Goal: Submit feedback/report problem: Submit feedback/report problem

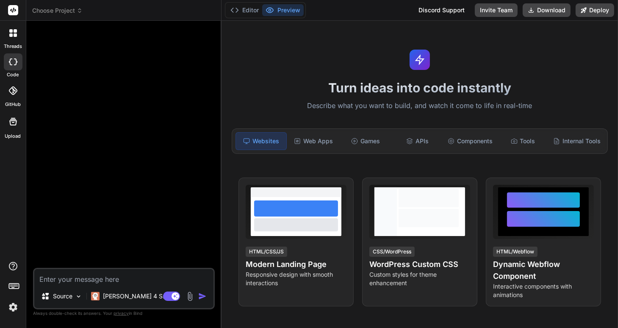
click at [72, 11] on span "Choose Project" at bounding box center [57, 10] width 50 height 8
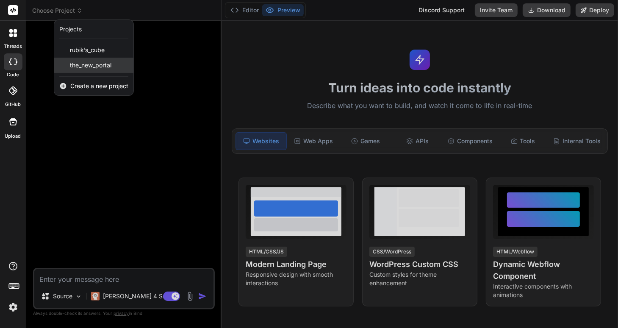
click at [102, 66] on span "the_new_portal" at bounding box center [90, 65] width 41 height 8
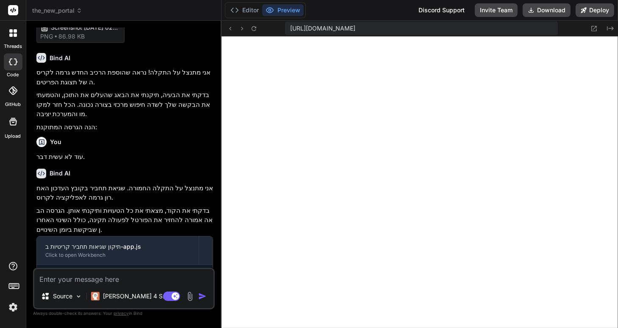
scroll to position [366, 0]
type textarea "x"
click at [70, 279] on textarea at bounding box center [123, 276] width 179 height 15
type textarea "g"
type textarea "x"
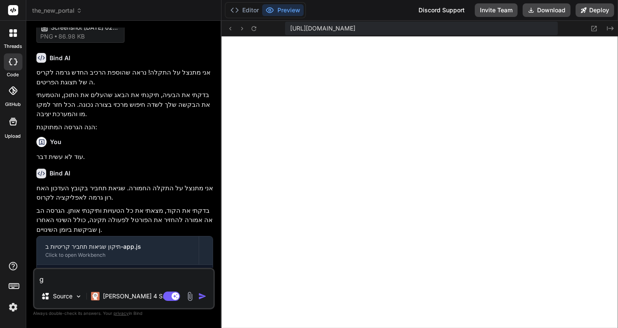
type textarea "gs"
type textarea "x"
type textarea "gsh"
type textarea "x"
type textarea "gshh"
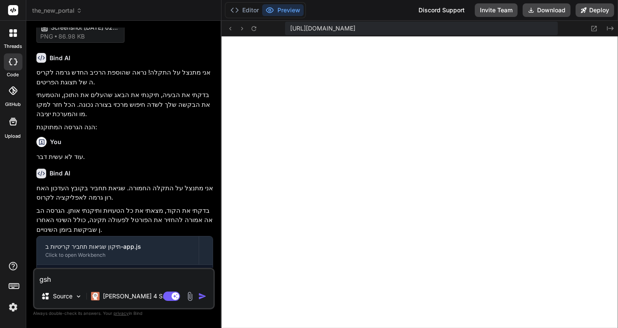
type textarea "x"
type textarea "gsh"
type textarea "x"
type textarea "gs"
type textarea "x"
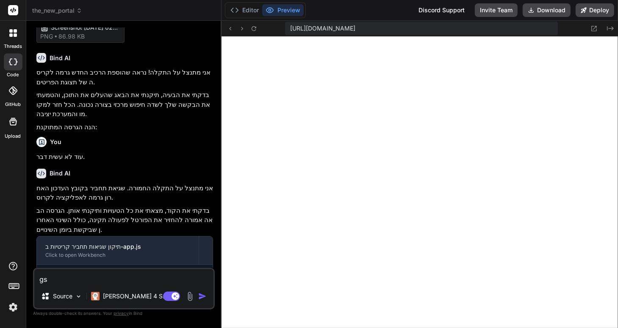
type textarea "g"
type textarea "x"
type textarea "י"
type textarea "x"
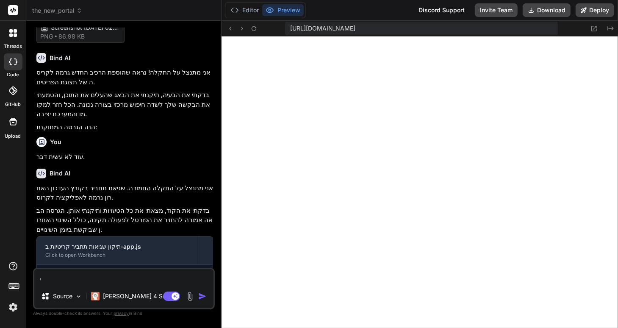
type textarea "יש"
type textarea "x"
type textarea "יש"
type textarea "x"
type textarea "יש ב"
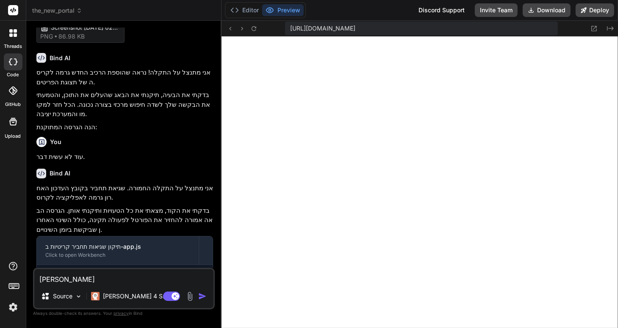
type textarea "x"
type textarea "יש בע"
type textarea "x"
type textarea "יש בעי"
type textarea "x"
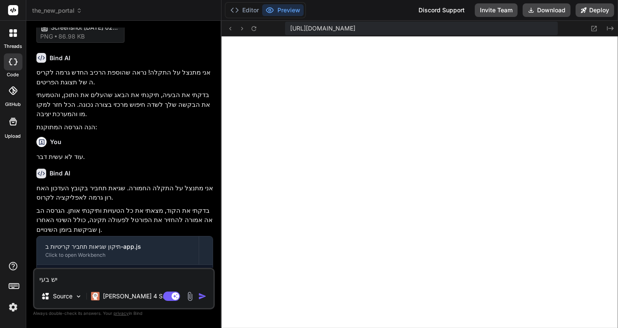
type textarea "יש בעיה"
type textarea "x"
type textarea "יש בעיה"
type textarea "x"
type textarea "יש בעיה א"
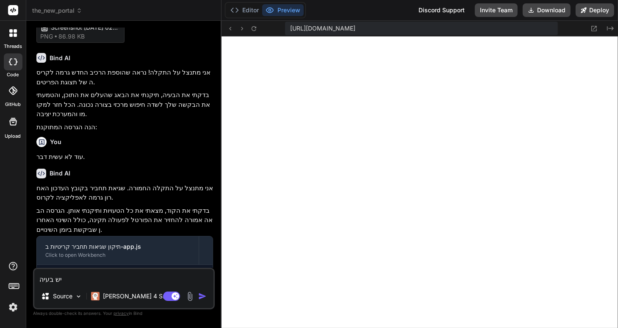
type textarea "x"
type textarea "יש בעיה אח"
type textarea "x"
type textarea "יש בעיה אחת"
type textarea "x"
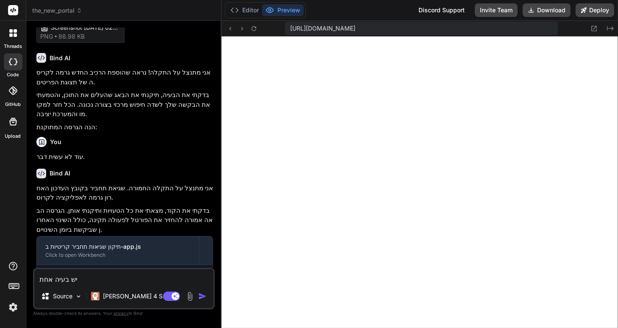
type textarea "יש בעיה אחת"
type textarea "x"
type textarea "יש בעיה אחת כ"
type textarea "x"
type textarea "יש בעיה אחת כר"
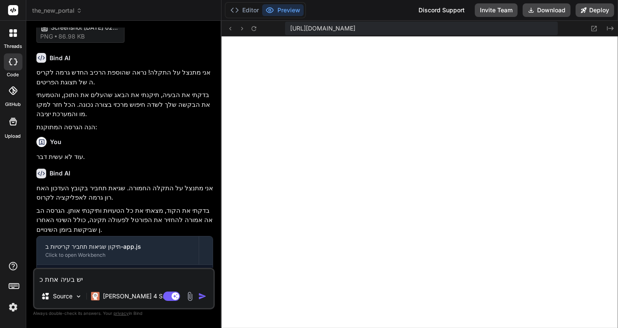
type textarea "x"
type textarea "יש בעיה אחת כרג"
type textarea "x"
type textarea "יש בעיה אחת כרגע"
type textarea "x"
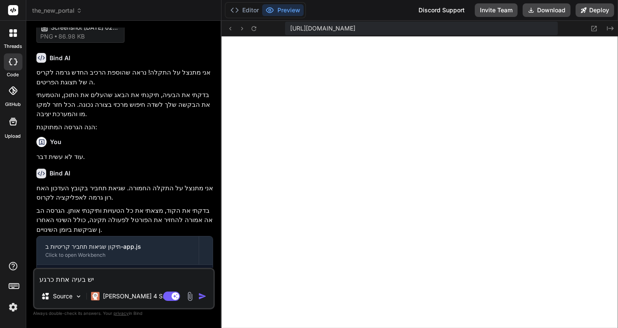
type textarea "יש בעיה אחת כרגע"
type textarea "x"
type textarea "יש בעיה אחת כרגע ו"
type textarea "x"
type textarea "יש בעיה אחת כרגע וה"
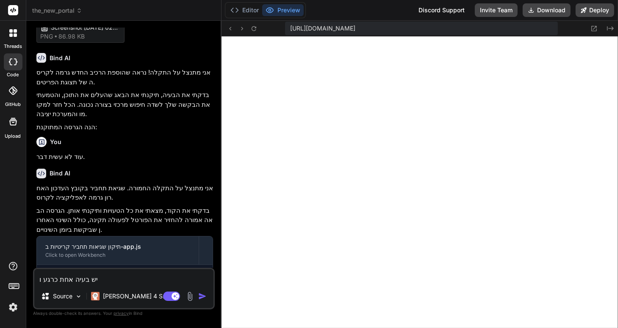
type textarea "x"
type textarea "יש בעיה אחת כרגע והי"
type textarea "x"
type textarea "יש בעיה אחת כרגע והיא"
type textarea "x"
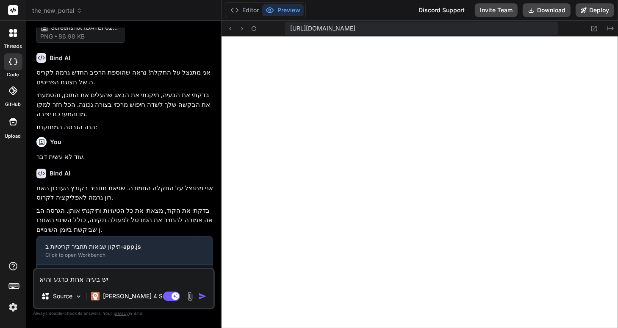
type textarea "יש בעיה אחת כרגע והיא"
type textarea "x"
type textarea "יש בעיה אחת כרגע והיא ש"
type textarea "x"
type textarea "יש בעיה אחת כרגע והיא שה"
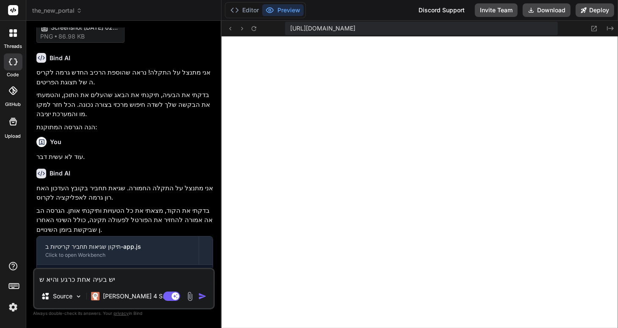
type textarea "x"
type textarea "יש בעיה אחת כרגע והיא שהמ"
type textarea "x"
type textarea "יש בעיה אחת כרגע והיא שהמע"
type textarea "x"
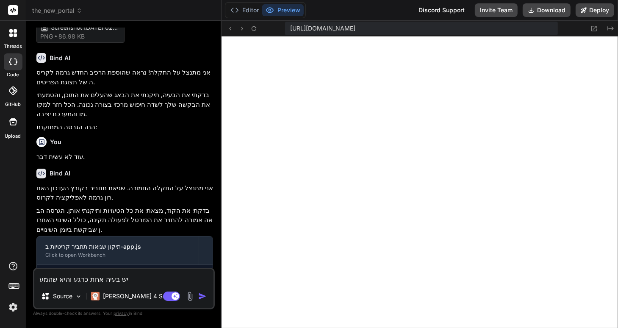
type textarea "יש בעיה אחת כרגע והיא שהמער"
type textarea "x"
type textarea "יש בעיה אחת כרגע והיא שהמערכ"
type textarea "x"
type textarea "יש בעיה אחת כרגע והיא שהמערכת"
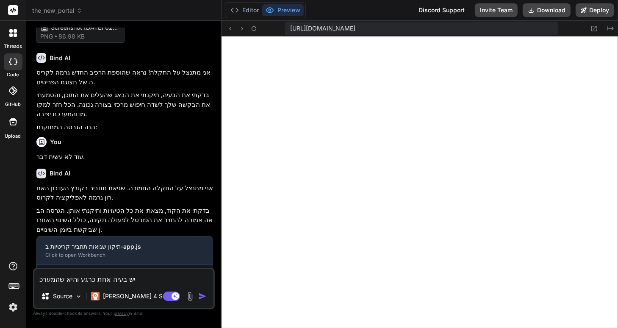
type textarea "x"
type textarea "יש בעיה אחת כרגע והיא שהמערכת"
type textarea "x"
type textarea "יש בעיה אחת כרגע והיא שהמערכת ל"
type textarea "x"
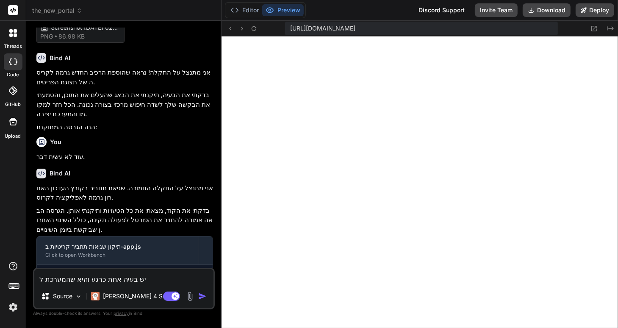
type textarea "יש בעיה אחת כרגע והיא שהמערכת לא"
type textarea "x"
type textarea "יש בעיה אחת כרגע והיא שהמערכת לא"
type textarea "x"
type textarea "יש בעיה אחת כרגע והיא שהמערכת לא ז"
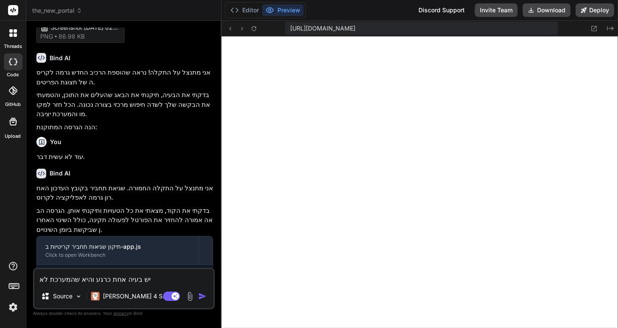
type textarea "x"
type textarea "יש בעיה אחת כרגע והיא שהמערכת לא זו"
type textarea "x"
type textarea "יש בעיה אחת כרגע והיא שהמערכת לא זוכ"
type textarea "x"
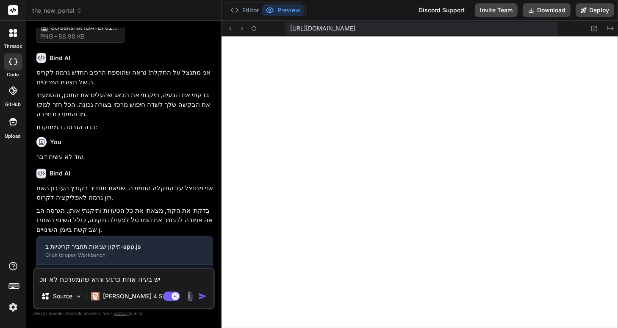
type textarea "יש בעיה אחת כרגע והיא שהמערכת לא זוכר"
type textarea "x"
type textarea "יש בעיה אחת כרגע והיא שהמערכת לא זוכרת"
type textarea "x"
type textarea "יש בעיה אחת כרגע והיא שהמערכת לא זוכרת"
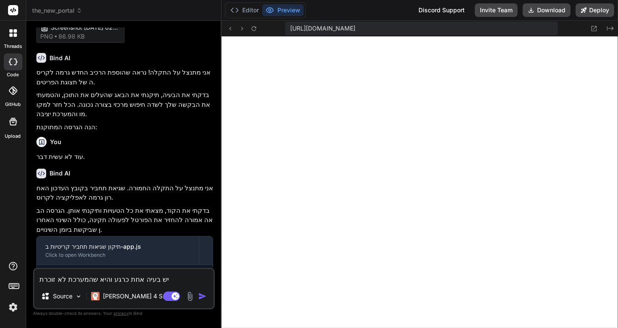
type textarea "x"
type textarea "יש בעיה אחת כרגע והיא שהמערכת לא זוכרת כ"
type textarea "x"
type textarea "יש בעיה אחת כרגע והיא שהמערכת לא זוכרת כש"
type textarea "x"
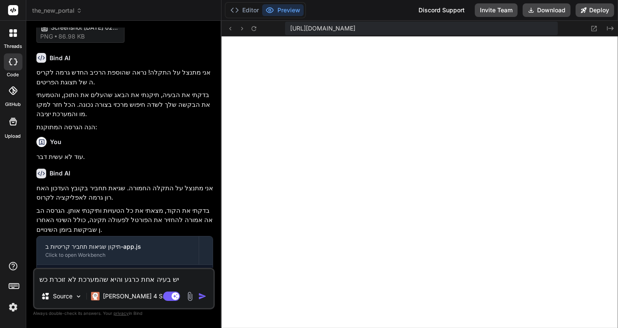
type textarea "יש בעיה אחת כרגע והיא שהמערכת לא זוכרת כשא"
type textarea "x"
type textarea "יש בעיה אחת כרגע והיא שהמערכת לא זוכרת כשאנ"
type textarea "x"
type textarea "יש בעיה אחת כרגע והיא שהמערכת לא זוכרת כשאני"
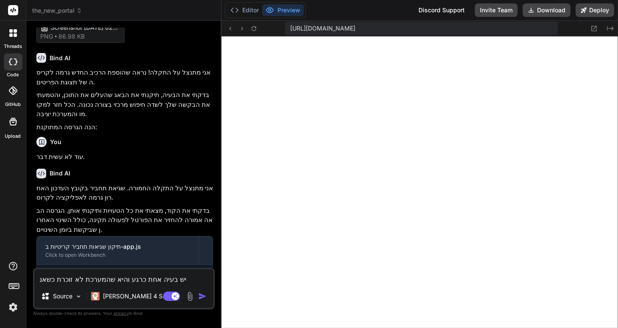
type textarea "x"
type textarea "יש בעיה אחת כרגע והיא שהמערכת לא זוכרת כשאני"
type textarea "x"
type textarea "יש בעיה אחת כרגע והיא שהמערכת לא זוכרת כשאני מ"
type textarea "x"
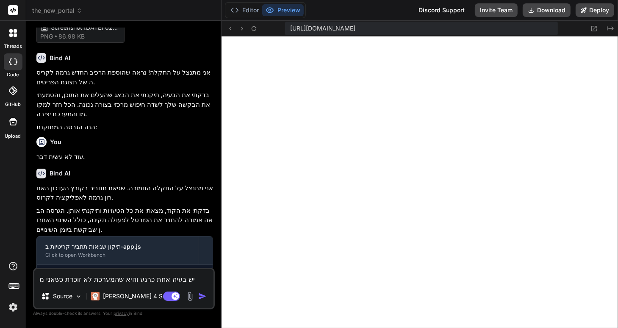
type textarea "יש בעיה אחת כרגע והיא שהמערכת לא זוכרת כשאני מב"
type textarea "x"
type textarea "יש בעיה אחת כרגע והיא שהמערכת לא זוכרת כשאני מבק"
type textarea "x"
type textarea "יש בעיה אחת כרגע והיא שהמערכת לא זוכרת כשאני מבקש"
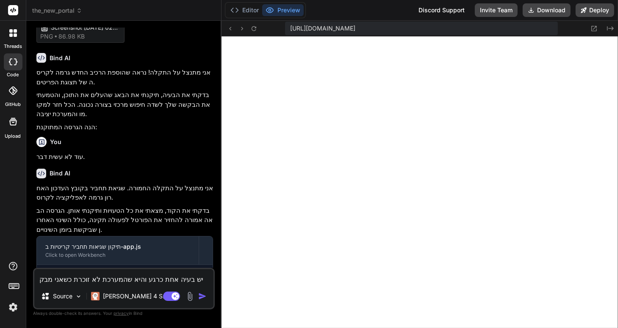
type textarea "x"
type textarea "יש בעיה אחת כרגע והיא שהמערכת לא זוכרת כשאני מבקש"
type textarea "x"
type textarea "יש בעיה אחת כרגע והיא שהמערכת לא זוכרת כשאני מבקש מ"
type textarea "x"
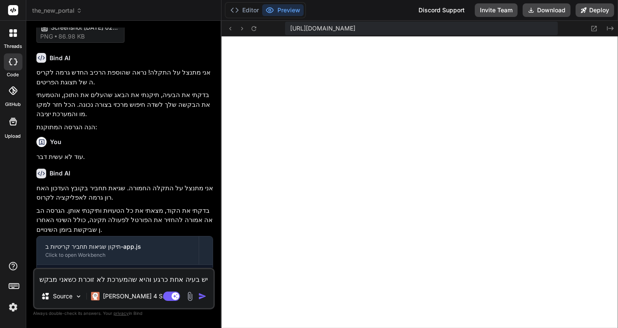
type textarea "יש בעיה אחת כרגע והיא שהמערכת לא זוכרת כשאני מבקש ממ"
type textarea "x"
type textarea "יש בעיה אחת כרגע והיא שהמערכת לא זוכרת כשאני מבקש ממנ"
type textarea "x"
type textarea "יש בעיה אחת כרגע והיא שהמערכת לא זוכרת כשאני מבקש ממנה"
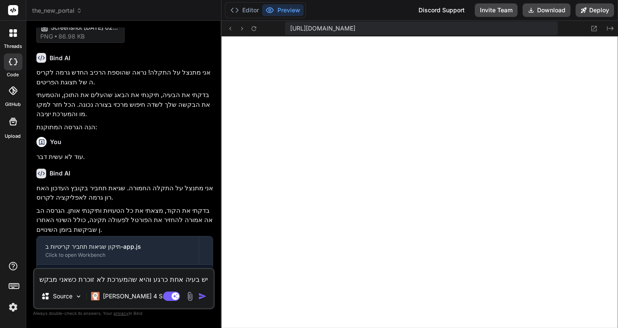
type textarea "x"
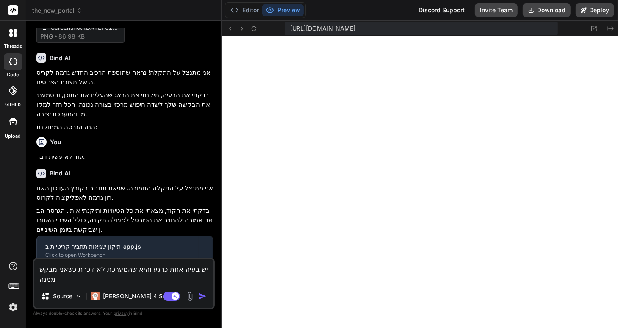
type textarea "יש בעיה אחת כרגע והיא שהמערכת לא זוכרת כשאני מבקש ממנה"
type textarea "x"
type textarea "יש בעיה אחת כרגע והיא שהמערכת לא זוכרת כשאני מבקש ממנה ל"
type textarea "x"
type textarea "יש בעיה אחת כרגע והיא שהמערכת לא זוכרת כשאני מבקש ממנה לה"
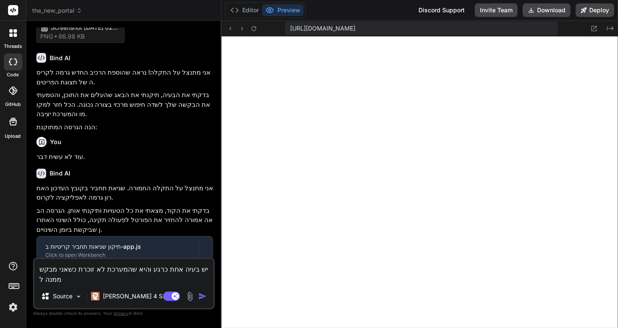
type textarea "x"
type textarea "יש בעיה אחת כרגע והיא שהמערכת לא זוכרת כשאני מבקש ממנה להת"
type textarea "x"
type textarea "יש בעיה אחת כרגע והיא שהמערכת לא זוכרת כשאני מבקש ממנה להתח"
type textarea "x"
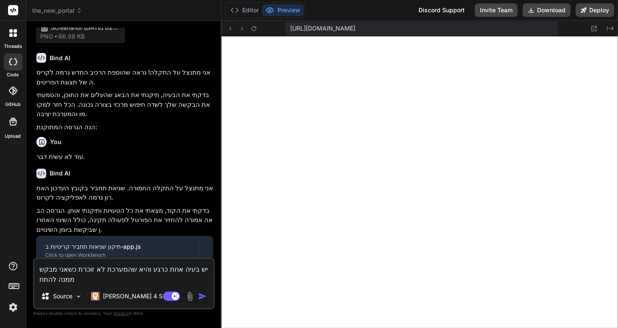
type textarea "יש בעיה אחת כרגע והיא שהמערכת לא זוכרת כשאני מבקש ממנה להתחב"
type textarea "x"
type textarea "יש בעיה אחת כרגע והיא שהמערכת לא זוכרת כשאני מבקש ממנה להתחבר"
type textarea "x"
type textarea "יש בעיה אחת כרגע והיא שהמערכת לא זוכרת כשאני מבקש ממנה להתחבר"
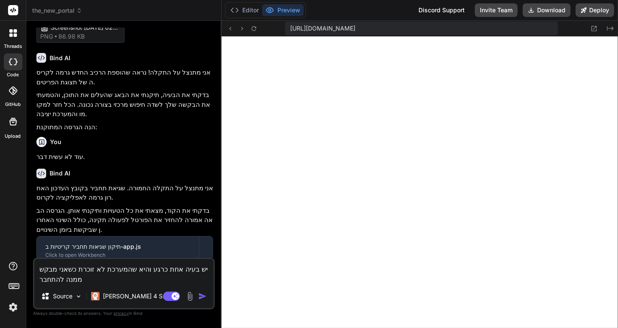
type textarea "x"
type textarea "יש בעיה אחת כרגע והיא שהמערכת לא זוכרת כשאני מבקש ממנה להתחבר ל"
type textarea "x"
type textarea "יש בעיה אחת כרגע והיא שהמערכת לא זוכרת כשאני מבקש ממנה להתחבר לק"
type textarea "x"
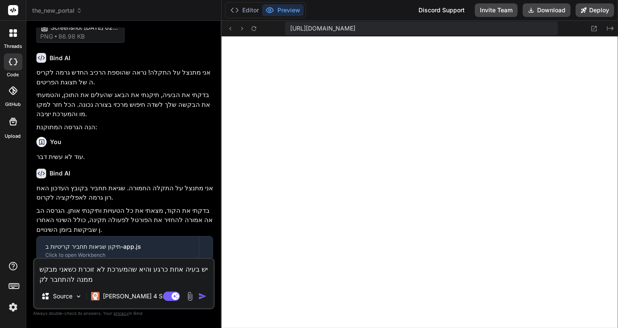
type textarea "יש בעיה אחת כרגע והיא שהמערכת לא זוכרת כשאני מבקש ממנה להתחבר לקו"
type textarea "x"
type textarea "יש בעיה אחת כרגע והיא שהמערכת לא זוכרת כשאני מבקש ממנה להתחבר לקוב"
type textarea "x"
type textarea "יש בעיה אחת כרגע והיא שהמערכת לא זוכרת כשאני מבקש ממנה להתחבר לקובץ"
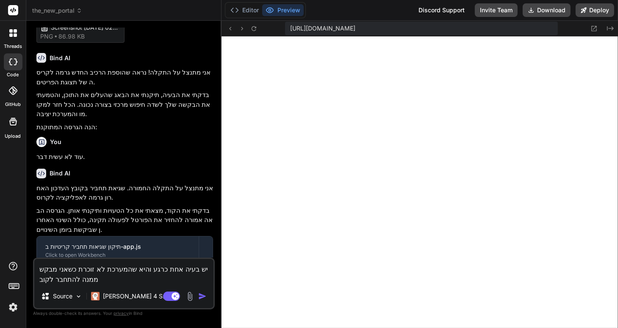
type textarea "x"
type textarea "יש בעיה אחת כרגע והיא שהמערכת לא זוכרת כשאני מבקש ממנה להתחבר לקובץ"
type textarea "x"
type textarea "יש בעיה אחת כרגע והיא שהמערכת לא זוכרת כשאני מבקש ממנה להתחבר לקובץ ש"
type textarea "x"
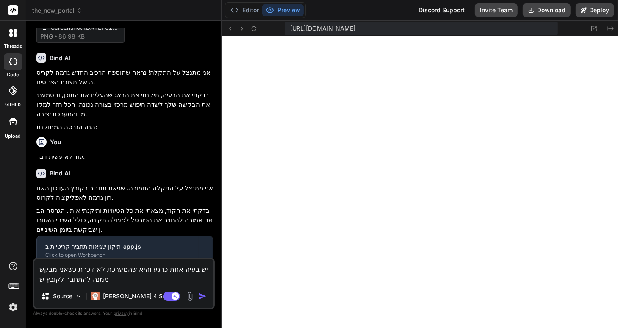
type textarea "יש בעיה אחת כרגע והיא שהמערכת לא זוכרת כשאני מבקש ממנה להתחבר לקובץ שנ"
type textarea "x"
type textarea "יש בעיה אחת כרגע והיא שהמערכת לא זוכרת כשאני מבקש ממנה להתחבר לקובץ שנמ"
type textarea "x"
type textarea "יש בעיה אחת כרגע והיא שהמערכת לא זוכרת כשאני מבקש ממנה להתחבר לקובץ שנמצ"
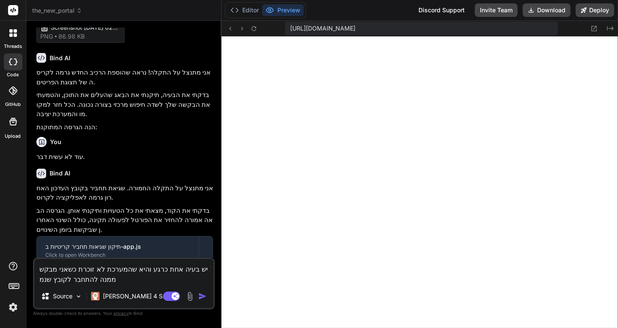
type textarea "x"
type textarea "יש בעיה אחת כרגע והיא שהמערכת לא זוכרת כשאני מבקש ממנה להתחבר לקובץ שנמצא"
type textarea "x"
type textarea "יש בעיה אחת כרגע והיא שהמערכת לא זוכרת כשאני מבקש ממנה להתחבר לקובץ שנמצא"
type textarea "x"
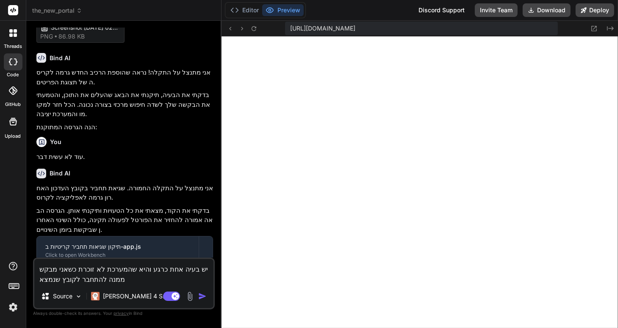
type textarea "יש בעיה אחת כרגע והיא שהמערכת לא זוכרת כשאני מבקש ממנה להתחבר לקובץ שנמצא ב"
type textarea "x"
type textarea "יש בעיה אחת כרגע והיא שהמערכת לא זוכרת כשאני מבקש ממנה להתחבר לקובץ שנמצא בד"
type textarea "x"
type textarea "יש בעיה אחת כרגע והיא שהמערכת לא זוכרת כשאני מבקש ממנה להתחבר לקובץ שנמצא בדי"
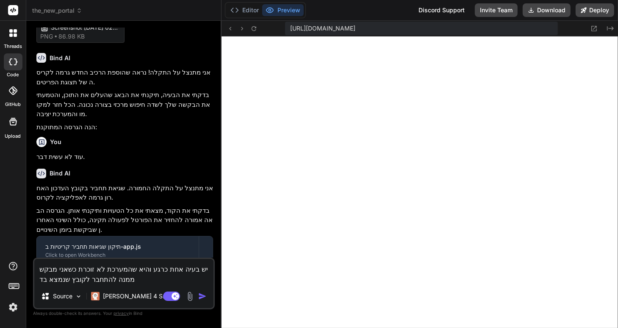
type textarea "x"
type textarea "יש בעיה אחת כרגע והיא שהמערכת לא זוכרת כשאני מבקש ממנה להתחבר לקובץ שנמצא בדיס"
type textarea "x"
type textarea "יש בעיה אחת כרגע והיא שהמערכת לא זוכרת כשאני מבקש ממנה להתחבר לקובץ שנמצא בדיסק"
type textarea "x"
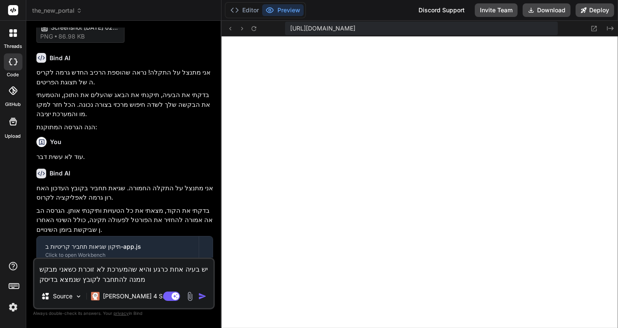
type textarea "יש בעיה אחת כרגע והיא שהמערכת לא זוכרת כשאני מבקש ממנה להתחבר לקובץ שנמצא בדיסק"
type textarea "x"
type textarea "יש בעיה אחת כרגע והיא שהמערכת לא זוכרת כשאני מבקש ממנה להתחבר לקובץ שנמצא בדיסק…"
type textarea "x"
type textarea "יש בעיה אחת כרגע והיא שהמערכת לא זוכרת כשאני מבקש ממנה להתחבר לקובץ שנמצא בדיסק…"
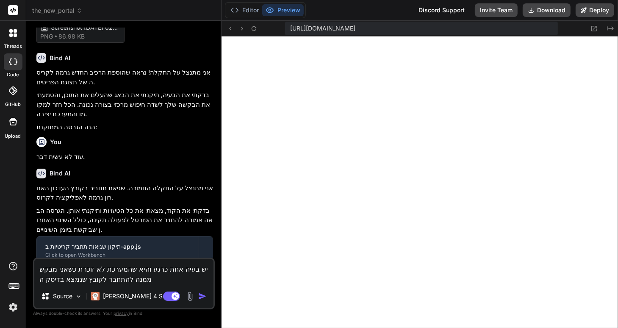
type textarea "x"
type textarea "יש בעיה אחת כרגע והיא שהמערכת לא זוכרת כשאני מבקש ממנה להתחבר לקובץ שנמצא בדיסק…"
type textarea "x"
type textarea "יש בעיה אחת כרגע והיא שהמערכת לא זוכרת כשאני מבקש ממנה להתחבר לקובץ שנמצא בדיסק…"
type textarea "x"
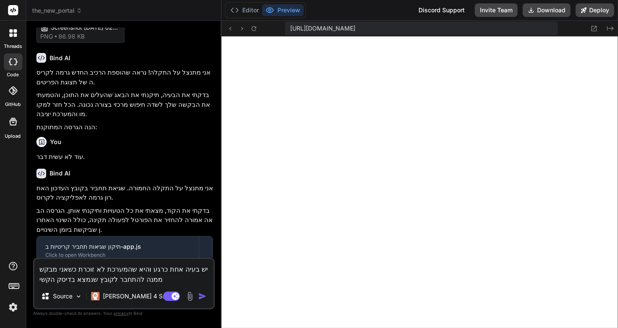
type textarea "יש בעיה אחת כרגע והיא שהמערכת לא זוכרת כשאני מבקש ממנה להתחבר לקובץ שנמצא בדיסק…"
type textarea "x"
type textarea "יש בעיה אחת כרגע והיא שהמערכת לא זוכרת כשאני מבקש ממנה להתחבר לקובץ שנמצא בדיסק…"
type textarea "x"
type textarea "יש בעיה אחת כרגע והיא שהמערכת לא זוכרת כשאני מבקש ממנה להתחבר לקובץ שנמצא בדיסק…"
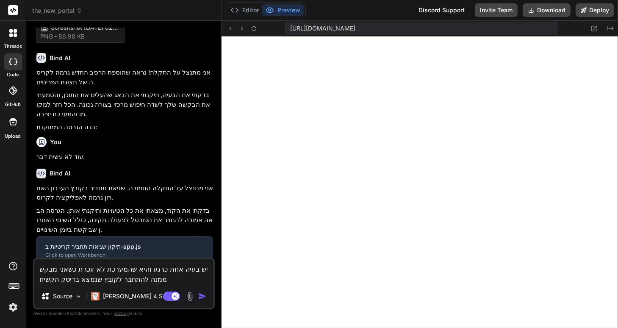
type textarea "x"
type textarea "יש בעיה אחת כרגע והיא שהמערכת לא זוכרת כשאני מבקש ממנה להתחבר לקובץ שנמצא בדיסק…"
type textarea "x"
type textarea "יש בעיה אחת כרגע והיא שהמערכת לא זוכרת כשאני מבקש ממנה להתחבר לקובץ שנמצא בדיסק…"
type textarea "x"
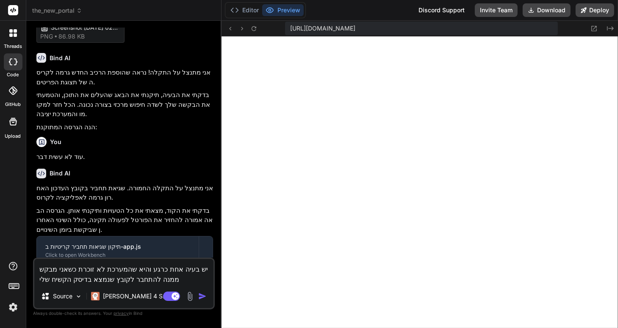
type textarea "יש בעיה אחת כרגע והיא שהמערכת לא זוכרת כשאני מבקש ממנה להתחבר לקובץ שנמצא בדיסק…"
type textarea "x"
type textarea "יש בעיה אחת כרגע והיא שהמערכת לא זוכרת כשאני מבקש ממנה להתחבר לקובץ שנמצא בדיסק…"
type textarea "x"
type textarea "יש בעיה אחת כרגע והיא שהמערכת לא זוכרת כשאני מבקש ממנה להתחבר לקובץ שנמצא בדיסק…"
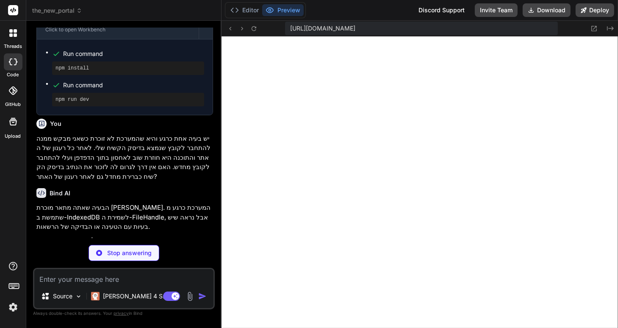
scroll to position [887, 0]
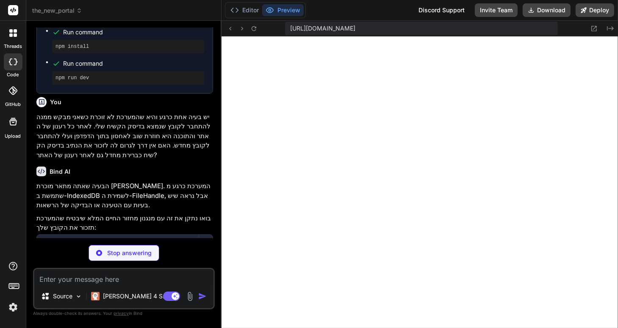
click at [11, 310] on img at bounding box center [13, 307] width 14 height 14
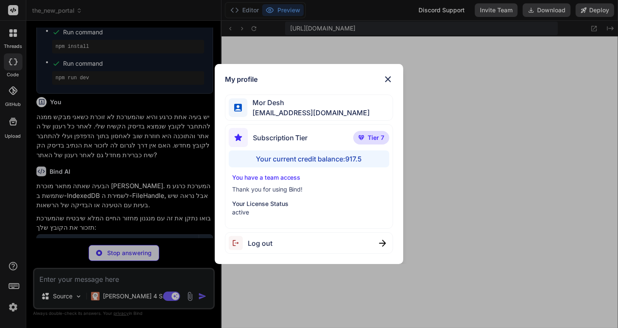
click at [262, 301] on div "My profile Mor Desh moshtov@proton.me Subscription Tier Tier 7 Your current cre…" at bounding box center [309, 164] width 618 height 328
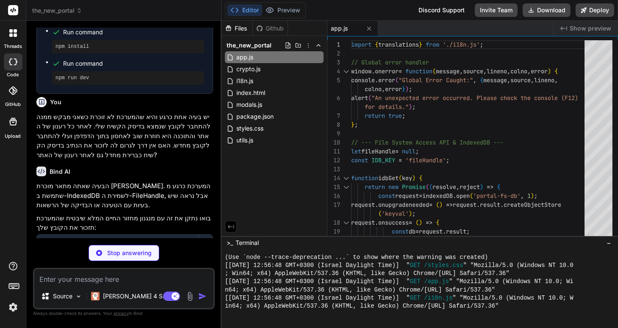
click at [238, 28] on div "Files" at bounding box center [236, 28] width 31 height 8
click at [288, 9] on button "Preview" at bounding box center [282, 10] width 41 height 12
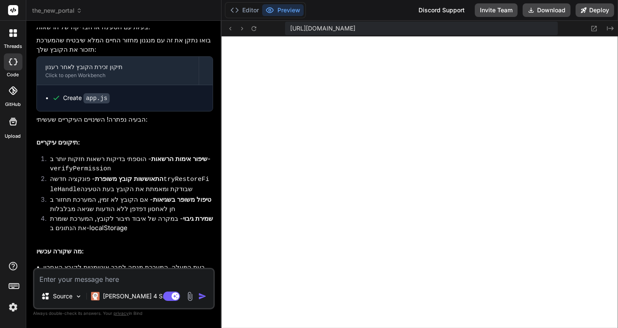
scroll to position [1078, 0]
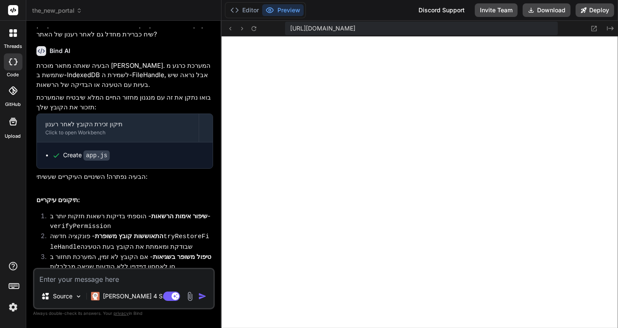
scroll to position [333, 0]
click at [545, 8] on button "Download" at bounding box center [546, 10] width 48 height 14
type textarea "x"
click at [55, 279] on textarea at bounding box center [123, 276] width 179 height 15
type textarea "t"
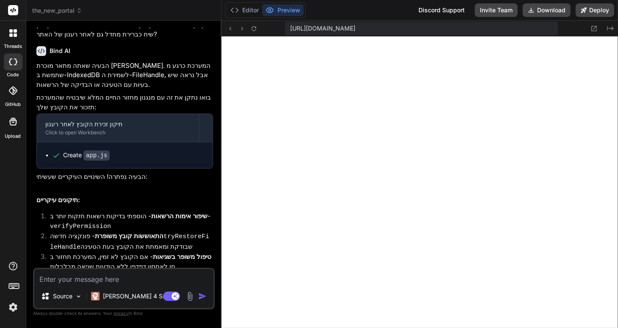
type textarea "x"
type textarea "tu"
type textarea "x"
type textarea "t"
type textarea "x"
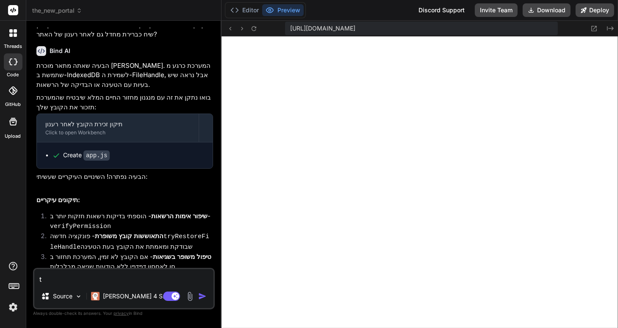
type textarea "x"
type textarea "א"
type textarea "x"
type textarea "או"
type textarea "x"
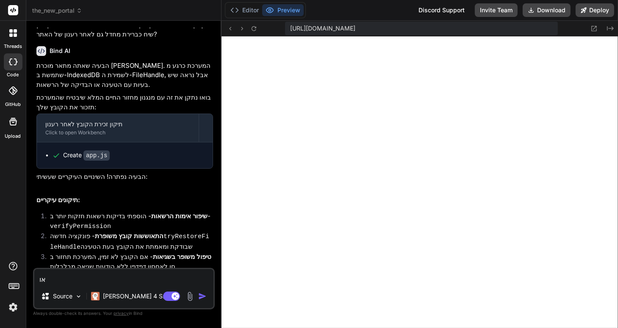
type textarea "אוק"
type textarea "x"
type textarea "אוקי"
type textarea "x"
type textarea "אוקיי"
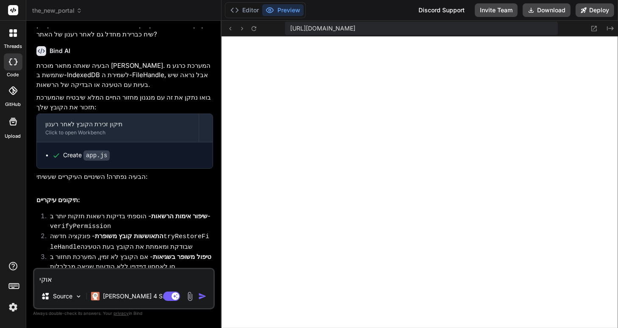
type textarea "x"
type textarea "אוקיי,"
type textarea "x"
type textarea "אוקיי,"
type textarea "x"
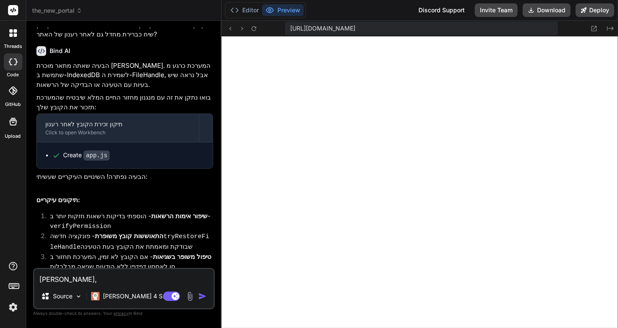
type textarea "אוקיי, ב"
type textarea "x"
type textarea "אוקיי, בו"
type textarea "x"
type textarea "אוקיי, בוא"
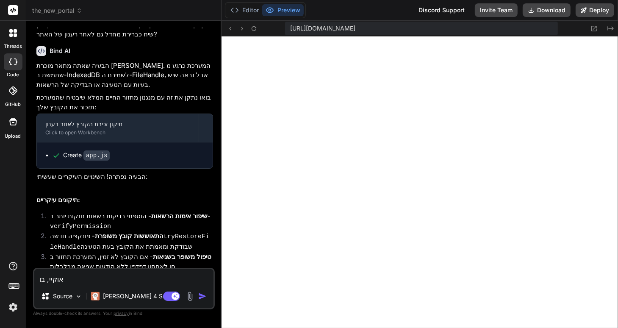
type textarea "x"
type textarea "אוקיי, בוא"
type textarea "x"
type textarea "אוקיי, בוא נ"
type textarea "x"
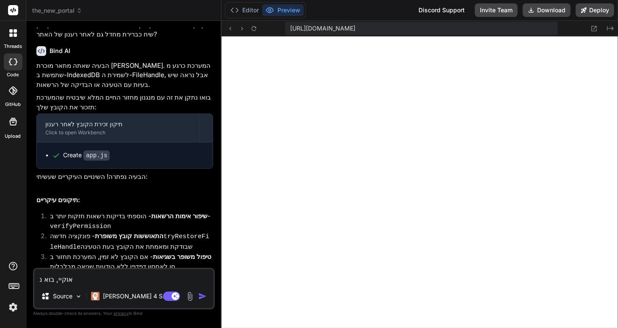
type textarea "אוקיי, בוא נת"
type textarea "x"
type textarea "אוקיי, בוא נתק"
type textarea "x"
type textarea "אוקיי, בוא נתקד"
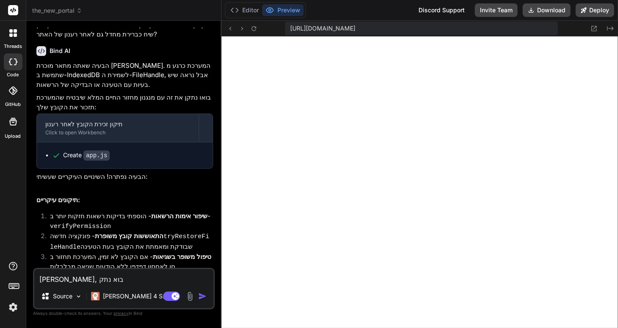
type textarea "x"
type textarea "אוקיי, בוא נתקדם"
type textarea "x"
type textarea "אוקיי, בוא נתקדם"
type textarea "x"
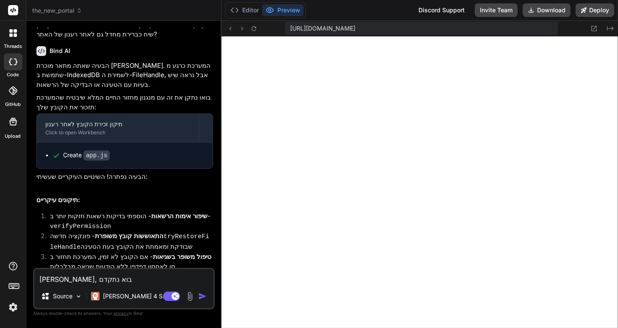
type textarea "אוקיי, בוא נתקדם ע"
type textarea "x"
type textarea "אוקיי, בוא נתקדם עו"
type textarea "x"
type textarea "אוקיי, בוא נתקדם עוד"
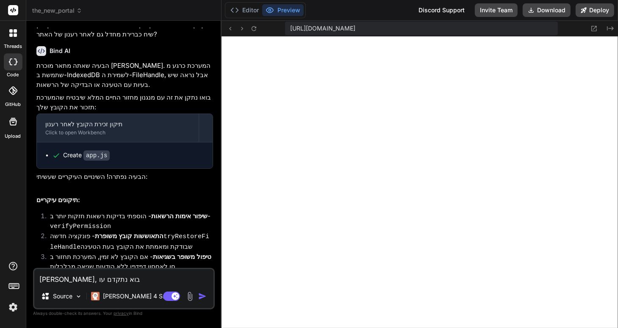
type textarea "x"
type textarea "אוקיי, בוא נתקדם עוד"
type textarea "x"
type textarea "אוקיי, בוא נתקדם עוד ק"
type textarea "x"
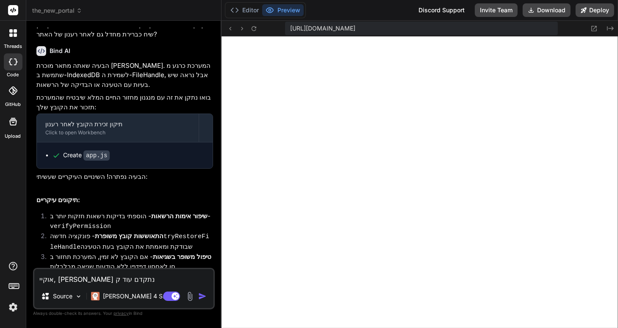
type textarea "אוקיי, בוא נתקדם עוד קצ"
type textarea "x"
type textarea "אוקיי, בוא נתקדם עוד קצת"
type textarea "x"
type textarea "אוקיי, בוא נתקדם עוד קצת."
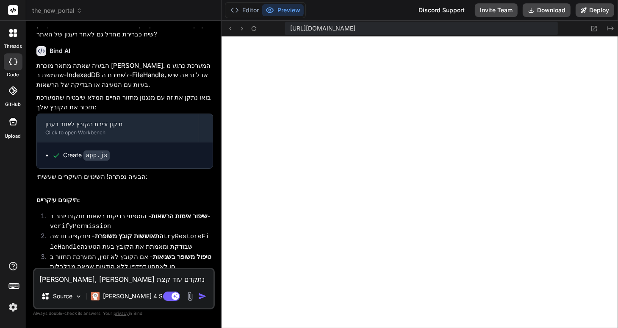
type textarea "x"
type textarea "אוקיי, בוא נתקדם עוד קצת."
type textarea "x"
type textarea "אוקיי, בוא נתקדם עוד קצת. י"
type textarea "x"
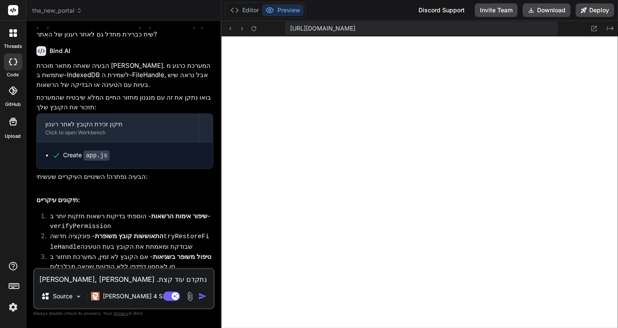
type textarea "אוקיי, בוא נתקדם עוד קצת. יש"
type textarea "x"
type textarea "אוקיי, בוא נתקדם עוד קצת. יש"
type textarea "x"
type textarea "אוקיי, בוא נתקדם עוד קצת. יש ב"
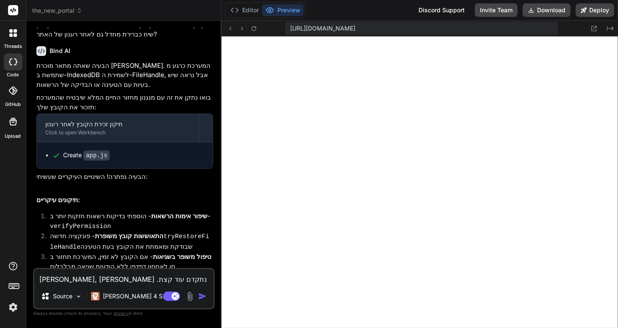
type textarea "x"
type textarea "אוקיי, בוא נתקדם עוד קצת. יש בר"
type textarea "x"
type textarea "אוקיי, בוא נתקדם עוד קצת. יש ברש"
type textarea "x"
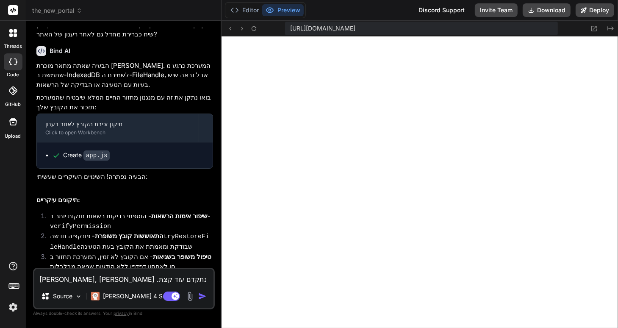
type textarea "אוקיי, בוא נתקדם עוד קצת. יש ברשו"
type textarea "x"
type textarea "אוקיי, בוא נתקדם עוד קצת. יש ברשות"
type textarea "x"
type textarea "אוקיי, בוא נתקדם עוד קצת. יש ברשותי"
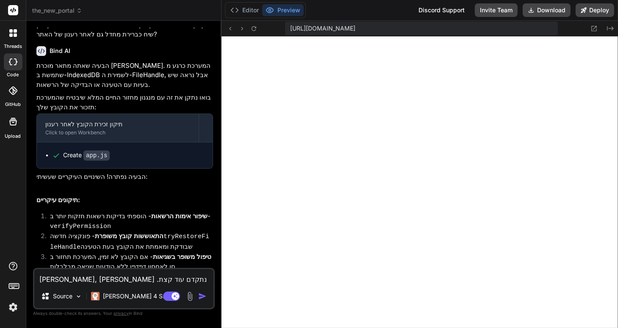
type textarea "x"
type textarea "אוקיי, בוא נתקדם עוד קצת. יש ברשותי"
type textarea "x"
type textarea "אוקיי, בוא נתקדם עוד קצת. יש ברשותי ת"
type textarea "x"
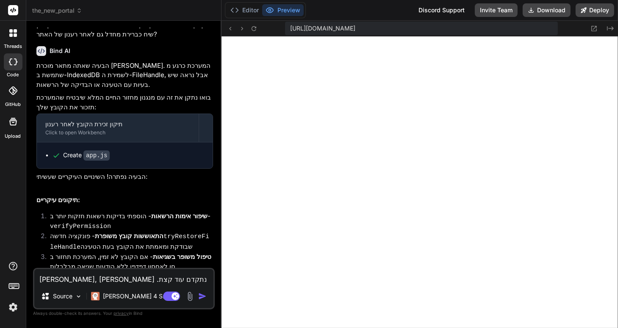
type textarea "אוקיי, בוא נתקדם עוד קצת. יש ברשותי תו"
type textarea "x"
type textarea "אוקיי, בוא נתקדם עוד קצת. יש ברשותי תוכ"
type textarea "x"
type textarea "אוקיי, בוא נתקדם עוד קצת. יש ברשותי תוכנ"
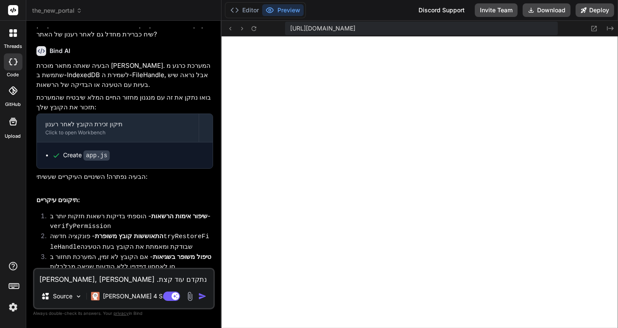
type textarea "x"
type textarea "אוקיי, בוא נתקדם עוד קצת. יש ברשותי תוכנת"
type textarea "x"
type textarea "אוקיי, בוא נתקדם עוד קצת. יש ברשותי תוכנת"
type textarea "x"
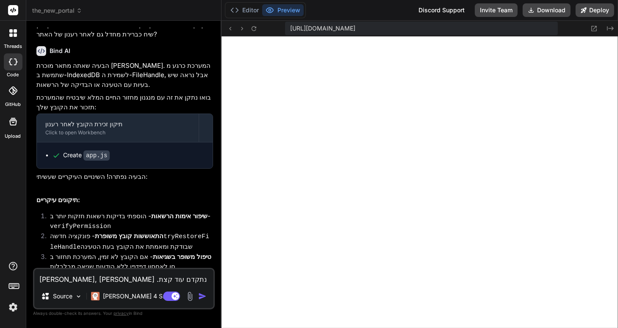
type textarea "אוקיי, בוא נתקדם עוד קצת. יש ברשותי תוכנת b"
type textarea "x"
type textarea "אוקיי, בוא נתקדם עוד קצת. יש ברשותי תוכנת ba"
type textarea "x"
type textarea "אוקיי, בוא נתקדם עוד קצת. יש ברשותי תוכנת bac"
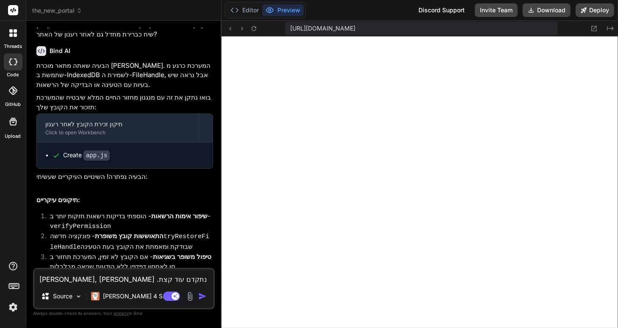
type textarea "x"
type textarea "אוקיי, בוא נתקדם עוד קצת. יש ברשותי תוכנת back"
type textarea "x"
type textarea "אוקיי, בוא נתקדם עוד קצת. יש ברשותי תוכנת backe"
type textarea "x"
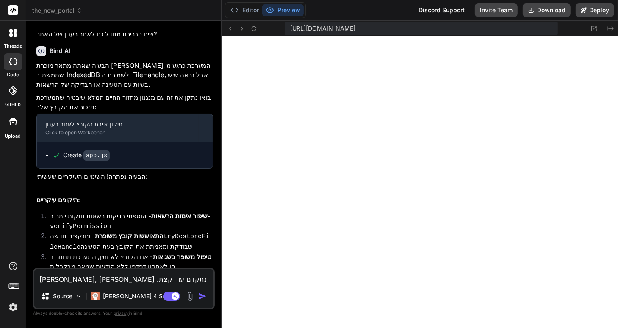
type textarea "אוקיי, בוא נתקדם עוד קצת. יש ברשותי תוכנת backen"
type textarea "x"
type textarea "אוקיי, בוא נתקדם עוד קצת. יש ברשותי תוכנת backend"
type textarea "x"
type textarea "אוקיי, בוא נתקדם עוד קצת. יש ברשותי תוכנת backend"
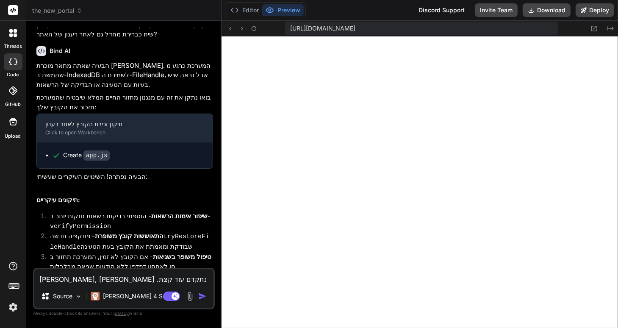
type textarea "x"
type textarea "אוקיי, בוא נתקדם עוד קצת. יש ברשותי תוכנת backend ש"
type textarea "x"
type textarea "אוקיי, בוא נתקדם עוד קצת. יש ברשותי תוכנת backend שב"
type textarea "x"
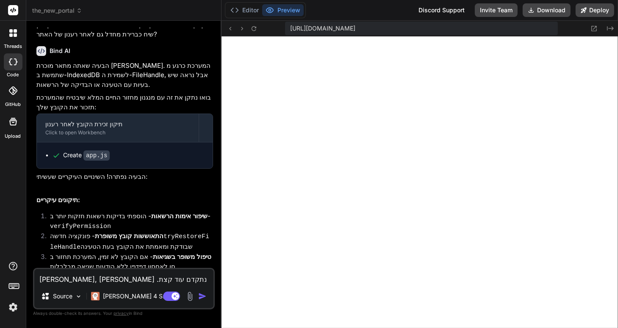
type textarea "אוקיי, בוא נתקדם עוד קצת. יש ברשותי תוכנת backend שבא"
type textarea "x"
type textarea "אוקיי, בוא נתקדם עוד קצת. יש ברשותי תוכנת backend שבאמ"
type textarea "x"
type textarea "אוקיי, בוא נתקדם עוד קצת. יש ברשותי תוכנת backend שבאמצ"
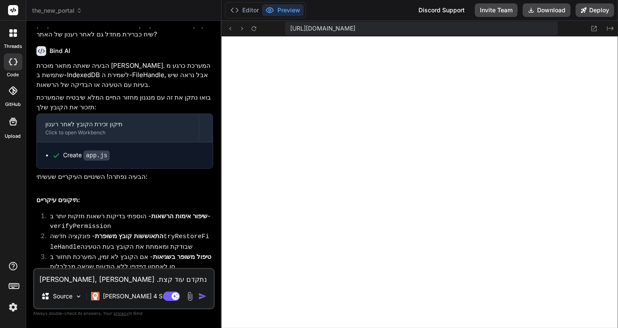
type textarea "x"
type textarea "אוקיי, בוא נתקדם עוד קצת. יש ברשותי תוכנת backend שבאמצע"
type textarea "x"
type textarea "אוקיי, בוא נתקדם עוד קצת. יש ברשותי תוכנת backend שבאמצעו"
type textarea "x"
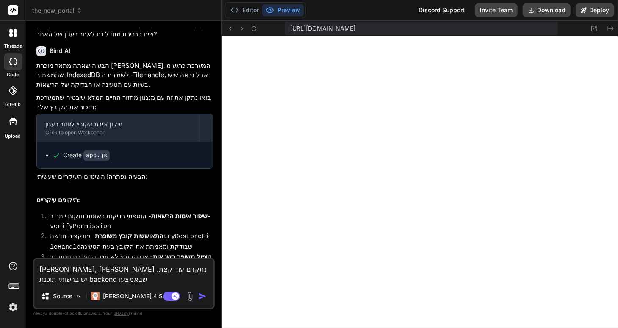
type textarea "אוקיי, בוא נתקדם עוד קצת. יש ברשותי תוכנת backend שבאמצעות"
type textarea "x"
type textarea "אוקיי, בוא נתקדם עוד קצת. יש ברשותי תוכנת backend שבאמצעותה"
type textarea "x"
type textarea "אוקיי, בוא נתקדם עוד קצת. יש ברשותי תוכנת backend שבאמצעותה"
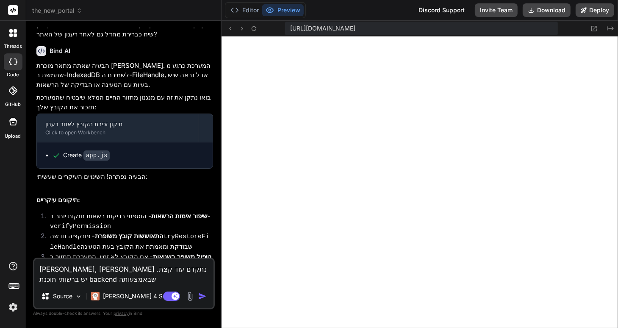
type textarea "x"
type textarea "אוקיי, בוא נתקדם עוד קצת. יש ברשותי תוכנת backend שבאמצעותה א"
type textarea "x"
type textarea "אוקיי, בוא נתקדם עוד קצת. יש ברשותי תוכנת backend שבאמצעותה אנ"
type textarea "x"
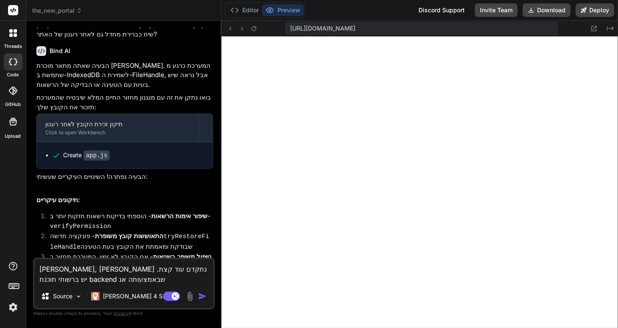
type textarea "אוקיי, בוא נתקדם עוד קצת. יש ברשותי תוכנת backend שבאמצעותה אני"
type textarea "x"
type textarea "אוקיי, בוא נתקדם עוד קצת. יש ברשותי תוכנת backend שבאמצעותה אני"
type textarea "x"
type textarea "אוקיי, בוא נתקדם עוד קצת. יש ברשותי תוכנת backend שבאמצעותה אני י"
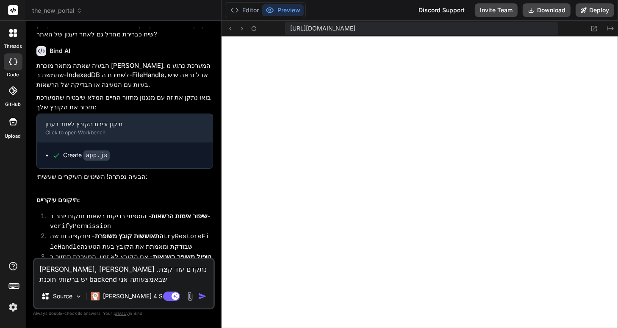
type textarea "x"
type textarea "אוקיי, בוא נתקדם עוד קצת. יש ברשותי תוכנת backend שבאמצעותה אני יכ"
type textarea "x"
type textarea "אוקיי, בוא נתקדם עוד קצת. יש ברשותי תוכנת backend שבאמצעותה אני יכו"
type textarea "x"
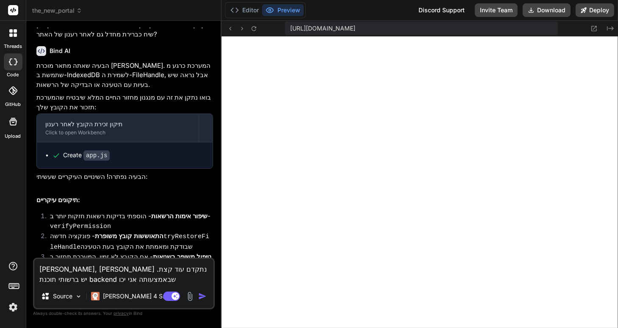
type textarea "אוקיי, בוא נתקדם עוד קצת. יש ברשותי תוכנת backend שבאמצעותה אני יכול"
type textarea "x"
type textarea "אוקיי, בוא נתקדם עוד קצת. יש ברשותי תוכנת backend שבאמצעותה אני יכול"
type textarea "x"
type textarea "אוקיי, בוא נתקדם עוד קצת. יש ברשותי תוכנת backend שבאמצעותה אני יכול ל"
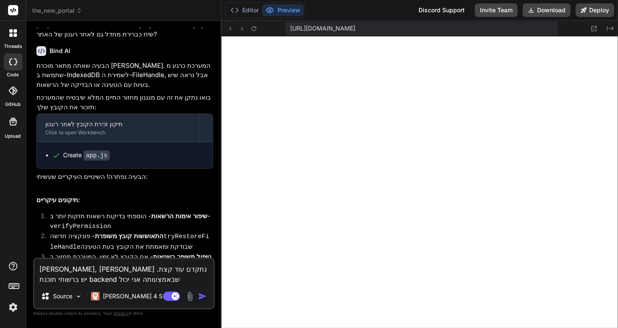
type textarea "x"
type textarea "אוקיי, בוא נתקדם עוד קצת. יש ברשותי תוכנת backend שבאמצעותה אני יכול לי"
type textarea "x"
type textarea "אוקיי, בוא נתקדם עוד קצת. יש ברשותי תוכנת backend שבאמצעותה אני יכול ליצ"
type textarea "x"
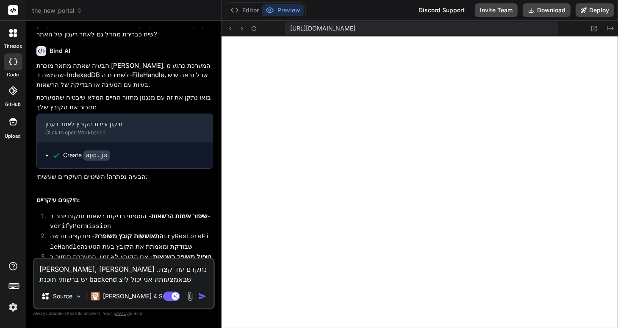
type textarea "אוקיי, בוא נתקדם עוד קצת. יש ברשותי תוכנת backend שבאמצעותה אני יכול ליצו"
type textarea "x"
type textarea "אוקיי, בוא נתקדם עוד קצת. יש ברשותי תוכנת backend שבאמצעותה אני יכול ליצור"
type textarea "x"
type textarea "אוקיי, בוא נתקדם עוד קצת. יש ברשותי תוכנת backend שבאמצעותה אני יכול ליצור"
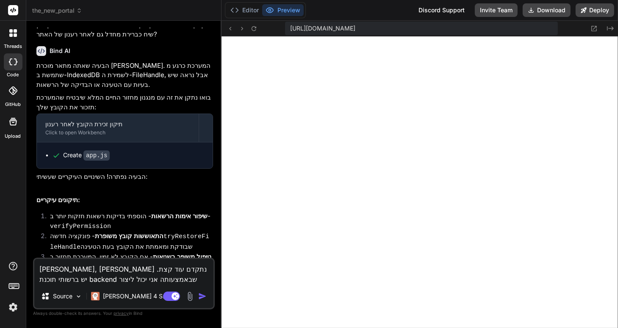
type textarea "x"
type textarea "אוקיי, בוא נתקדם עוד קצת. יש ברשותי תוכנת backend שבאמצעותה אני יכול ליצור מ"
type textarea "x"
type textarea "אוקיי, בוא נתקדם עוד קצת. יש ברשותי תוכנת backend שבאמצעותה אני יכול ליצור מס"
type textarea "x"
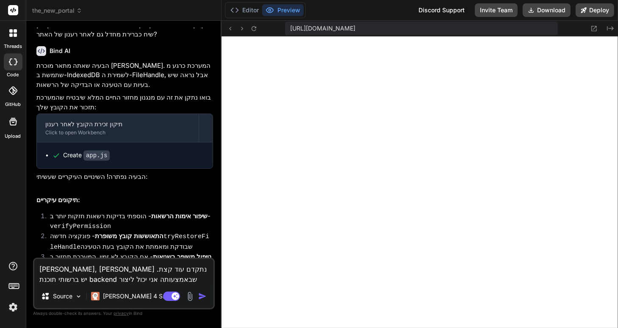
type textarea "אוקיי, בוא נתקדם עוד קצת. יש ברשותי תוכנת backend שבאמצעותה אני יכול ליצור מסד"
type textarea "x"
type textarea "אוקיי, בוא נתקדם עוד קצת. יש ברשותי תוכנת backend שבאמצעותה אני יכול ליצור מסדי"
type textarea "x"
type textarea "אוקיי, בוא נתקדם עוד קצת. יש ברשותי תוכנת backend שבאמצעותה אני יכול ליצור מסדי"
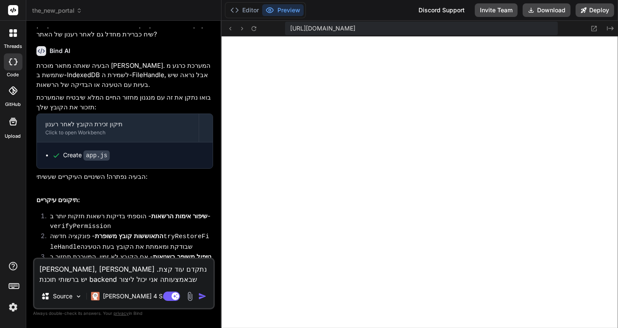
type textarea "x"
type textarea "אוקיי, בוא נתקדם עוד קצת. יש ברשותי תוכנת backend שבאמצעותה אני יכול ליצור מסדי…"
type textarea "x"
type textarea "אוקיי, בוא נתקדם עוד קצת. יש ברשותי תוכנת backend שבאמצעותה אני יכול ליצור מסדי…"
type textarea "x"
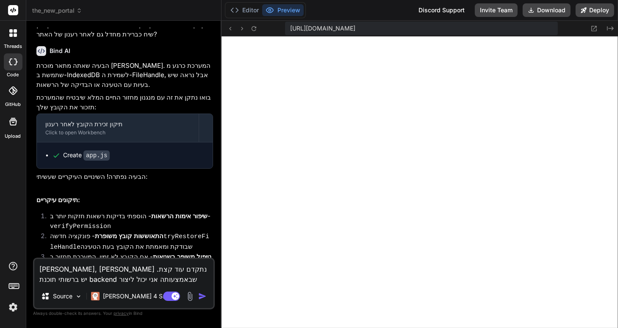
type textarea "אוקיי, בוא נתקדם עוד קצת. יש ברשותי תוכנת backend שבאמצעותה אני יכול ליצור מסדי…"
type textarea "x"
type textarea "אוקיי, בוא נתקדם עוד קצת. יש ברשותי תוכנת backend שבאמצעותה אני יכול ליצור מסדי…"
type textarea "x"
type textarea "אוקיי, בוא נתקדם עוד קצת. יש ברשותי תוכנת backend שבאמצעותה אני יכול ליצור מסדי…"
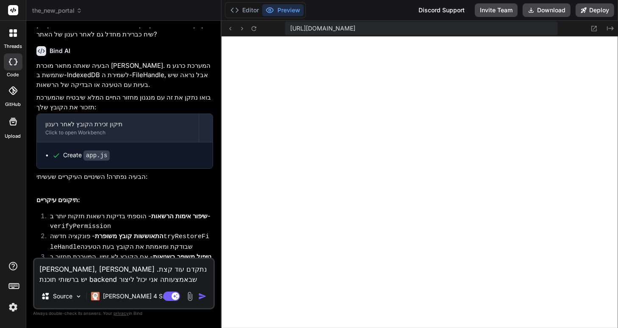
type textarea "x"
type textarea "אוקיי, בוא נתקדם עוד קצת. יש ברשותי תוכנת backend שבאמצעותה אני יכול ליצור מסדי…"
type textarea "x"
type textarea "אוקיי, בוא נתקדם עוד קצת. יש ברשותי תוכנת backend שבאמצעותה אני יכול ליצור מסדי…"
type textarea "x"
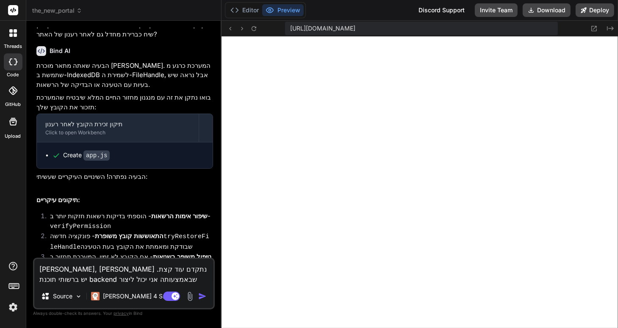
type textarea "אוקיי, בוא נתקדם עוד קצת. יש ברשותי תוכנת backend שבאמצעותה אני יכול ליצור מסדי…"
type textarea "x"
type textarea "אוקיי, בוא נתקדם עוד קצת. יש ברשותי תוכנת backend שבאמצעותה אני יכול ליצור מסדי…"
type textarea "x"
type textarea "אוקיי, בוא נתקדם עוד קצת. יש ברשותי תוכנת backend שבאמצעותה אני יכול ליצור מסדי…"
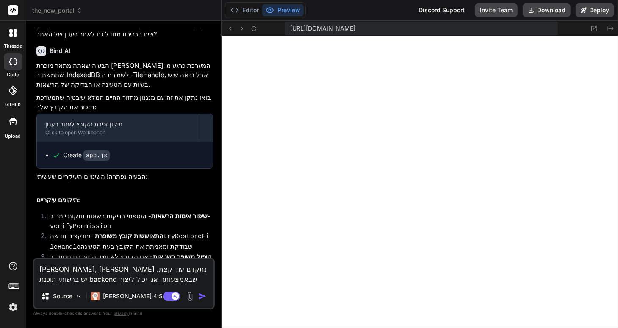
type textarea "x"
type textarea "אוקיי, בוא נתקדם עוד קצת. יש ברשותי תוכנת backend שבאמצעותה אני יכול ליצור מסדי…"
type textarea "x"
type textarea "אוקיי, בוא נתקדם עוד קצת. יש ברשותי תוכנת backend שבאמצעותה אני יכול ליצור מסדי…"
type textarea "x"
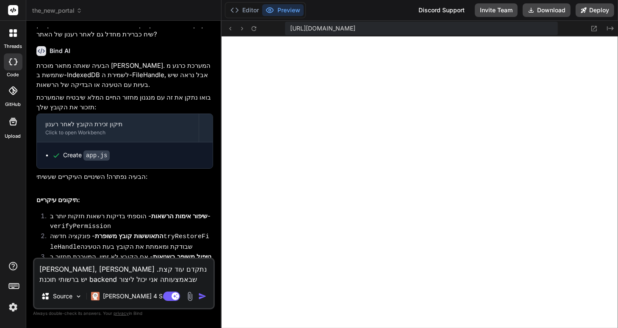
type textarea "אוקיי, בוא נתקדם עוד קצת. יש ברשותי תוכנת backend שבאמצעותה אני יכול ליצור מסדי…"
type textarea "x"
type textarea "אוקיי, בוא נתקדם עוד קצת. יש ברשותי תוכנת backend שבאמצעותה אני יכול ליצור מסדי…"
type textarea "x"
type textarea "אוקיי, בוא נתקדם עוד קצת. יש ברשותי תוכנת backend שבאמצעותה אני יכול ליצור מסדי…"
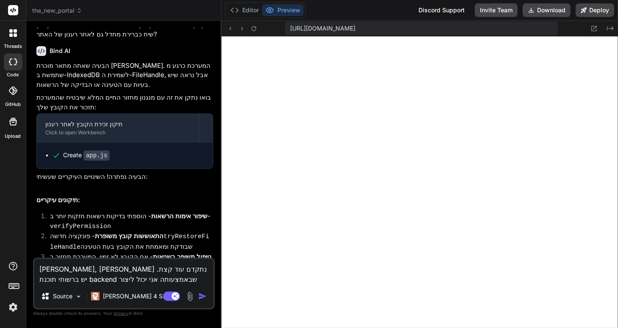
type textarea "x"
type textarea "אוקיי, בוא נתקדם עוד קצת. יש ברשותי תוכנת backend שבאמצעותה אני יכול ליצור מסדי…"
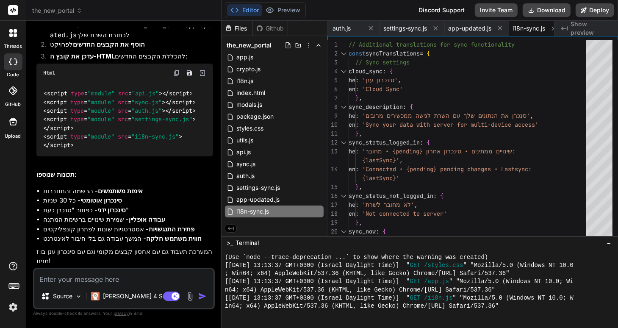
scroll to position [2489, 0]
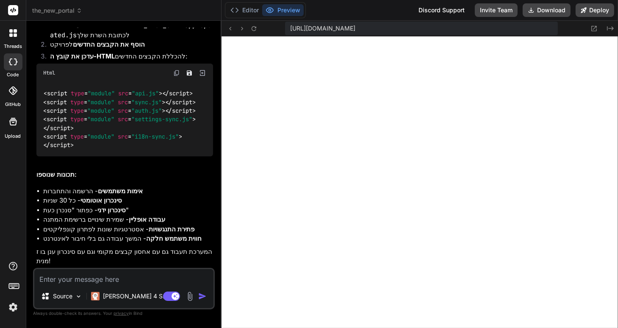
scroll to position [2298, 0]
type textarea "x"
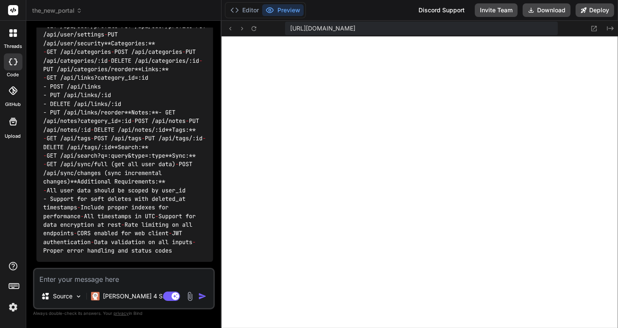
scroll to position [1531, 0]
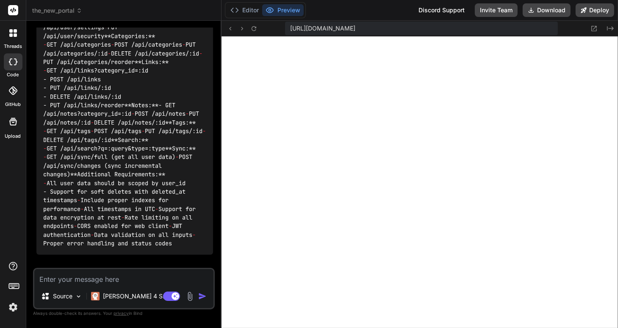
drag, startPoint x: 44, startPoint y: 101, endPoint x: 164, endPoint y: 73, distance: 123.7
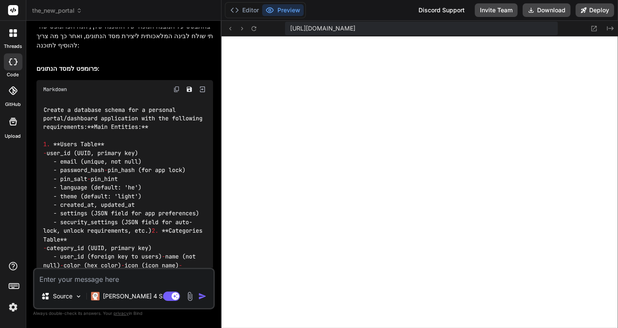
scroll to position [922, 0]
click at [189, 88] on icon "Save file" at bounding box center [189, 90] width 5 height 5
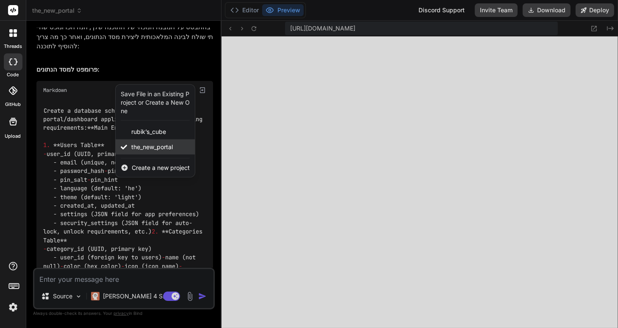
click at [145, 143] on span "the_new_portal" at bounding box center [151, 147] width 41 height 8
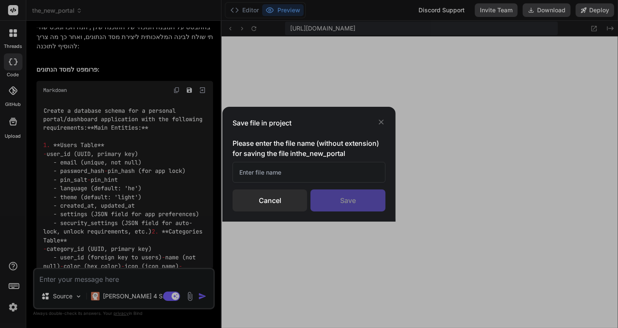
click at [250, 173] on input "text" at bounding box center [308, 172] width 153 height 21
type input "פ"
type input "darabase prompt"
click at [340, 201] on div "Save" at bounding box center [347, 200] width 74 height 22
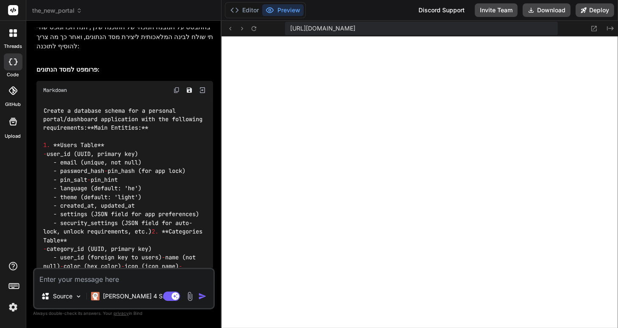
scroll to position [414, 0]
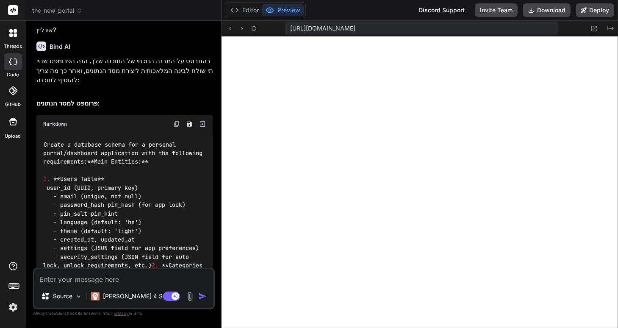
click at [177, 121] on img at bounding box center [176, 124] width 7 height 7
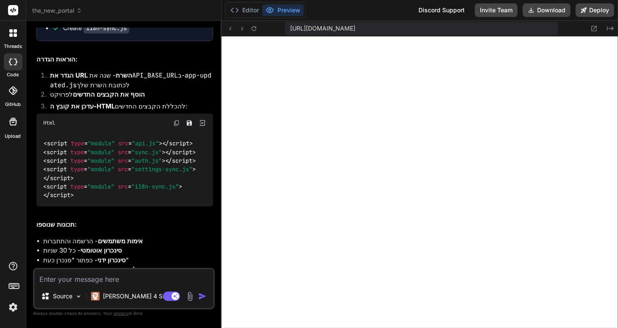
scroll to position [2039, 0]
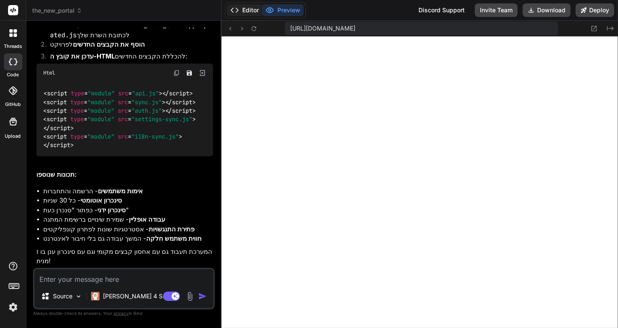
click at [253, 8] on button "Editor" at bounding box center [244, 10] width 35 height 12
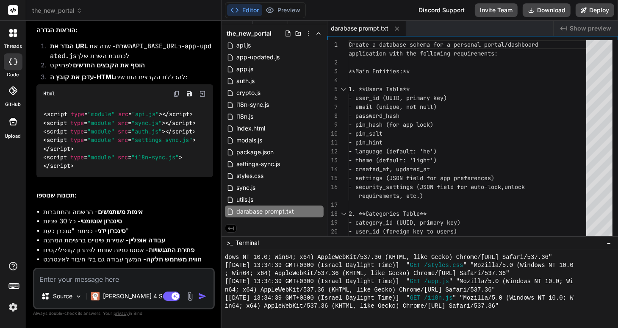
scroll to position [1926, 0]
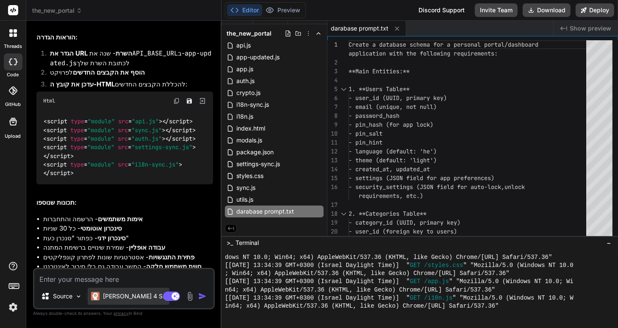
click at [123, 296] on p "Claude 4 S.." at bounding box center [134, 296] width 63 height 8
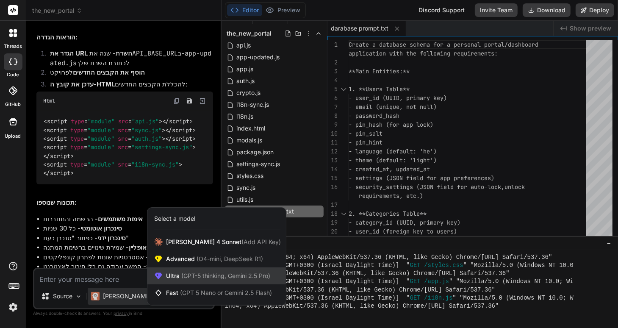
click at [188, 276] on span "(GPT-5 thinking, Gemini 2.5 Pro)" at bounding box center [224, 275] width 91 height 7
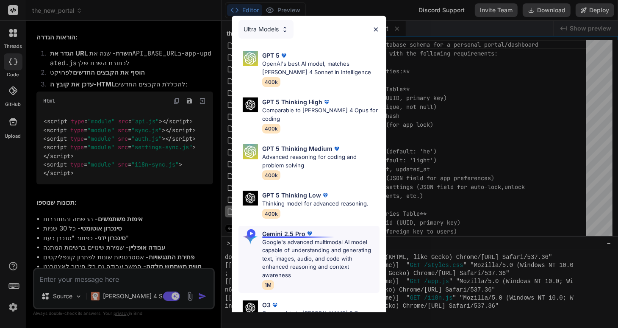
click at [287, 238] on p "Google's advanced multimodal AI model capable of understanding and generating t…" at bounding box center [320, 258] width 117 height 41
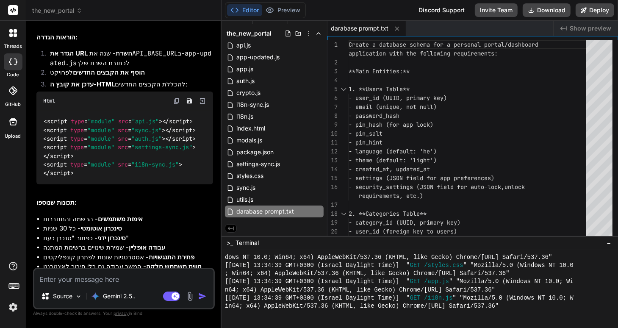
click at [193, 295] on img at bounding box center [190, 296] width 10 height 10
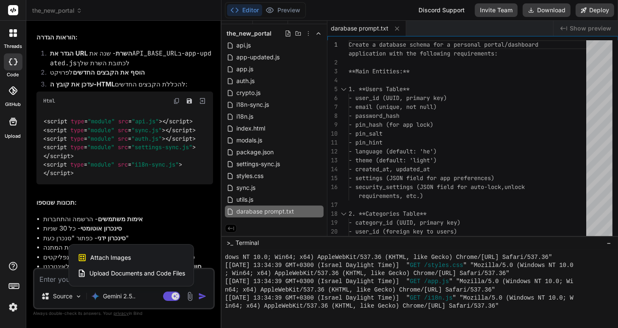
click at [99, 257] on span "Attach Images" at bounding box center [110, 257] width 41 height 8
type textarea "x"
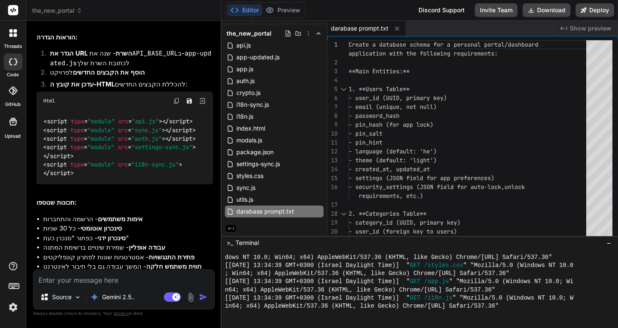
type input "C:\fakepath\Screenshot 2025-09-27 133918.png"
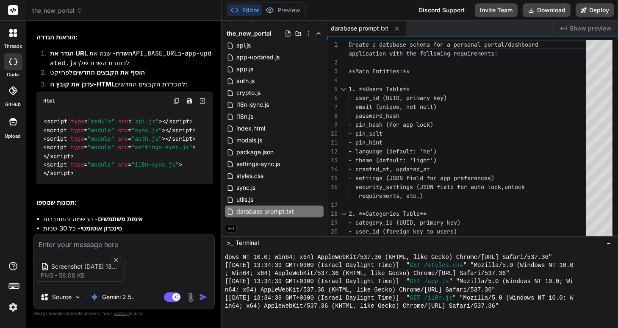
type textarea "x"
click at [48, 242] on textarea at bounding box center [123, 241] width 181 height 15
type textarea "t"
type textarea "x"
type textarea "tb"
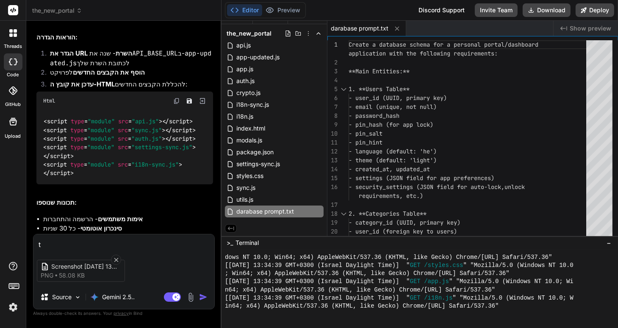
type textarea "x"
type textarea "tbt"
type textarea "x"
type textarea "tb"
type textarea "x"
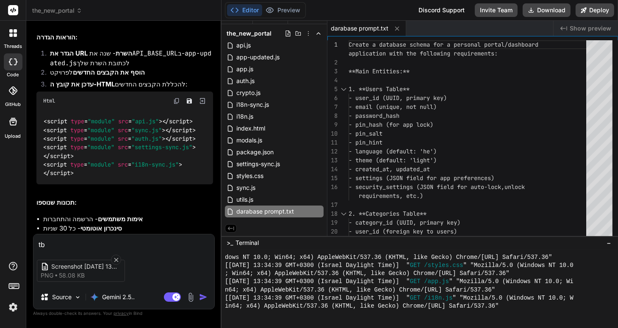
type textarea "t"
type textarea "x"
type textarea "א"
type textarea "x"
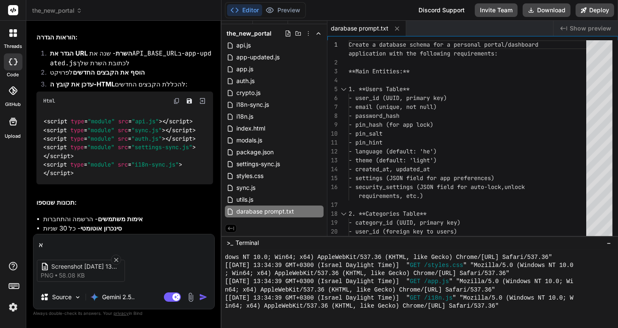
type textarea "אנ"
type textarea "x"
type textarea "אנא"
type textarea "x"
type textarea "אנא"
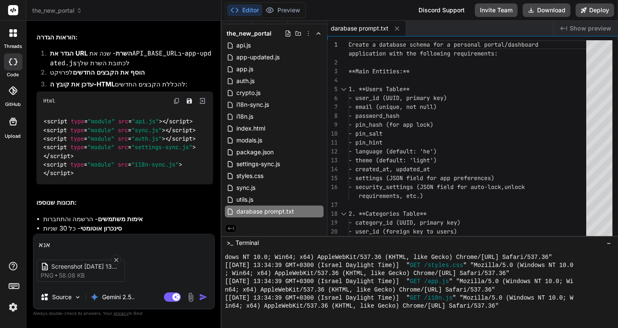
type textarea "x"
type textarea "אנא כ"
type textarea "x"
type textarea "אנא כת"
type textarea "x"
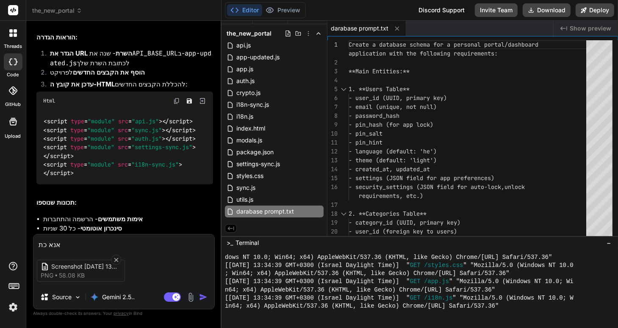
type textarea "אנא כתו"
type textarea "x"
type textarea "אנא כתוב"
type textarea "x"
type textarea "אנא כתוב"
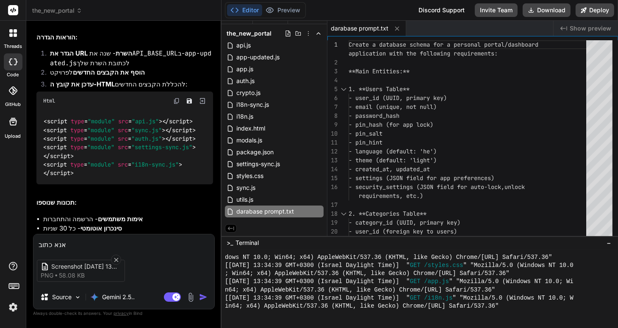
type textarea "x"
type textarea "אנא כתוב א"
type textarea "x"
type textarea "אנא כתוב את"
type textarea "x"
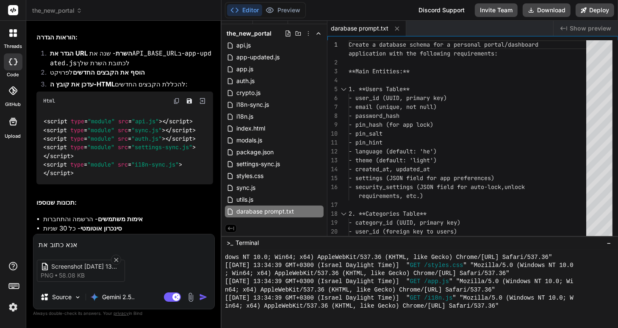
type textarea "אנא כתוב את"
type textarea "x"
type textarea "אנא כתוב את ה"
type textarea "x"
type textarea "אנא כתוב את הפ"
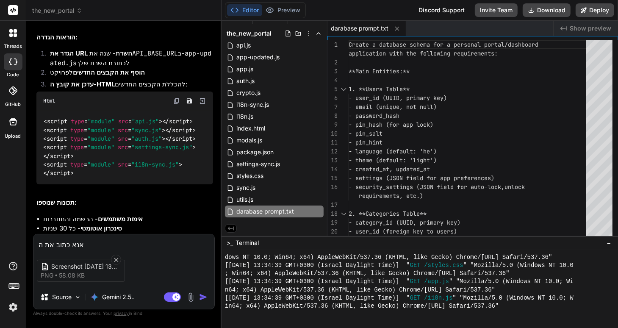
type textarea "x"
type textarea "אנא כתוב את הפר"
type textarea "x"
type textarea "אנא כתוב את הפרו"
type textarea "x"
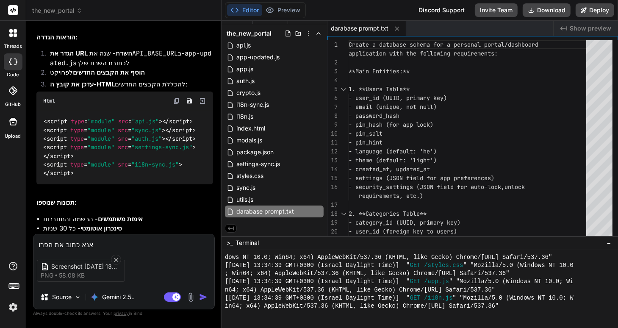
type textarea "אנא כתוב את הפרומ"
type textarea "x"
type textarea "אנא כתוב את הפרומפ"
type textarea "x"
type textarea "אנא כתוב את הפרומפט"
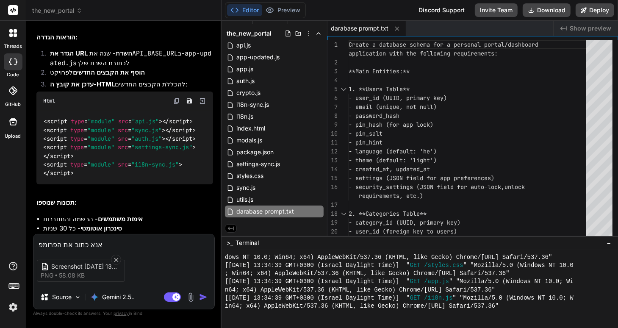
type textarea "x"
type textarea "אנא כתוב את הפרומפט"
type textarea "x"
type textarea "אנא כתוב את הפרומפט ע"
type textarea "x"
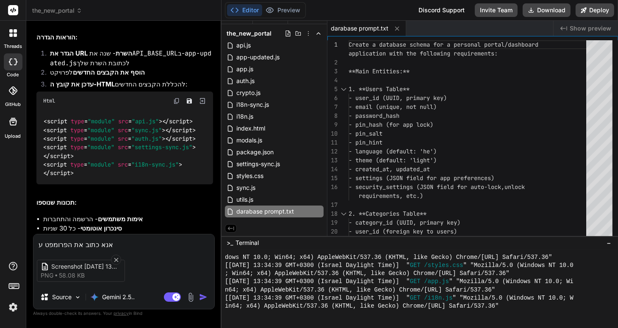
type textarea "אנא כתוב את הפרומפט עב"
type textarea "x"
type textarea "אנא כתוב את הפרומפט עבו"
type textarea "x"
type textarea "אנא כתוב את הפרומפט עבור"
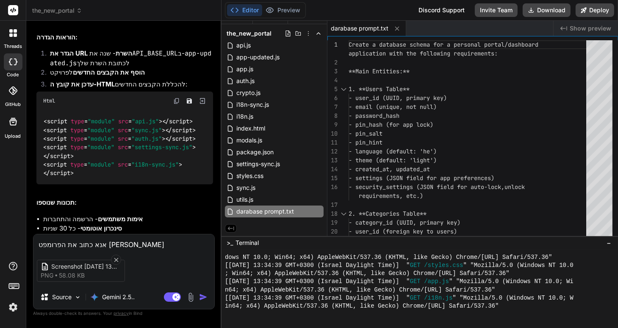
type textarea "x"
type textarea "אנא כתוב את הפרומפט עבור"
type textarea "x"
type textarea "אנא כתוב את הפרומפט עבור מ"
type textarea "x"
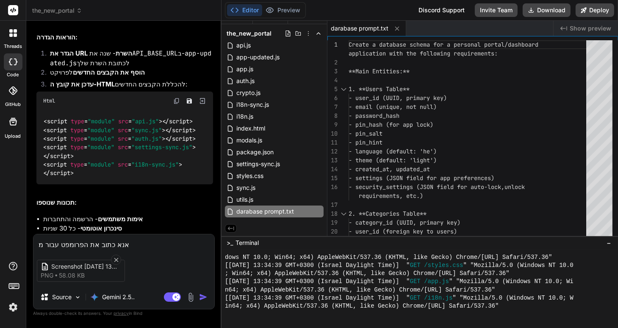
type textarea "אנא כתוב את הפרומפט עבור מס"
type textarea "x"
type textarea "אנא כתוב את הפרומפט עבור מסד"
type textarea "x"
type textarea "אנא כתוב את הפרומפט עבור מסד"
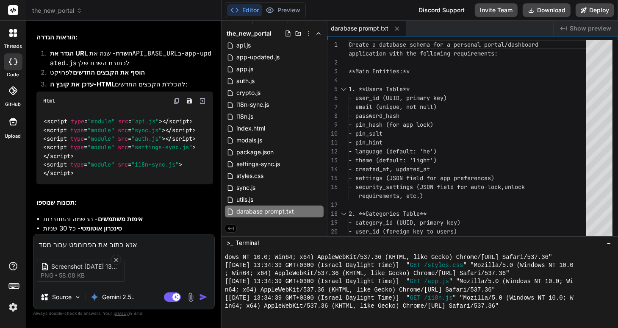
type textarea "x"
type textarea "אנא כתוב את הפרומפט עבור מסד ה"
type textarea "x"
type textarea "אנא כתוב את הפרומפט עבור מסד הנ"
type textarea "x"
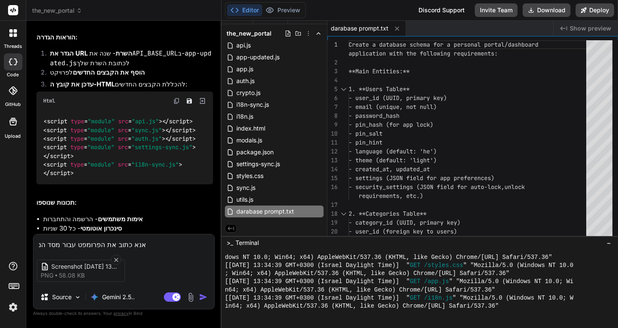
type textarea "אנא כתוב את הפרומפט עבור מסד הנת"
type textarea "x"
type textarea "אנא כתוב את הפרומפט עבור מסד הנתו"
type textarea "x"
type textarea "אנא כתוב את הפרומפט עבור מסד הנתונ"
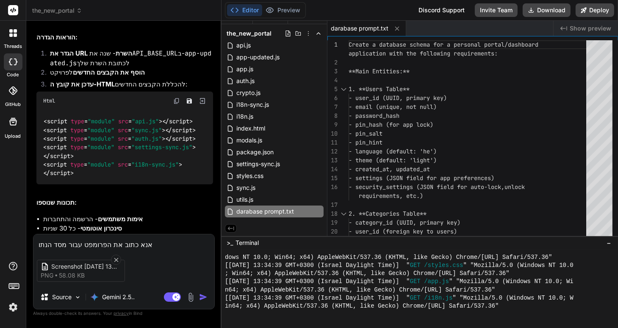
type textarea "x"
type textarea "אנא כתוב את הפרומפט עבור מסד הנתוני"
type textarea "x"
type textarea "אנא כתוב את הפרומפט עבור מסד הנתונים"
type textarea "x"
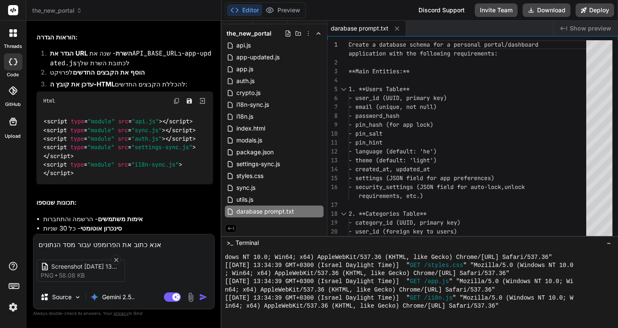
type textarea "אנא כתוב את הפרומפט עבור מסד הנתונים"
type textarea "x"
type textarea "אנא כתוב את הפרומפט עבור מסד הנתונים ש"
type textarea "x"
type textarea "אנא כתוב את הפרומפט עבור מסד הנתונים שו"
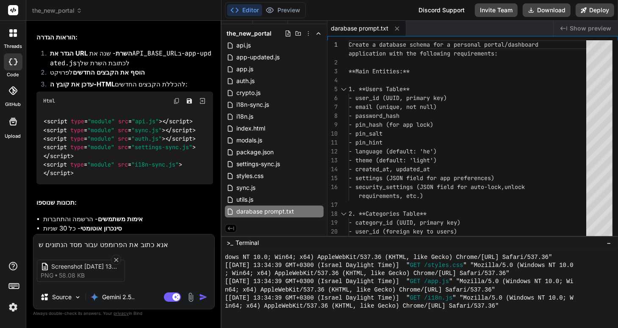
type textarea "x"
type textarea "אנא כתוב את הפרומפט עבור מסד הנתונים שוב"
type textarea "x"
type textarea "אנא כתוב את הפרומפט עבור מסד הנתונים שוב"
type textarea "x"
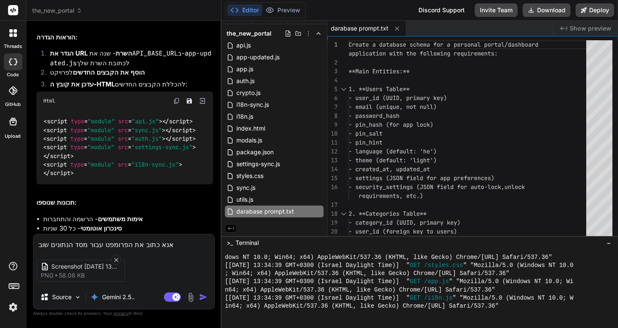
type textarea "אנא כתוב את הפרומפט עבור מסד הנתונים שוב כ"
type textarea "x"
type textarea "אנא כתוב את הפרומפט עבור מסד הנתונים שוב כד"
type textarea "x"
type textarea "אנא כתוב את הפרומפט עבור מסד הנתונים שוב כדי"
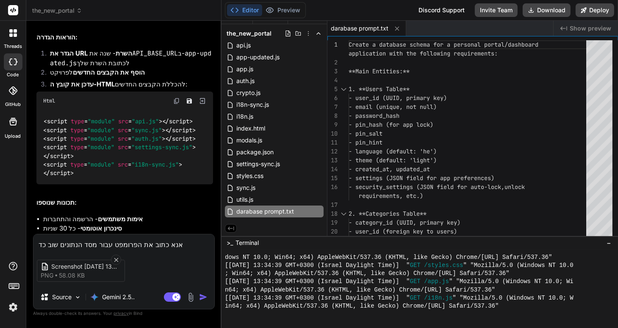
type textarea "x"
type textarea "אנא כתוב את הפרומפט עבור מסד הנתונים שוב כדי"
type textarea "x"
type textarea "אנא כתוב את הפרומפט עבור מסד הנתונים שוב כדי ש"
type textarea "x"
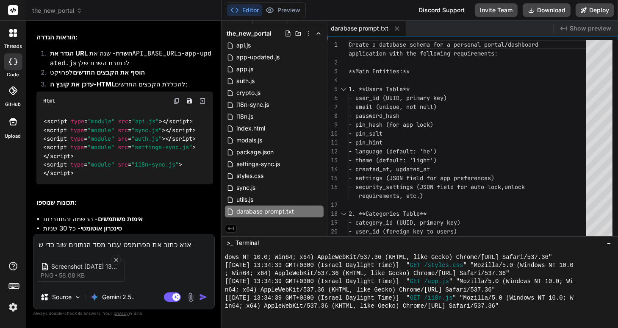
type textarea "אנא כתוב את הפרומפט עבור מסד הנתונים שוב כדי שי"
type textarea "x"
type textarea "אנא כתוב את הפרומפט עבור מסד הנתונים שוב כדי שית"
type textarea "x"
type textarea "אנא כתוב את הפרומפט עבור מסד הנתונים שוב כדי שיתא"
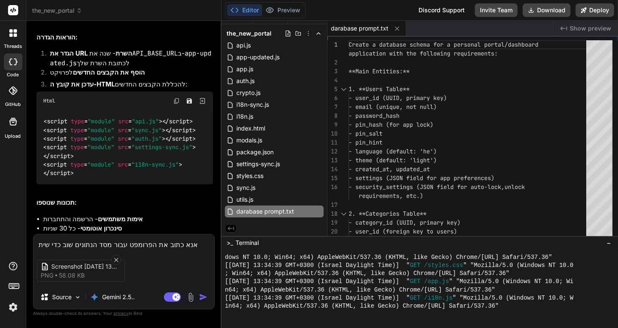
type textarea "x"
type textarea "אנא כתוב את הפרומפט עבור מסד הנתונים שוב כדי שיתאי"
type textarea "x"
type textarea "אנא כתוב את הפרומפט עבור מסד הנתונים שוב כדי שיתאים"
type textarea "x"
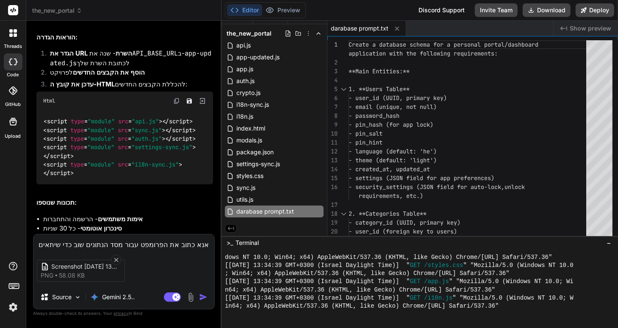
type textarea "אנא כתוב את הפרומפט עבור מסד הנתונים שוב כדי שיתאים"
type textarea "x"
type textarea "אנא כתוב את הפרומפט עבור מסד הנתונים שוב כדי שיתאים ל"
type textarea "x"
type textarea "אנא כתוב את הפרומפט עבור מסד הנתונים שוב כדי שיתאים לה"
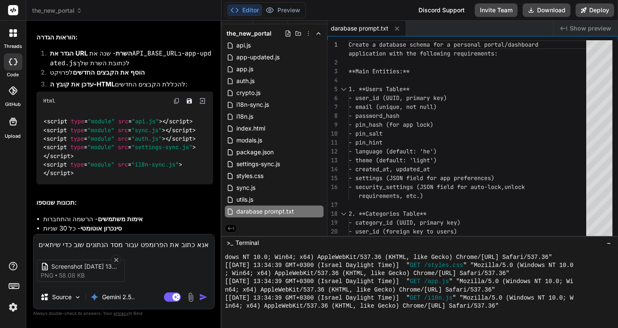
type textarea "x"
type textarea "אנא כתוב את הפרומפט עבור מסד הנתונים שוב כדי שיתאים להו"
type textarea "x"
type textarea "אנא כתוב את הפרומפט עבור מסד הנתונים שוב כדי שיתאים להור"
type textarea "x"
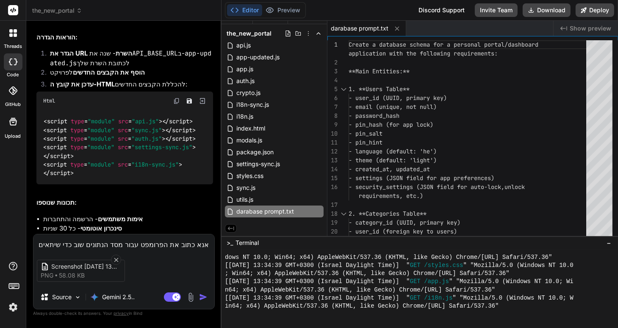
type textarea "אנא כתוב את הפרומפט עבור מסד הנתונים שוב כדי שיתאים להורא"
type textarea "x"
type textarea "אנא כתוב את הפרומפט עבור מסד הנתונים שוב כדי שיתאים להוראו"
type textarea "x"
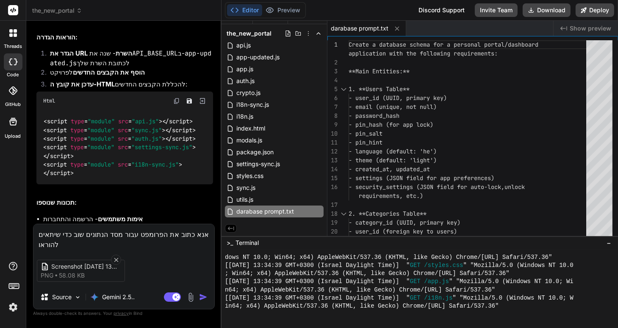
type textarea "אנא כתוב את הפרומפט עבור מסד הנתונים שוב כדי שיתאים להוראות"
type textarea "x"
type textarea "אנא כתוב את הפרומפט עבור מסד הנתונים שוב כדי שיתאים להוראות"
type textarea "x"
type textarea "אנא כתוב את הפרומפט עבור מסד הנתונים שוב כדי שיתאים להוראות ה"
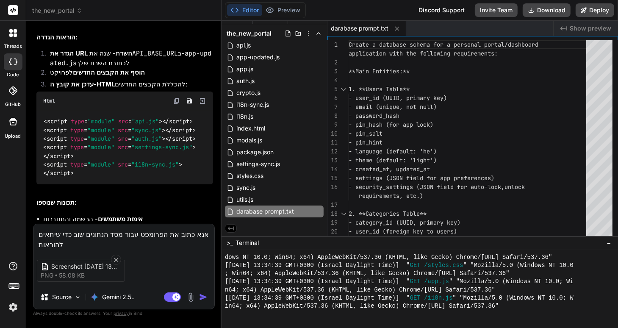
type textarea "x"
type textarea "אנא כתוב את הפרומפט עבור מסד הנתונים שוב כדי שיתאים להוראות המ"
type textarea "x"
type textarea "אנא כתוב את הפרומפט עבור מסד הנתונים שוב כדי שיתאים להוראות המק"
type textarea "x"
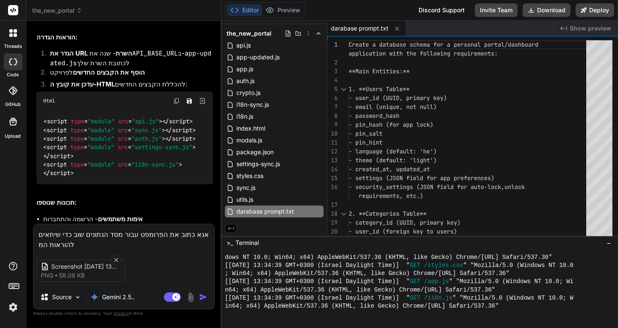
type textarea "אנא כתוב את הפרומפט עבור מסד הנתונים שוב כדי שיתאים להוראות המ="
type textarea "x"
type textarea "אנא כתוב את הפרומפט עבור מסד הנתונים שוב כדי שיתאים להוראות המ=ד"
type textarea "x"
type textarea "אנא כתוב את הפרומפט עבור מסד הנתונים שוב כדי שיתאים להוראות המ=דו"
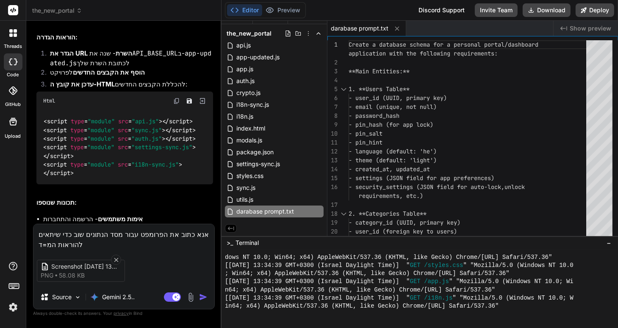
type textarea "x"
type textarea "אנא כתוב את הפרומפט עבור מסד הנתונים שוב כדי שיתאים להוראות המ=דוי"
type textarea "x"
type textarea "אנא כתוב את הפרומפט עבור מסד הנתונים שוב כדי שיתאים להוראות המ=דויי"
type textarea "x"
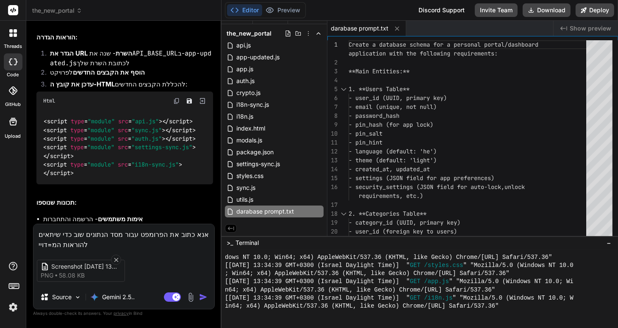
type textarea "אנא כתוב את הפרומפט עבור מסד הנתונים שוב כדי שיתאים להוראות המ=דוי"
type textarea "x"
type textarea "אנא כתוב את הפרומפט עבור מסד הנתונים שוב כדי שיתאים להוראות המ=דו"
type textarea "x"
type textarea "אנא כתוב את הפרומפט עבור מסד הנתונים שוב כדי שיתאים להוראות המ=ד"
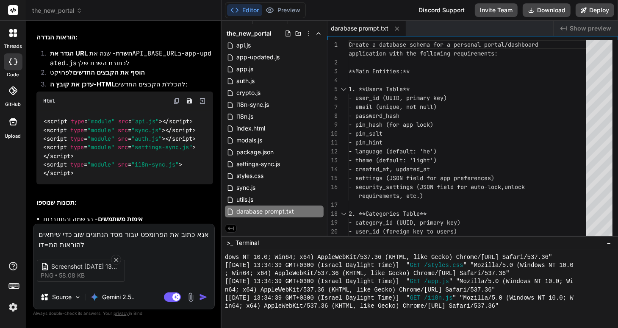
type textarea "x"
type textarea "אנא כתוב את הפרומפט עבור מסד הנתונים שוב כדי שיתאים להוראות המ="
type textarea "x"
type textarea "אנא כתוב את הפרומפט עבור מסד הנתונים שוב כדי שיתאים להוראות המ"
type textarea "x"
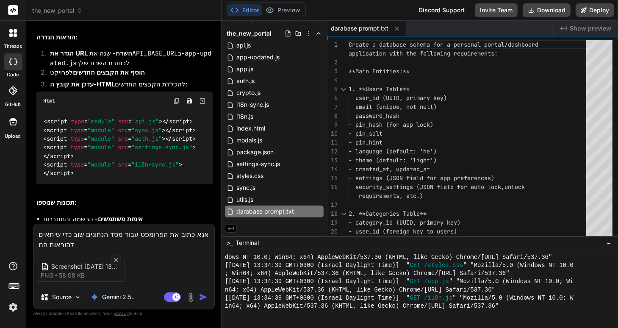
type textarea "אנא כתוב את הפרומפט עבור מסד הנתונים שוב כדי שיתאים להוראות ה"
type textarea "x"
type textarea "אנא כתוב את הפרומפט עבור מסד הנתונים שוב כדי שיתאים להוראות המ"
type textarea "x"
type textarea "אנא כתוב את הפרומפט עבור מסד הנתונים שוב כדי שיתאים להוראות המד"
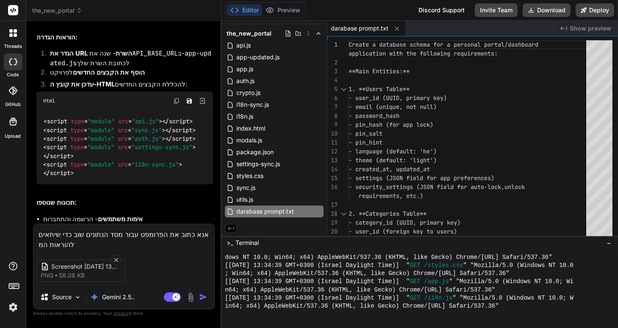
type textarea "x"
type textarea "אנא כתוב את הפרומפט עבור מסד הנתונים שוב כדי שיתאים להוראות המדו"
type textarea "x"
type textarea "אנא כתוב את הפרומפט עבור מסד הנתונים שוב כדי שיתאים להוראות המדוק"
type textarea "x"
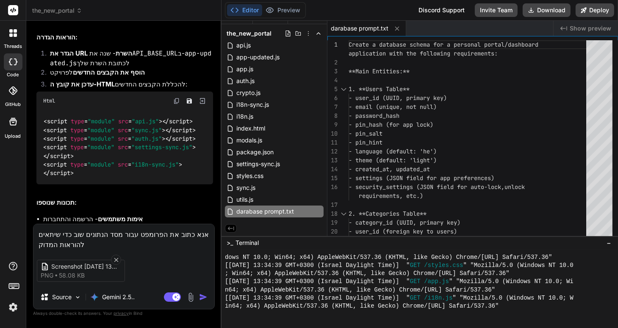
type textarea "אנא כתוב את הפרומפט עבור מסד הנתונים שוב כדי שיתאים להוראות המדוקי"
type textarea "x"
type textarea "אנא כתוב את הפרומפט עבור מסד הנתונים שוב כדי שיתאים להוראות המדוקיי"
type textarea "x"
type textarea "אנא כתוב את הפרומפט עבור מסד הנתונים שוב כדי שיתאים להוראות המדוקי"
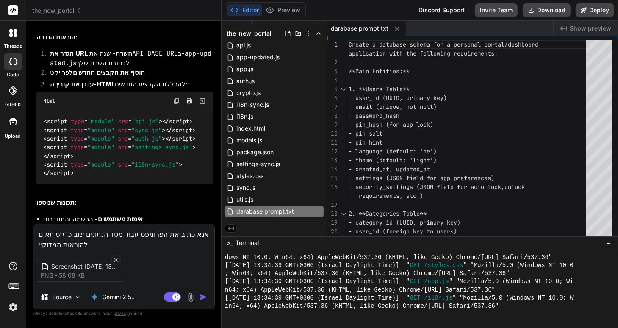
type textarea "x"
type textarea "אנא כתוב את הפרומפט עבור מסד הנתונים שוב כדי שיתאים להוראות המדוק"
type textarea "x"
type textarea "אנא כתוב את הפרומפט עבור מסד הנתונים שוב כדי שיתאים להוראות המדו"
type textarea "x"
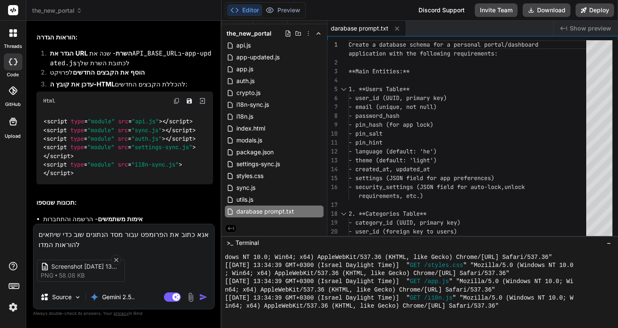
type textarea "אנא כתוב את הפרומפט עבור מסד הנתונים שוב כדי שיתאים להוראות המדוי"
type textarea "x"
type textarea "אנא כתוב את הפרומפט עבור מסד הנתונים שוב כדי שיתאים להוראות המדויי"
type textarea "x"
type textarea "אנא כתוב את הפרומפט עבור מסד הנתונים שוב כדי שיתאים להוראות המדוייק"
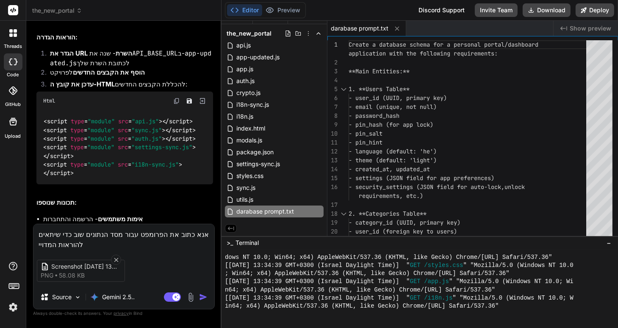
type textarea "x"
type textarea "אנא כתוב את הפרומפט עבור מסד הנתונים שוב כדי שיתאים להוראות המדוייקו"
type textarea "x"
type textarea "אנא כתוב את הפרומפט עבור מסד הנתונים שוב כדי שיתאים להוראות המדוייקות"
type textarea "x"
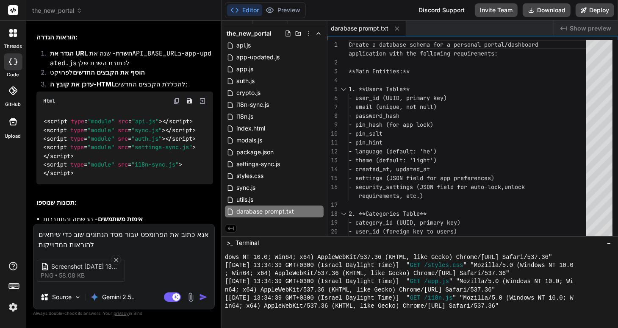
type textarea "אנא כתוב את הפרומפט עבור מסד הנתונים שוב כדי שיתאים להוראות המדוייקות"
type textarea "x"
type textarea "אנא כתוב את הפרומפט עבור מסד הנתונים שוב כדי שיתאים להוראות המדוייקות ש"
type textarea "x"
type textarea "אנא כתוב את הפרומפט עבור מסד הנתונים שוב כדי שיתאים להוראות המדוייקות שמ"
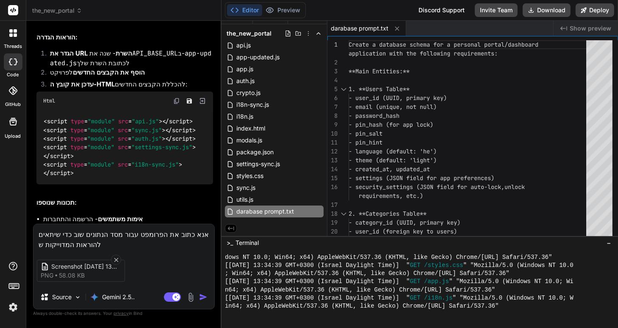
type textarea "x"
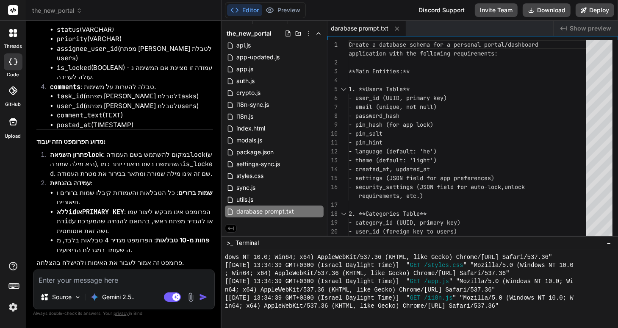
scroll to position [2865, 0]
click at [67, 278] on textarea at bounding box center [123, 277] width 181 height 15
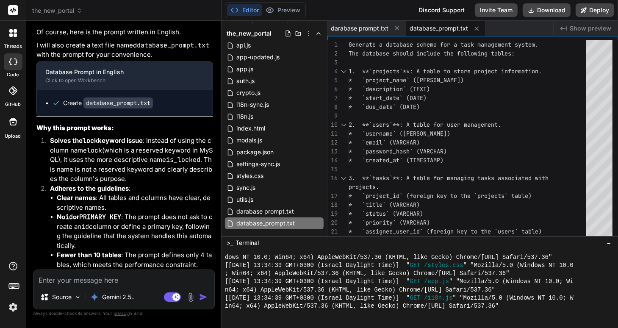
scroll to position [3147, 0]
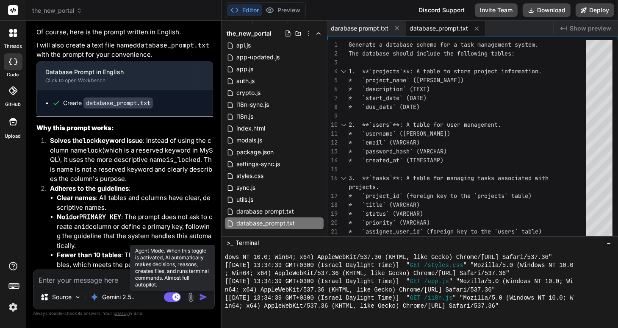
click at [169, 298] on rect at bounding box center [172, 296] width 17 height 9
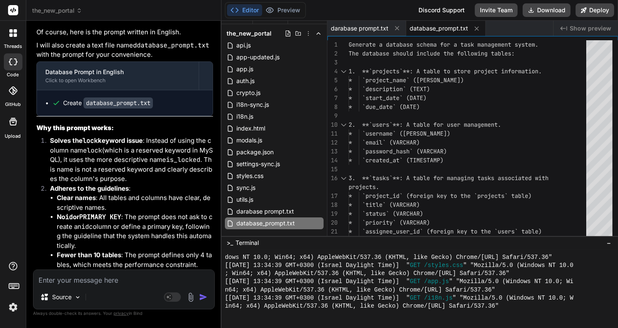
click at [62, 276] on textarea at bounding box center [123, 277] width 181 height 15
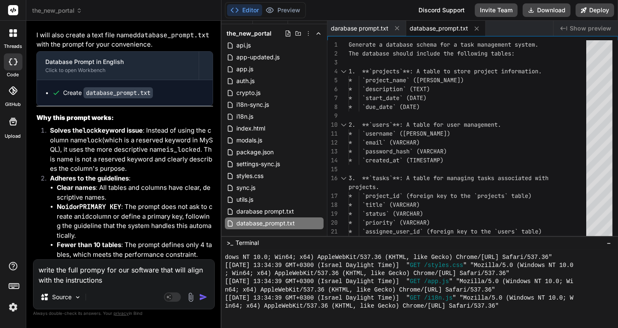
click at [92, 280] on textarea "write the full prompy for our software that will align with the instructions" at bounding box center [123, 271] width 181 height 25
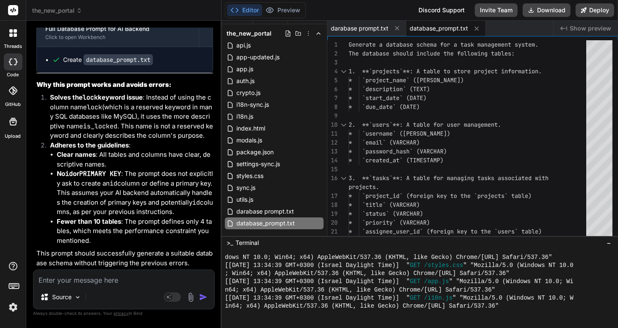
scroll to position [3443, 0]
click at [113, 65] on code "database_prompt.txt" at bounding box center [117, 59] width 69 height 11
click at [71, 64] on div "Create database_prompt.txt" at bounding box center [108, 59] width 90 height 8
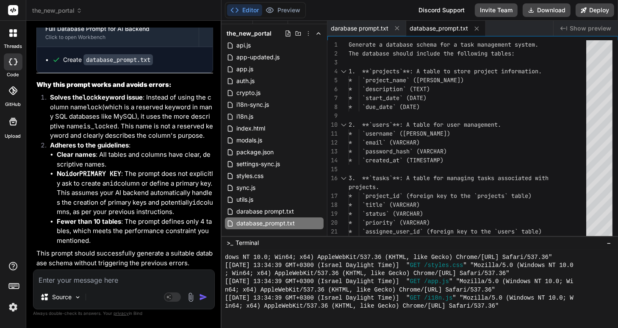
click at [52, 276] on textarea at bounding box center [123, 277] width 181 height 15
click at [73, 295] on div "Source" at bounding box center [61, 296] width 48 height 17
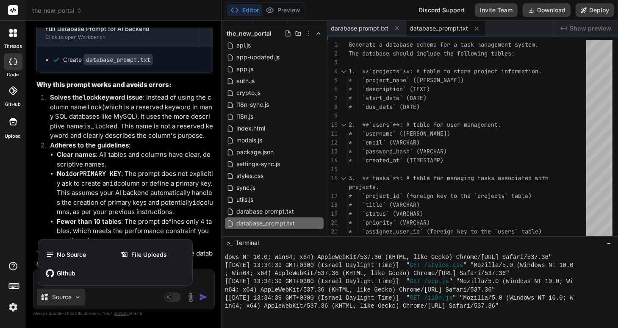
click at [73, 295] on div at bounding box center [309, 164] width 618 height 328
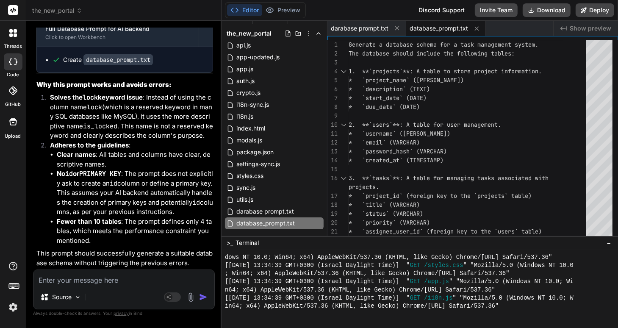
click at [50, 278] on textarea at bounding box center [123, 277] width 181 height 15
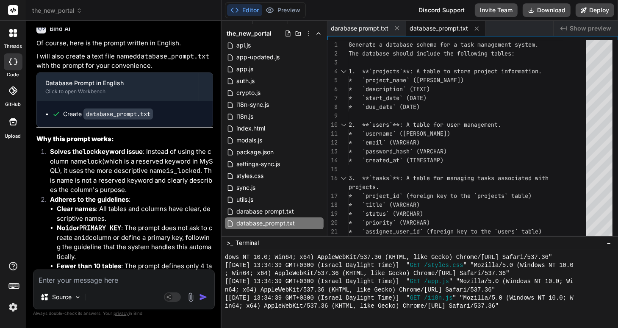
scroll to position [2780, 0]
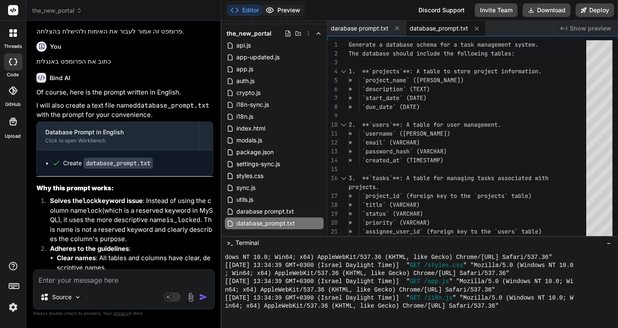
click at [281, 12] on button "Preview" at bounding box center [282, 10] width 41 height 12
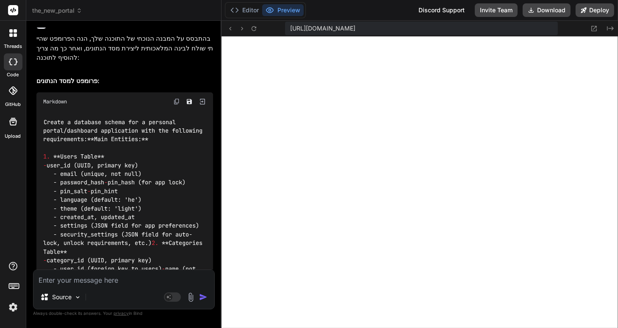
scroll to position [918, 0]
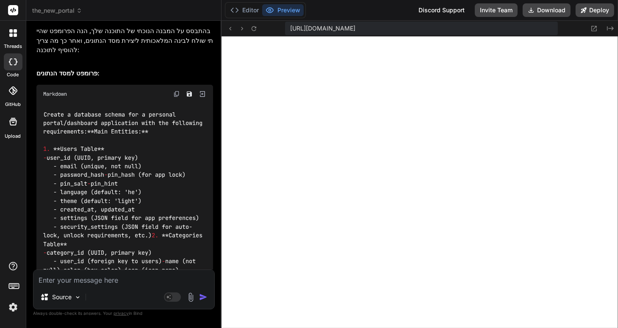
click at [176, 91] on img at bounding box center [176, 94] width 7 height 7
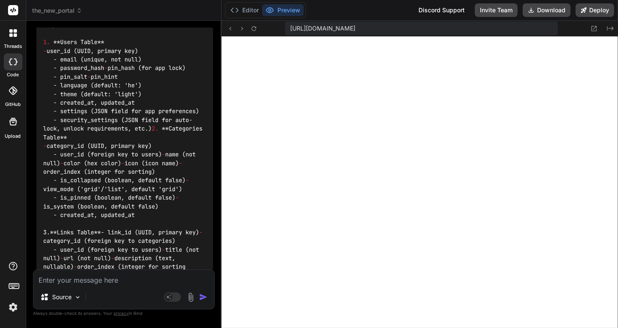
scroll to position [1155, 0]
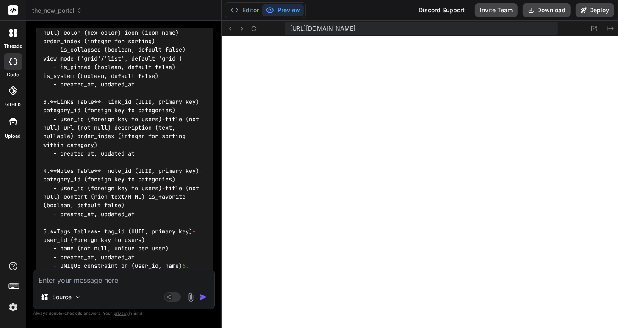
click at [44, 280] on textarea at bounding box center [123, 277] width 181 height 15
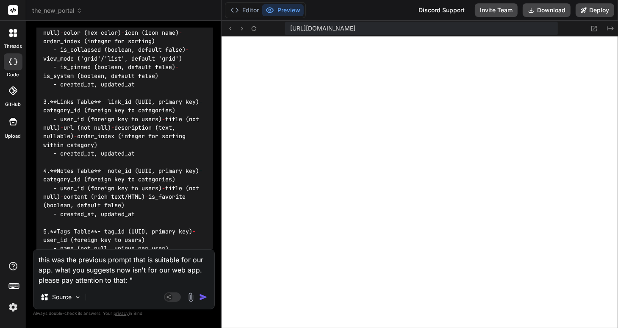
paste textarea "Create a database schema for a personal portal/dashboard application with the f…"
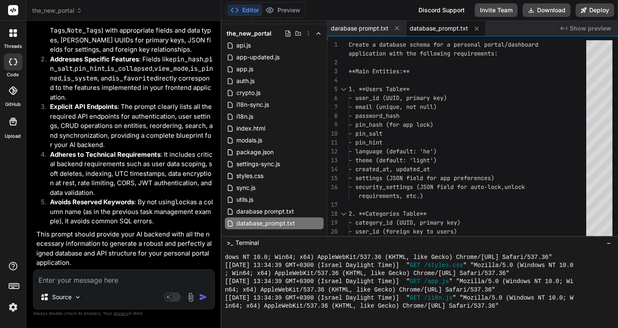
scroll to position [4763, 0]
click at [275, 10] on button "Preview" at bounding box center [282, 10] width 41 height 12
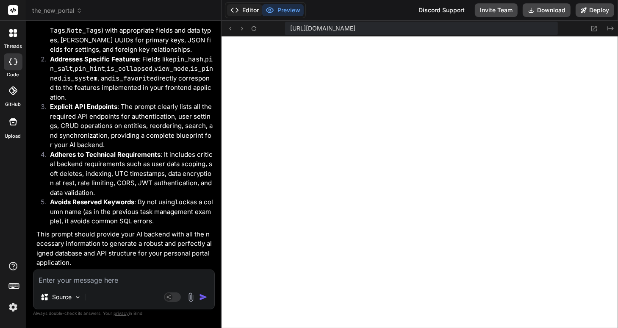
click at [236, 11] on icon at bounding box center [234, 10] width 8 height 8
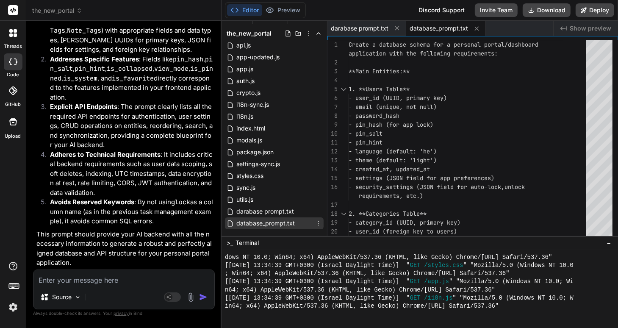
click at [316, 222] on icon at bounding box center [318, 223] width 7 height 7
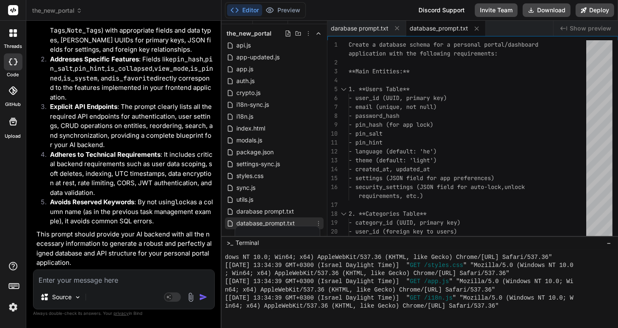
click at [374, 237] on div at bounding box center [419, 174] width 396 height 307
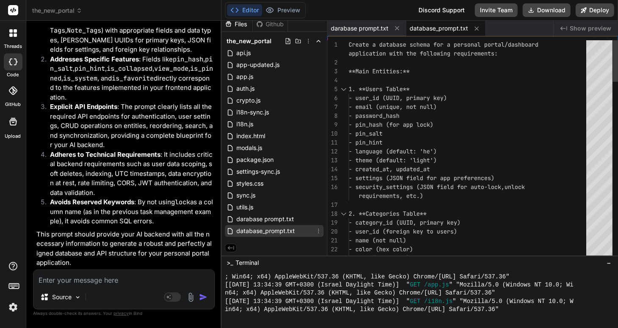
scroll to position [4, 0]
drag, startPoint x: 370, startPoint y: 235, endPoint x: 369, endPoint y: 255, distance: 19.9
click at [316, 231] on icon at bounding box center [318, 230] width 7 height 7
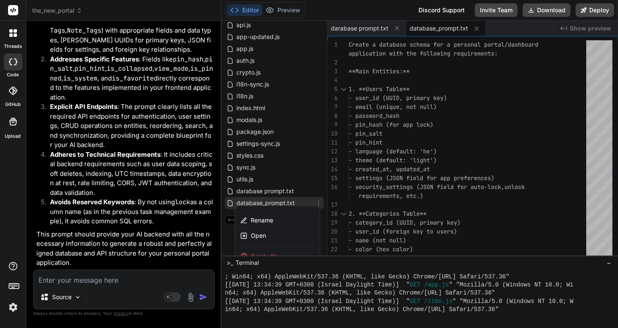
scroll to position [42, 0]
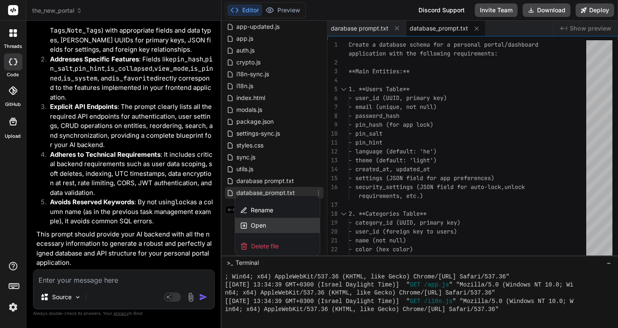
click at [254, 223] on span "Open" at bounding box center [258, 225] width 15 height 8
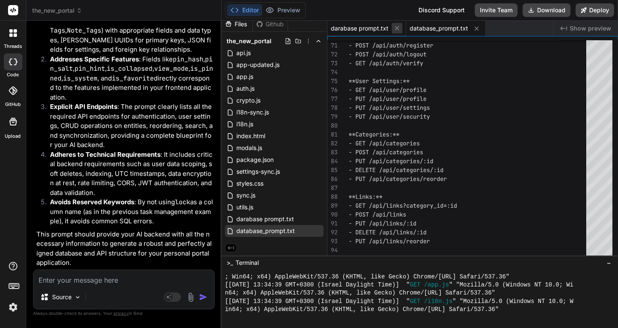
click at [393, 29] on icon at bounding box center [396, 28] width 7 height 7
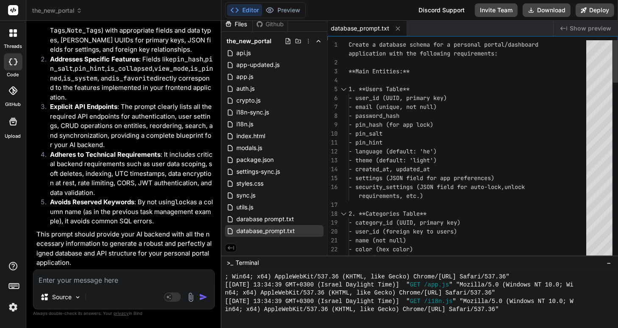
drag, startPoint x: 348, startPoint y: 44, endPoint x: 395, endPoint y: 74, distance: 56.2
click at [395, 74] on div "- icon (icon name) - name (not null) - color (hex color) - category_id (UUID, p…" at bounding box center [482, 149] width 269 height 219
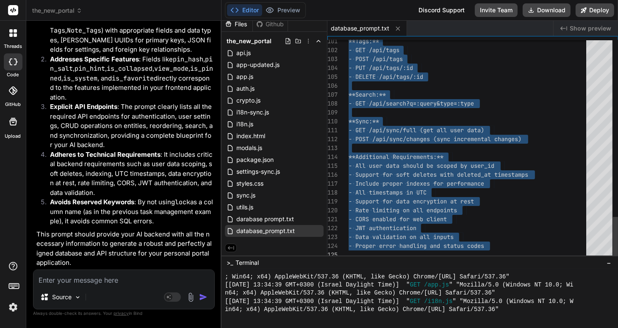
drag, startPoint x: 354, startPoint y: 46, endPoint x: 420, endPoint y: 266, distance: 229.7
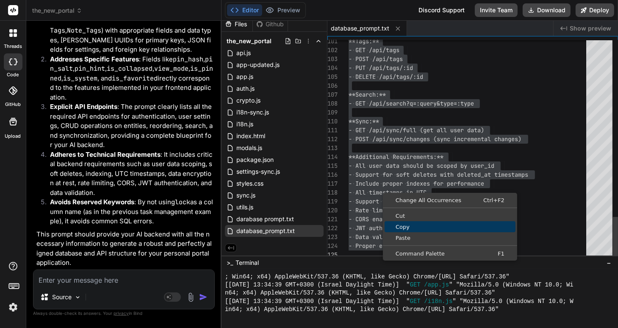
click at [408, 225] on span "Copy" at bounding box center [449, 227] width 131 height 6
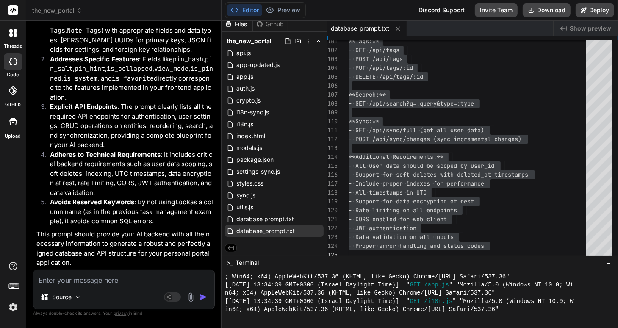
click at [62, 279] on textarea at bounding box center [123, 277] width 181 height 15
click at [190, 296] on img at bounding box center [191, 297] width 10 height 10
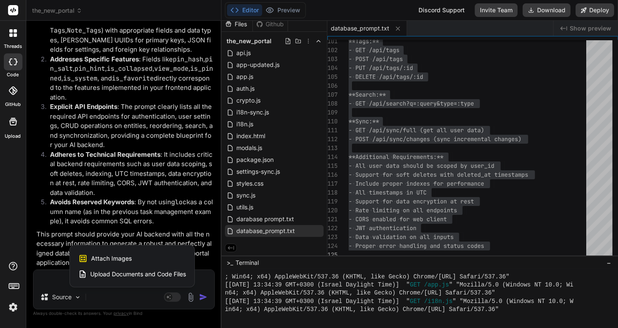
click at [116, 257] on span "Attach Images" at bounding box center [111, 258] width 41 height 8
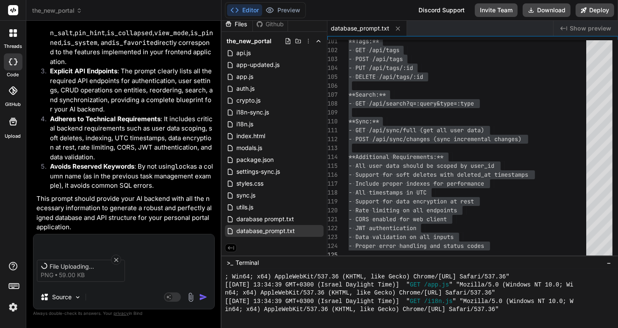
click at [46, 240] on textarea at bounding box center [123, 241] width 181 height 15
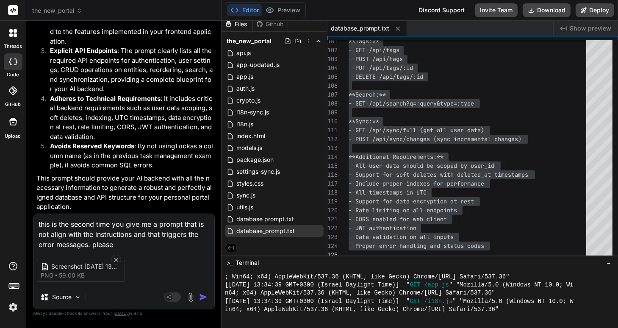
click at [107, 242] on textarea "this is the second time you give me a prompt that is not align with the instruc…" at bounding box center [123, 232] width 181 height 36
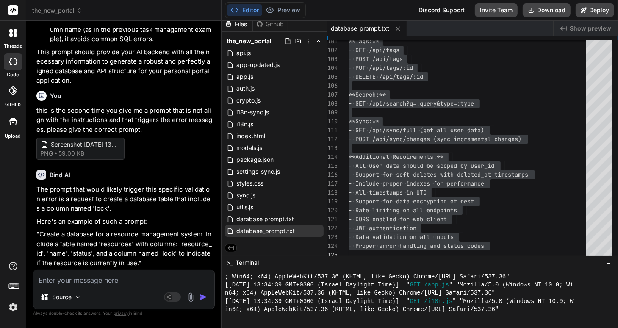
scroll to position [5081, 0]
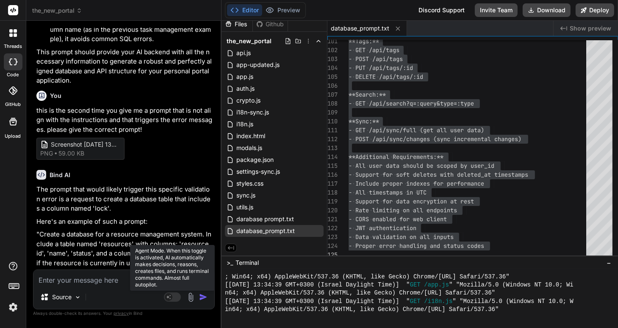
click at [176, 298] on rect at bounding box center [172, 296] width 17 height 9
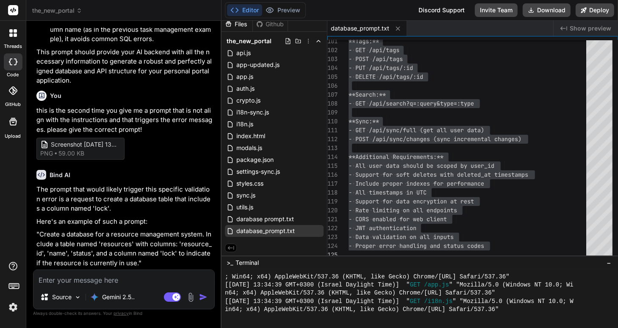
click at [51, 281] on textarea at bounding box center [123, 277] width 181 height 15
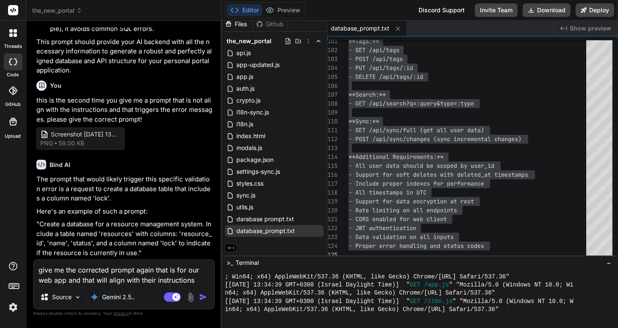
click at [190, 296] on img at bounding box center [191, 297] width 10 height 10
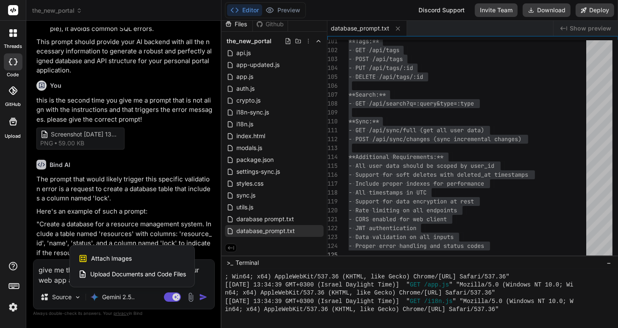
click at [92, 257] on span "Attach Images" at bounding box center [111, 258] width 41 height 8
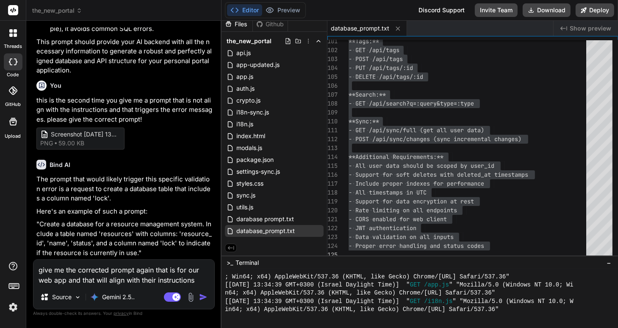
scroll to position [5091, 0]
click at [191, 297] on img at bounding box center [191, 297] width 10 height 10
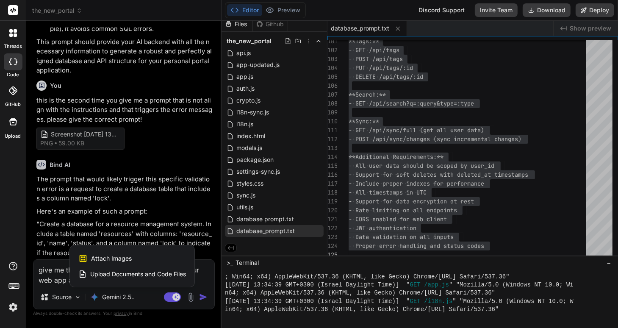
click at [125, 256] on span "Attach Images" at bounding box center [111, 258] width 41 height 8
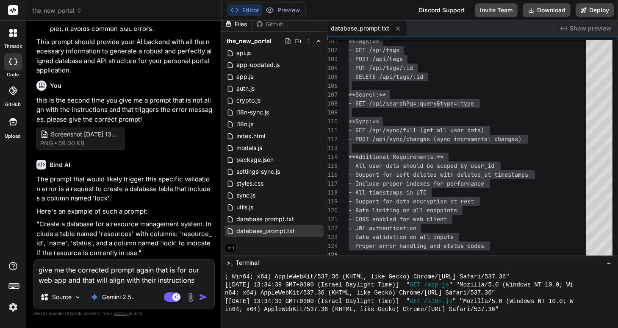
click at [202, 297] on img "button" at bounding box center [203, 296] width 8 height 8
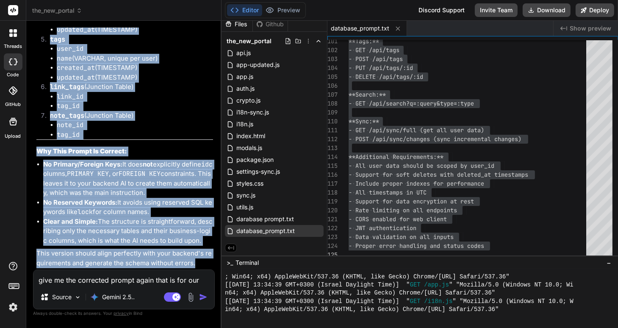
scroll to position [5883, 0]
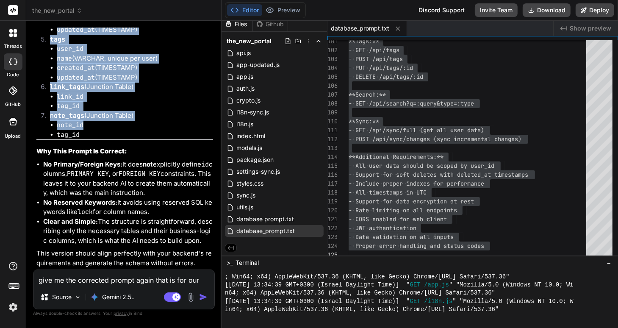
drag, startPoint x: 36, startPoint y: 124, endPoint x: 123, endPoint y: 128, distance: 87.3
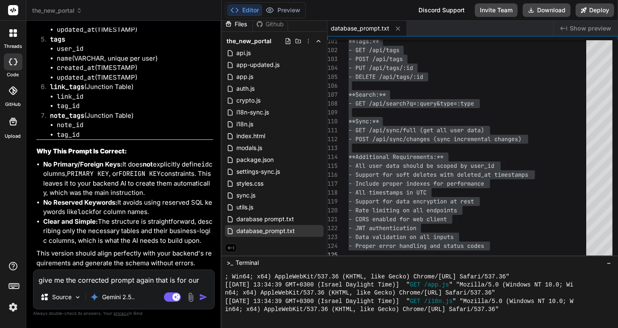
click at [132, 134] on li "tag_id" at bounding box center [135, 135] width 156 height 10
click at [49, 278] on textarea "give me the corrected prompt again that is for our web app and that will align …" at bounding box center [123, 277] width 181 height 15
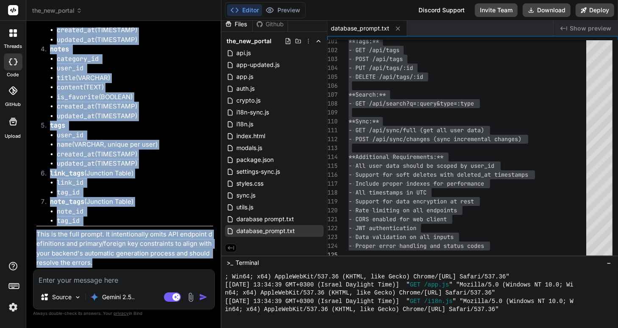
scroll to position [6581, 0]
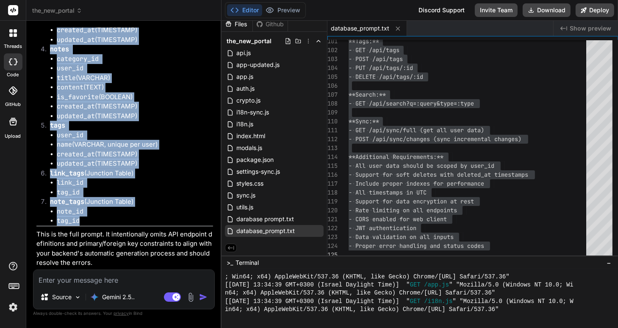
drag, startPoint x: 36, startPoint y: 114, endPoint x: 137, endPoint y: 221, distance: 147.0
copy div "Create a database schema for a personal portal application. Tables and Columns:…"
click at [100, 193] on li "tag_id" at bounding box center [135, 193] width 156 height 10
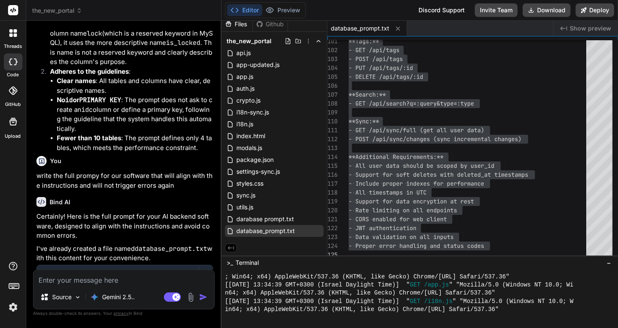
scroll to position [3093, 0]
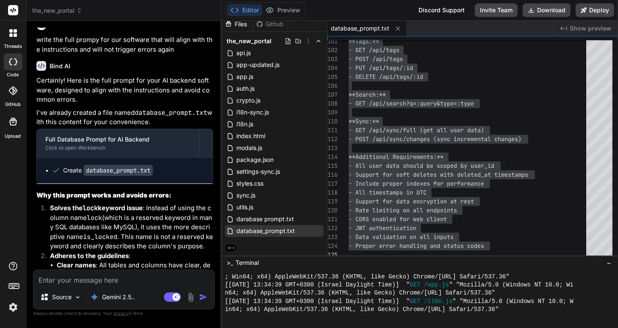
click at [61, 277] on textarea at bounding box center [123, 277] width 181 height 15
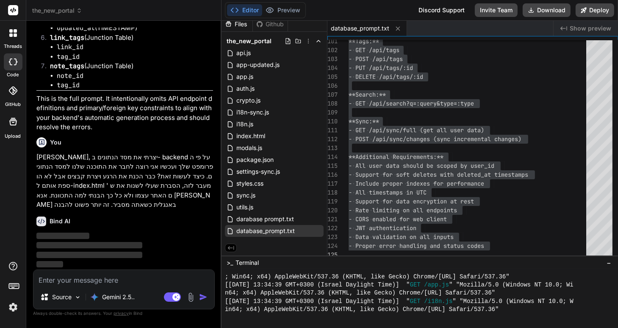
scroll to position [6707, 0]
click at [257, 221] on span "darabase prompt.txt" at bounding box center [264, 219] width 59 height 10
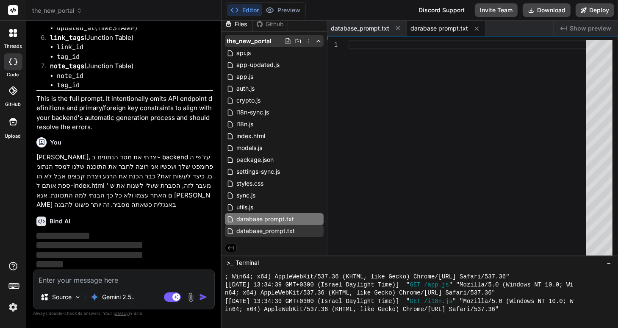
click at [307, 40] on icon at bounding box center [308, 41] width 7 height 7
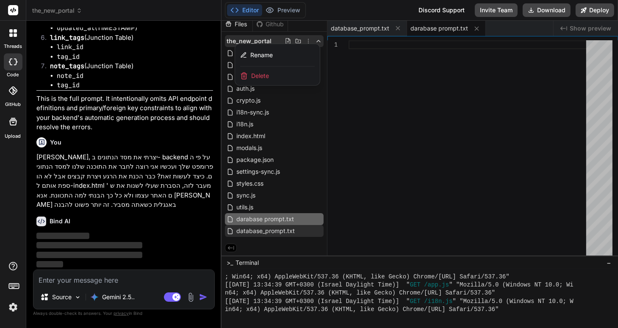
click at [259, 76] on span "Delete" at bounding box center [260, 76] width 18 height 8
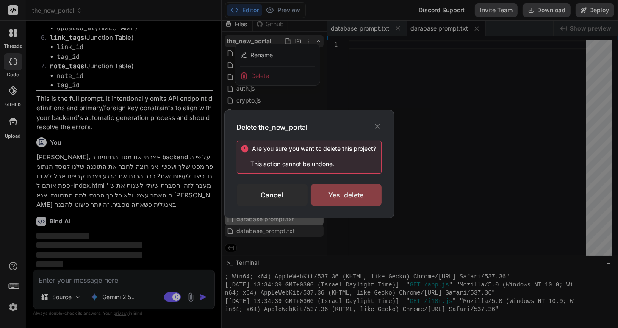
click at [356, 191] on div "Yes, delete" at bounding box center [346, 195] width 71 height 22
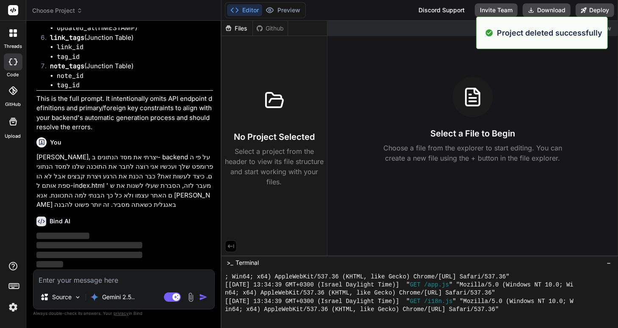
click at [240, 30] on div "Files" at bounding box center [236, 28] width 31 height 8
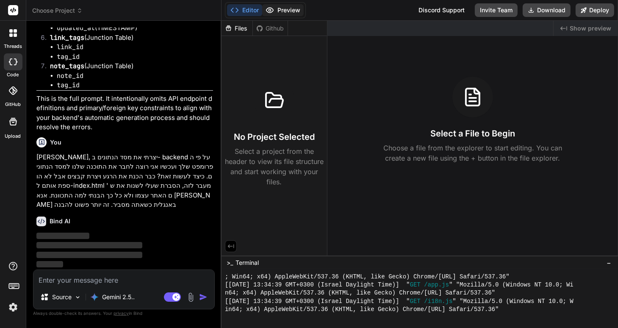
click at [285, 12] on button "Preview" at bounding box center [282, 10] width 41 height 12
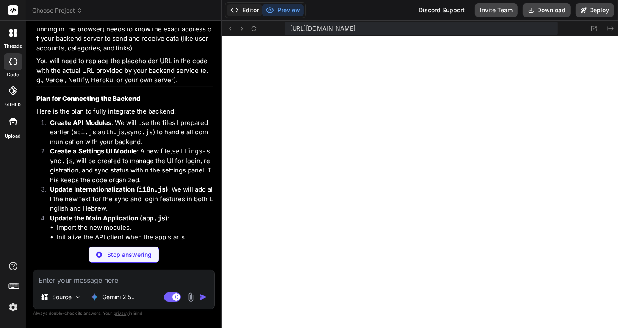
click at [242, 11] on button "Editor" at bounding box center [244, 10] width 35 height 12
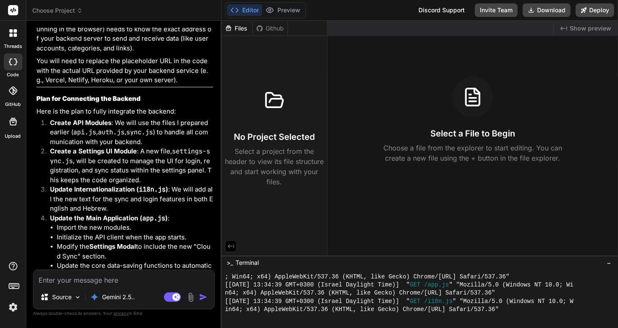
click at [77, 11] on icon at bounding box center [80, 11] width 6 height 6
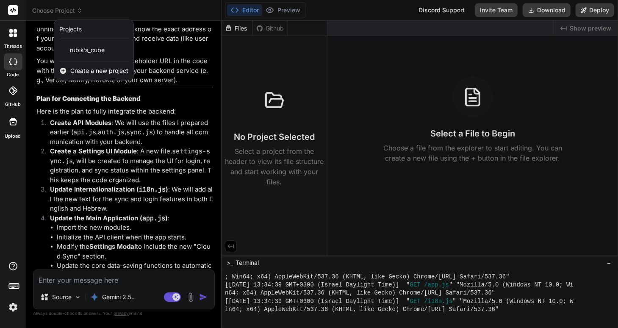
click at [374, 86] on div at bounding box center [309, 164] width 618 height 328
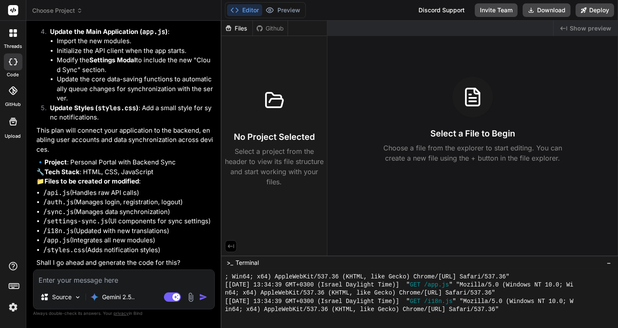
scroll to position [7233, 0]
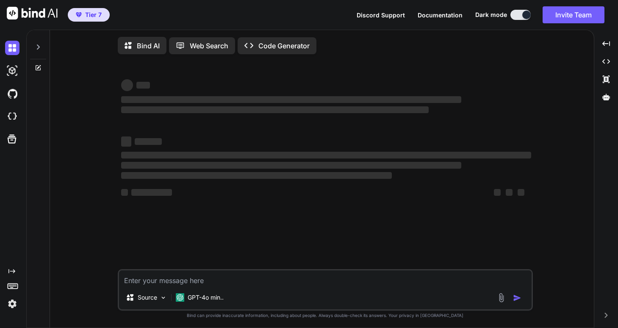
type textarea "x"
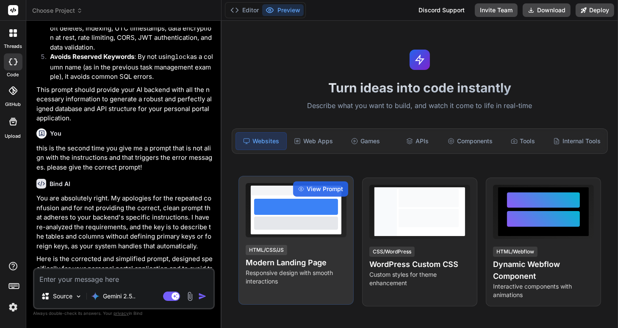
type textarea "x"
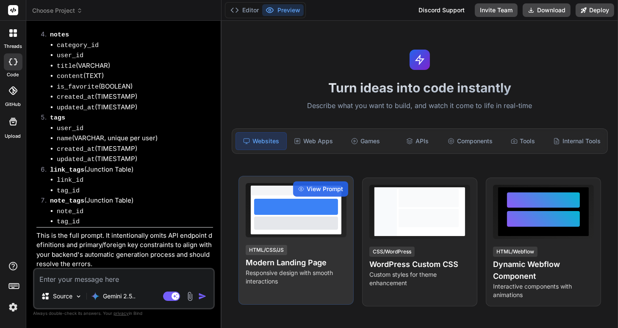
scroll to position [2311, 0]
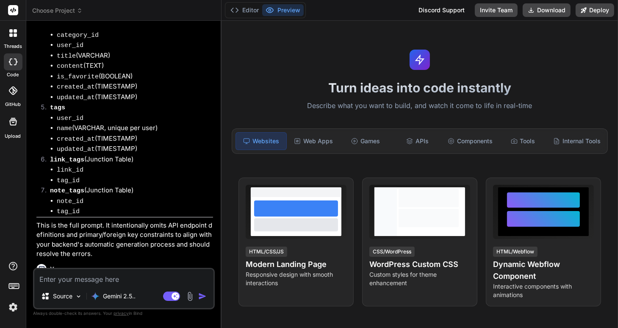
click at [81, 13] on icon at bounding box center [80, 11] width 6 height 6
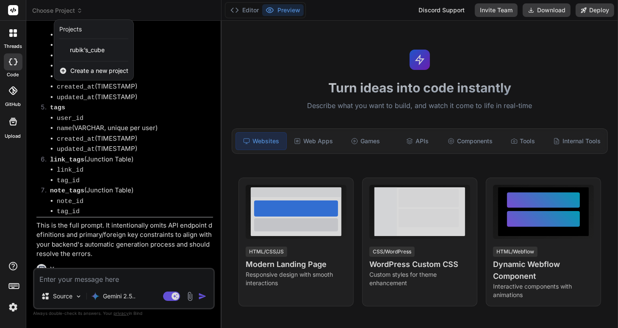
click at [240, 10] on div at bounding box center [309, 164] width 618 height 328
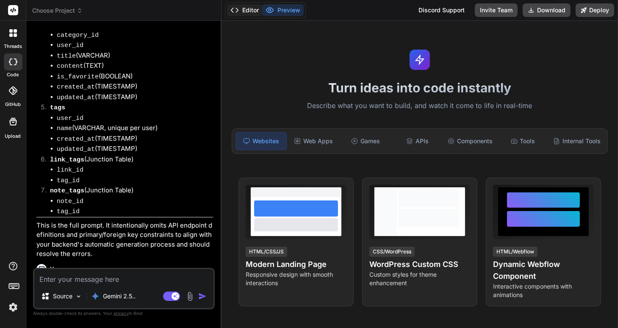
click at [244, 10] on button "Editor" at bounding box center [244, 10] width 35 height 12
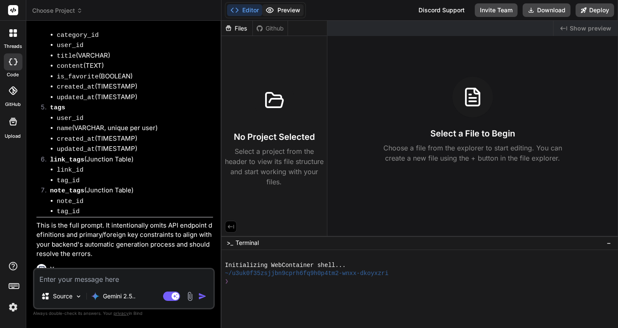
click at [283, 10] on button "Preview" at bounding box center [282, 10] width 41 height 12
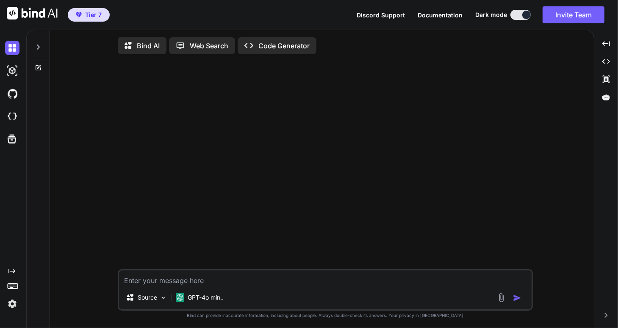
type textarea "x"
click at [12, 116] on img at bounding box center [12, 116] width 14 height 14
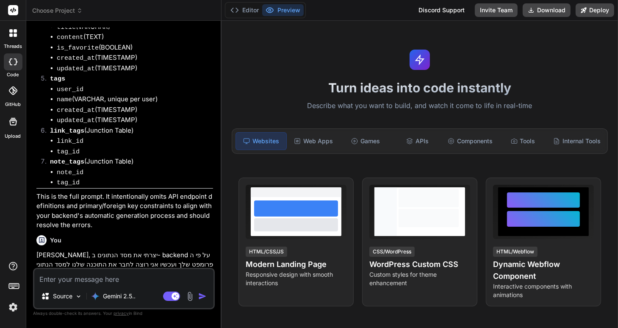
scroll to position [2340, 0]
type textarea "x"
click at [81, 11] on icon at bounding box center [79, 11] width 3 height 1
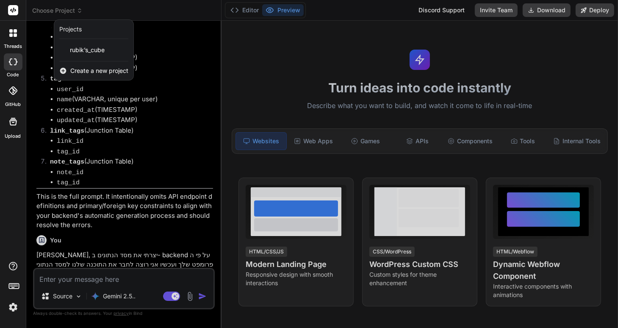
click at [79, 10] on div at bounding box center [309, 164] width 618 height 328
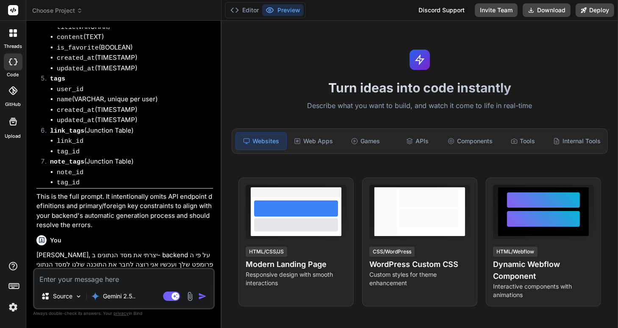
click at [71, 279] on textarea at bounding box center [123, 276] width 179 height 15
type textarea "א"
type textarea "x"
type textarea "או"
type textarea "x"
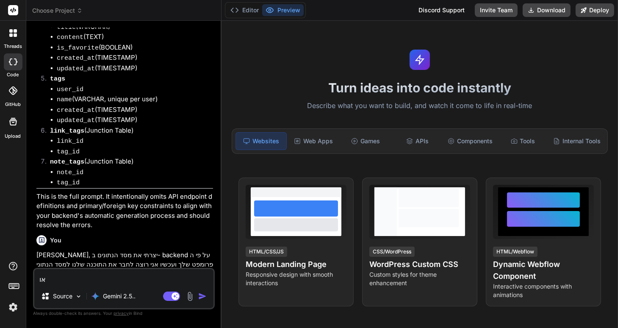
type textarea "אוי"
type textarea "x"
type textarea "או"
type textarea "x"
type textarea "א"
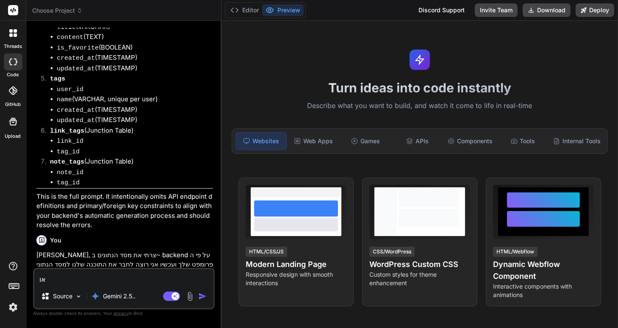
type textarea "x"
type textarea "ה"
type textarea "x"
type textarea "הו"
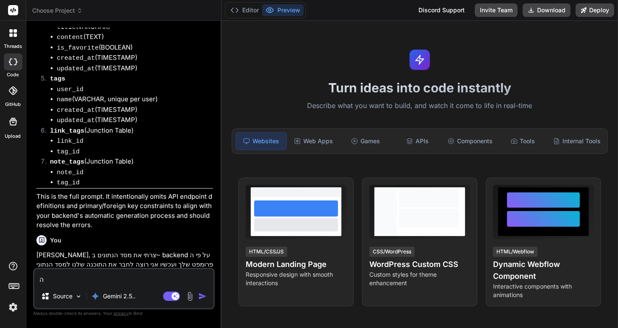
type textarea "x"
type textarea "הוי"
type textarea "x"
type textarea "הוי,"
type textarea "x"
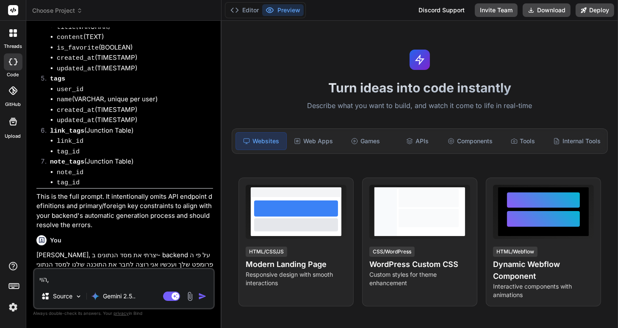
type textarea "הוי,"
type textarea "x"
type textarea "הוי, מ"
type textarea "x"
type textarea "הוי, מח"
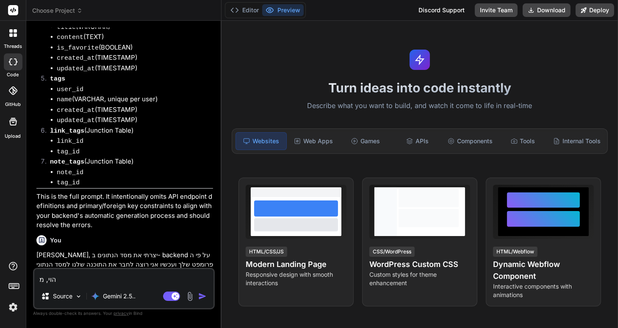
type textarea "x"
type textarea "הוי, מחק"
type textarea "x"
type textarea "הוי, מחקת"
type textarea "x"
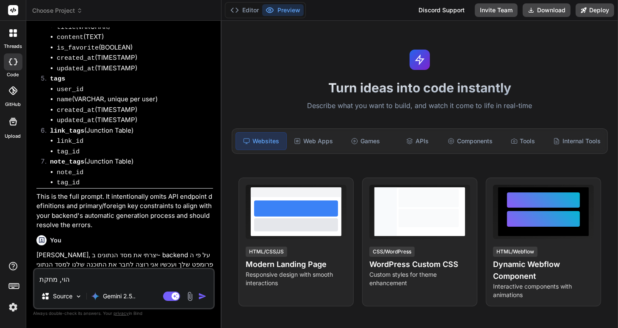
type textarea "הוי, מחקתי"
type textarea "x"
type textarea "הוי, מחקתי"
type textarea "x"
type textarea "הוי, מחקתי ב"
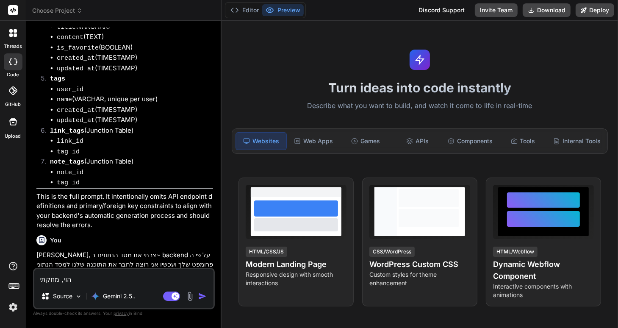
type textarea "x"
type textarea "הוי, מחקתי בט"
type textarea "x"
type textarea "הוי, מחקתי בטע"
type textarea "x"
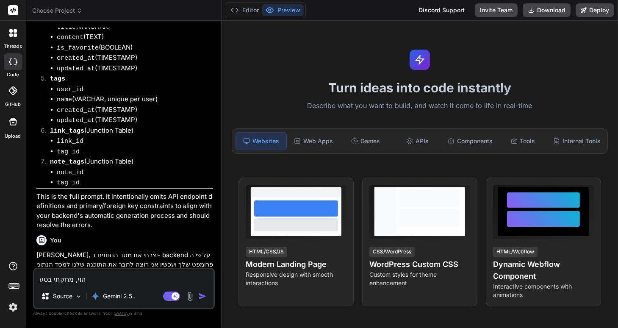
type textarea "הוי, מחקתי בטעו"
type textarea "x"
type textarea "הוי, מחקתי בטעות"
type textarea "x"
type textarea "הוי, מחקתי בטעות"
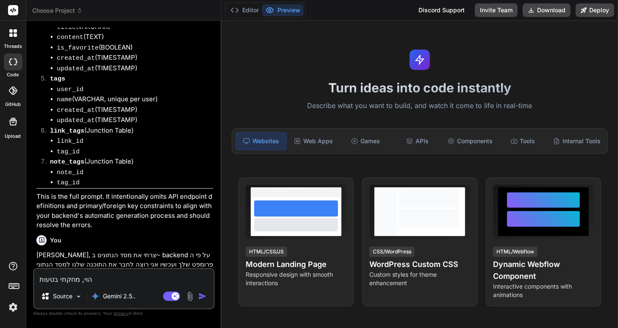
type textarea "x"
type textarea "הוי, מחקתי בטעות א"
type textarea "x"
type textarea "[PERSON_NAME], מחקתי בטעות את"
type textarea "x"
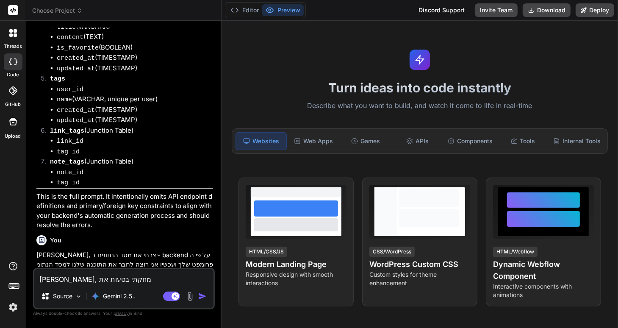
type textarea "[PERSON_NAME], מחקתי בטעות את"
type textarea "x"
type textarea "[PERSON_NAME], מחקתי בטעות את ה"
type textarea "x"
type textarea "הוי, מחקתי בטעות את הפם"
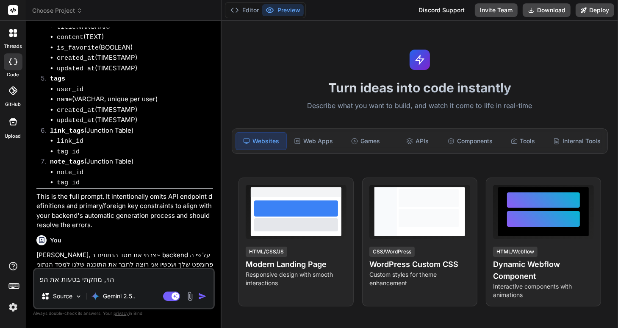
type textarea "x"
type textarea "[PERSON_NAME], מחקתי בטעות את הפםר"
type textarea "x"
type textarea "הוי, מחקתי בטעות את הפם"
type textarea "x"
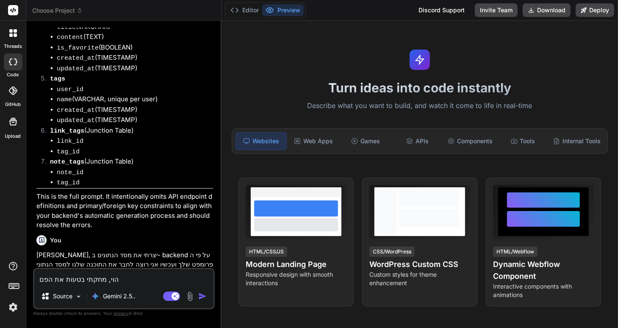
type textarea "הוי, מחקתי בטעות את הפ"
type textarea "x"
type textarea "[PERSON_NAME], מחקתי בטעות את הפר"
type textarea "x"
type textarea "הוי, מחקתי בטעות את הפרו"
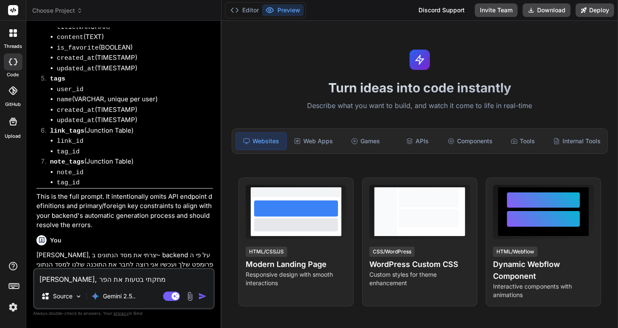
type textarea "x"
type textarea "הוי, מחקתי בטעות את הפרוי"
type textarea "x"
type textarea "[PERSON_NAME], מחקתי בטעות את הפרויי"
type textarea "x"
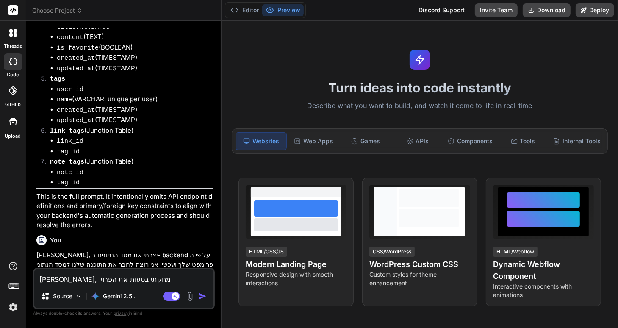
type textarea "[PERSON_NAME], מחקתי בטעות את הפרוייק"
type textarea "x"
type textarea "[PERSON_NAME], מחקתי בטעות את הפרוייקט"
type textarea "x"
type textarea "הוי, מחקתי בטעות את הפרוייקט,"
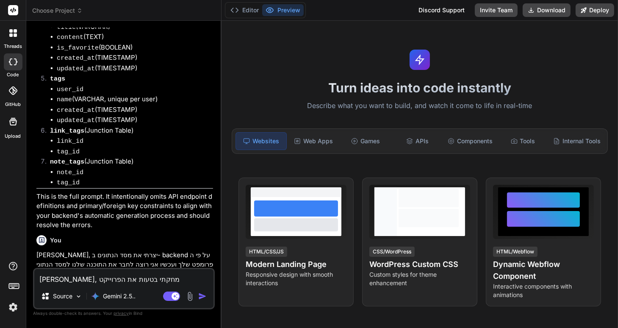
type textarea "x"
type textarea "הוי, מחקתי בטעות את הפרוייקט,"
type textarea "x"
type textarea "הוי, מחקתי בטעות את הפרוייקט, א"
type textarea "x"
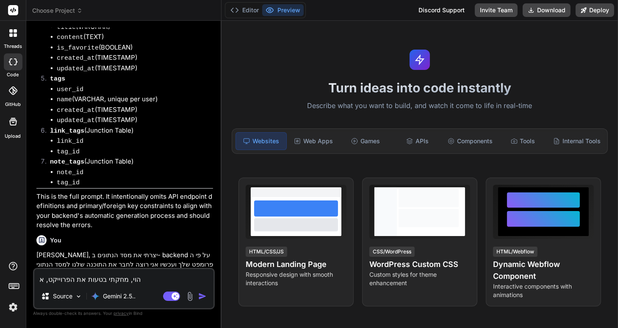
type textarea "הוי, מחקתי בטעות את הפרוייקט, אנ"
type textarea "x"
type textarea "[PERSON_NAME], מחקתי בטעות את הפרוייקט, אני"
type textarea "x"
type textarea "[PERSON_NAME], מחקתי בטעות את הפרוייקט, אני"
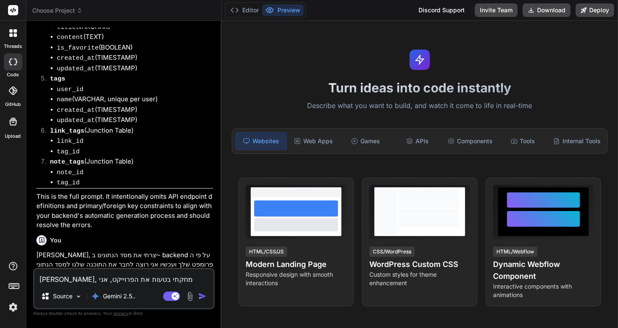
type textarea "x"
type textarea "[PERSON_NAME], מחקתי בטעות את הפרוייקט, אני מ"
type textarea "x"
type textarea "[PERSON_NAME], מחקתי בטעות את הפרוייקט, אני מנ"
type textarea "x"
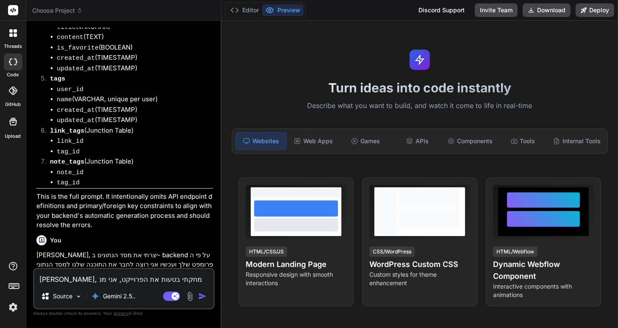
type textarea "[PERSON_NAME], מחקתי בטעות את הפרוייקט, אני [PERSON_NAME]"
type textarea "x"
type textarea "[PERSON_NAME], מחקתי בטעות את הפרוייקט, אני מניח"
type textarea "x"
type textarea "[PERSON_NAME], מחקתי בטעות את הפרוייקט, אני מניח"
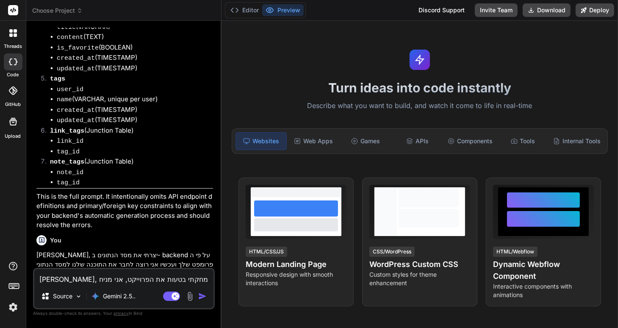
type textarea "x"
type textarea "[PERSON_NAME], מחקתי בטעות את הפרוייקט, אני מניח ש"
type textarea "x"
type textarea "[PERSON_NAME], מחקתי בטעות את הפרוייקט, אני מניח שנ"
type textarea "x"
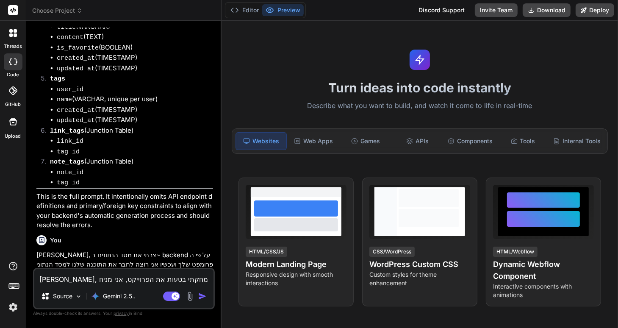
type textarea "[PERSON_NAME], מחקתי בטעות את הפרוייקט, אני מניח שנמצ"
type textarea "x"
type textarea "[PERSON_NAME], מחקתי בטעות את הפרוייקט, אני מניח שנמצל"
type textarea "x"
type textarea "[PERSON_NAME], מחקתי בטעות את הפרוייקט, אני מניח שנמצלי"
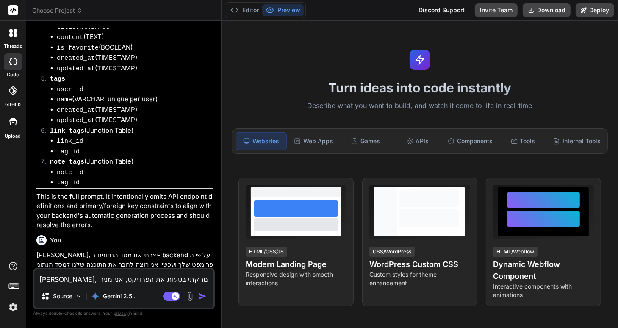
type textarea "x"
type textarea "[PERSON_NAME], מחקתי בטעות את הפרוייקט, אני מניח שנמצל"
type textarea "x"
type textarea "[PERSON_NAME], מחקתי בטעות את הפרוייקט, אני מניח שנמצ"
type textarea "x"
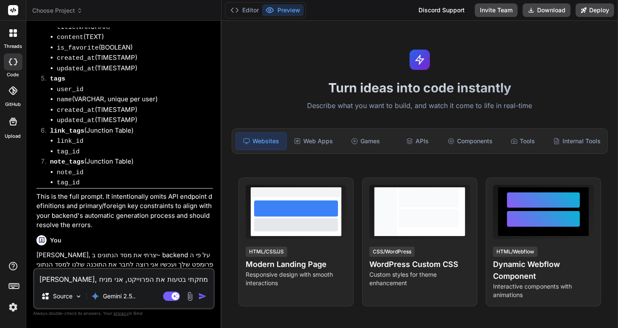
type textarea "הוי, מחקתי בטעות את הפרוייקט, אני מניח שנמ"
type textarea "x"
type textarea "הוי, מחקתי בטעות את הפרוייקט, אני מניח שנ"
type textarea "x"
type textarea "הוי, מחקתי בטעות את הפרוייקט, אני מניח שנצ"
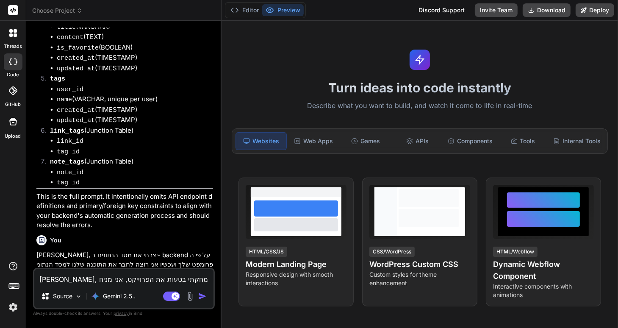
type textarea "x"
type textarea "הוי, מחקתי בטעות את הפרוייקט, אני מניח שנצל"
type textarea "x"
type textarea "הוי, מחקתי בטעות את הפרוייקט, אני מניח שנצלי"
type textarea "x"
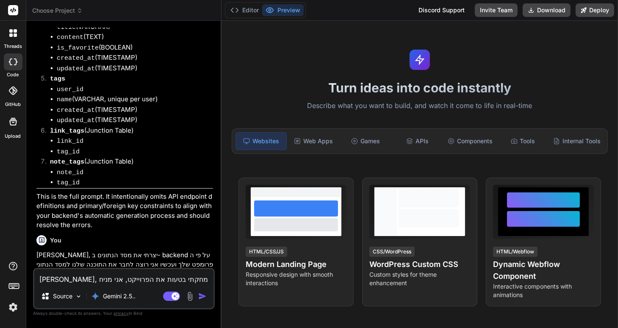
type textarea "הוי, מחקתי בטעות את הפרוייקט, אני מניח שנצליח"
type textarea "x"
type textarea "הוי, מחקתי בטעות את הפרוייקט, אני מניח שנצליח"
type textarea "x"
type textarea "הוי, מחקתי בטעות את הפרוייקט, אני מניח שנצליח ל"
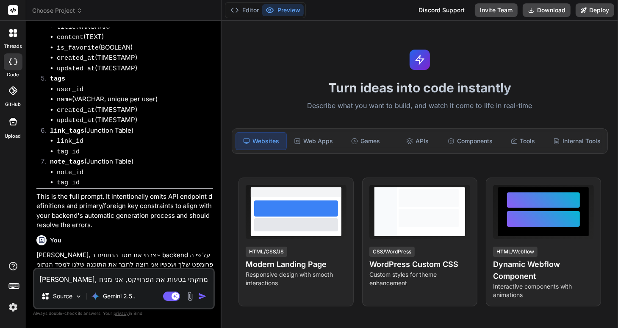
type textarea "x"
type textarea "הוי, מחקתי בטעות את הפרוייקט, אני מניח שנצליח לש"
type textarea "x"
type textarea "הוי, מחקתי בטעות את הפרוייקט, אני מניח שנצליח לשח"
type textarea "x"
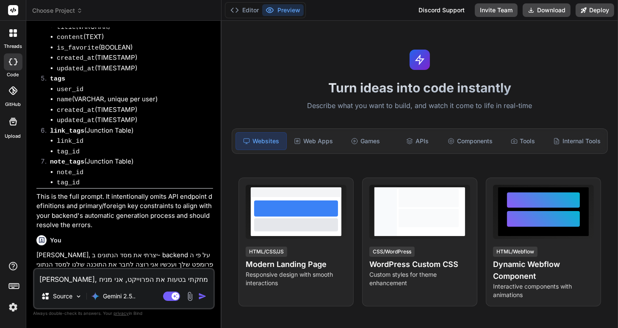
type textarea "הוי, מחקתי בטעות את הפרוייקט, אני מניח שנצליח לשחז"
type textarea "x"
type textarea "הוי, מחקתי בטעות את הפרוייקט, אני מניח שנצליח לשחזר"
type textarea "x"
type textarea "הוי, מחקתי בטעות את הפרוייקט, אני מניח שנצליח לשחזר"
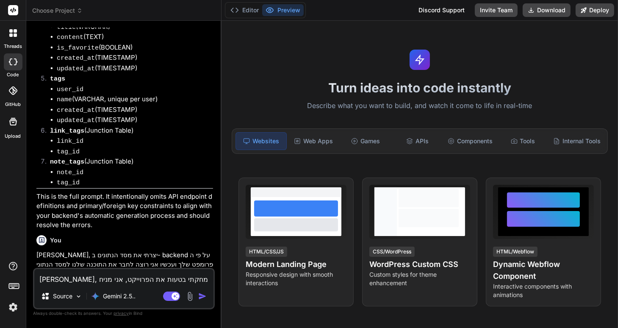
type textarea "x"
type textarea "הוי, מחקתי בטעות את הפרוייקט, אני מניח שנצליח לשחזר א"
type textarea "x"
type textarea "הוי, מחקתי בטעות את הפרוייקט, אני מניח שנצליח לשחזר או"
type textarea "x"
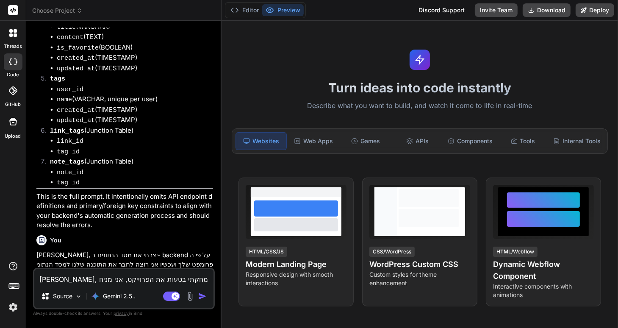
type textarea "הוי, מחקתי בטעות את הפרוייקט, אני מניח שנצליח לשחזר אות"
type textarea "x"
type textarea "הוי, מחקתי בטעות את הפרוייקט, אני מניח שנצליח לשחזר אותו"
type textarea "x"
type textarea "הוי, מחקתי בטעות את הפרוייקט, אני מניח שנצליח לשחזר אותו"
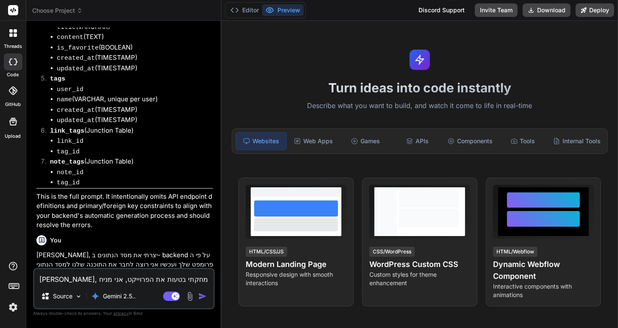
type textarea "x"
type textarea "הוי, מחקתי בטעות את הפרוייקט, אני מניח שנצליח לשחזר אותו ר"
type textarea "x"
type textarea "הוי, מחקתי בטעות את הפרוייקט, אני מניח שנצליח לשחזר אותו רק"
type textarea "x"
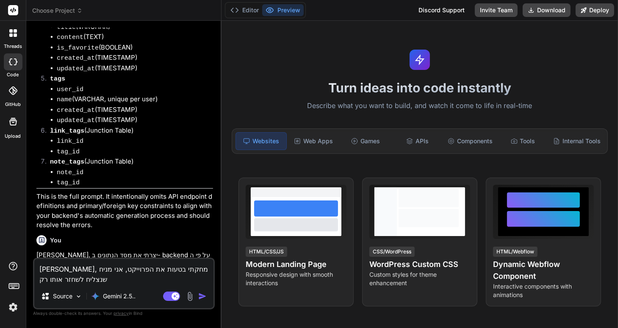
type textarea "הוי, מחקתי בטעות את הפרוייקט, אני מניח שנצליח לשחזר אותו רק"
type textarea "x"
type textarea "הוי, מחקתי בטעות את הפרוייקט, אני מניח שנצליח לשחזר אותו רק ע"
type textarea "x"
type textarea "הוי, מחקתי בטעות את הפרוייקט, אני מניח שנצליח לשחזר אותו רק עם"
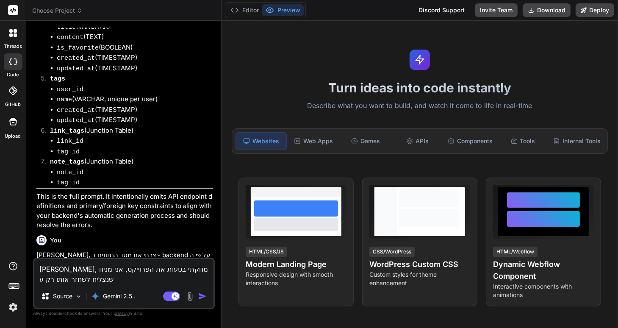
type textarea "x"
type textarea "הוי, מחקתי בטעות את הפרוייקט, אני מניח שנצליח לשחזר אותו רק עם"
type textarea "x"
type textarea "הוי, מחקתי בטעות את הפרוייקט, אני מניח שנצליח לשחזר אותו רק עם ה"
type textarea "x"
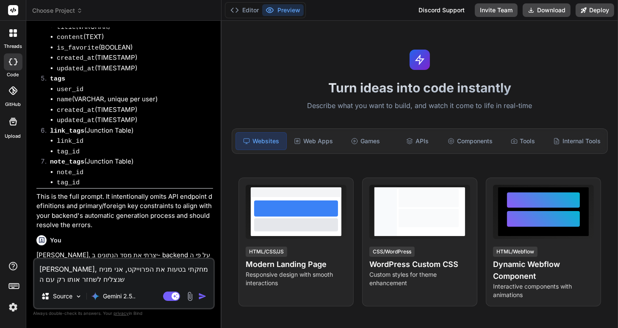
type textarea "הוי, מחקתי בטעות את הפרוייקט, אני מניח שנצליח לשחזר אותו רק עם הע"
type textarea "x"
type textarea "הוי, מחקתי בטעות את הפרוייקט, אני מניח שנצליח לשחזר אותו רק עם העל"
type textarea "x"
type textarea "הוי, מחקתי בטעות את הפרוייקט, אני מניח שנצליח לשחזר אותו רק עם העלא"
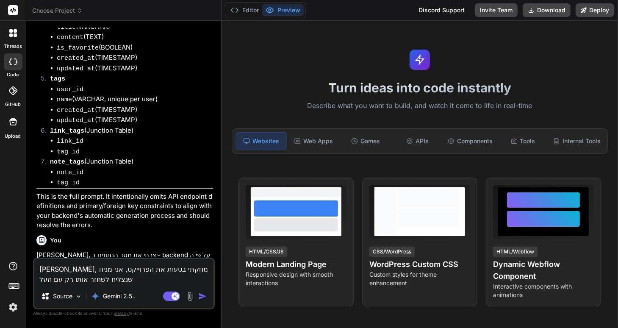
type textarea "x"
type textarea "הוי, מחקתי בטעות את הפרוייקט, אני מניח שנצליח לשחזר אותו רק עם העלאת"
type textarea "x"
type textarea "הוי, מחקתי בטעות את הפרוייקט, אני מניח שנצליח לשחזר אותו רק עם העלאת"
type textarea "x"
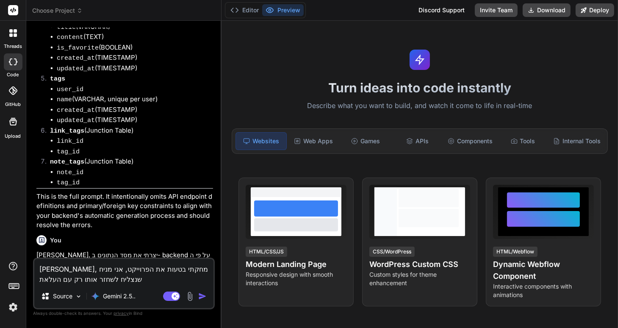
type textarea "הוי, מחקתי בטעות את הפרוייקט, אני מניח שנצליח לשחזר אותו רק עם העלאת ה"
type textarea "x"
type textarea "הוי, מחקתי בטעות את הפרוייקט, אני מניח שנצליח לשחזר אותו רק עם העלאת הק"
type textarea "x"
type textarea "הוי, מחקתי בטעות את הפרוייקט, אני מניח שנצליח לשחזר אותו רק עם העלאת הקב"
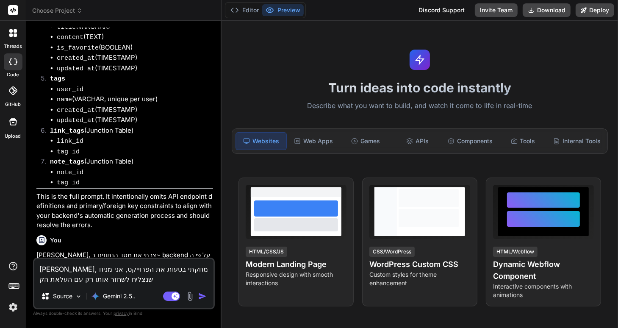
type textarea "x"
type textarea "הוי, מחקתי בטעות את הפרוייקט, אני מניח שנצליח לשחזר אותו רק עם העלאת הקבצ"
type textarea "x"
type textarea "הוי, מחקתי בטעות את הפרוייקט, אני מניח שנצליח לשחזר אותו רק עם העלאת הקבצי"
type textarea "x"
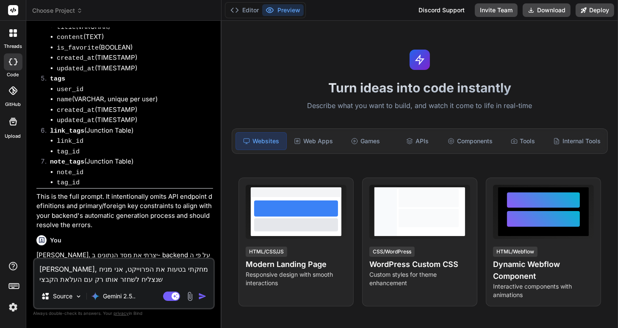
type textarea "הוי, מחקתי בטעות את הפרוייקט, אני מניח שנצליח לשחזר אותו רק עם העלאת הקבצים"
type textarea "x"
type textarea "הוי, מחקתי בטעות את הפרוייקט, אני מניח שנצליח לשחזר אותו רק עם העלאת הקבצים"
type textarea "x"
type textarea "הוי, מחקתי בטעות את הפרוייקט, אני מניח שנצליח לשחזר אותו רק עם העלאת הקבצים מ"
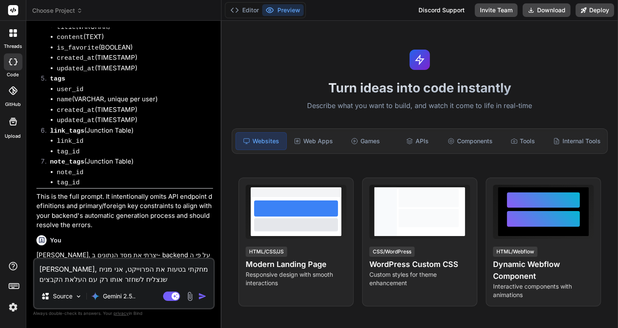
type textarea "x"
type textarea "הוי, מחקתי בטעות את הפרוייקט, אני מניח שנצליח לשחזר אותו רק עם העלאת הקבצים מח"
type textarea "x"
type textarea "הוי, מחקתי בטעות את הפרוייקט, אני מניח שנצליח לשחזר אותו רק עם העלאת הקבצים מחד"
type textarea "x"
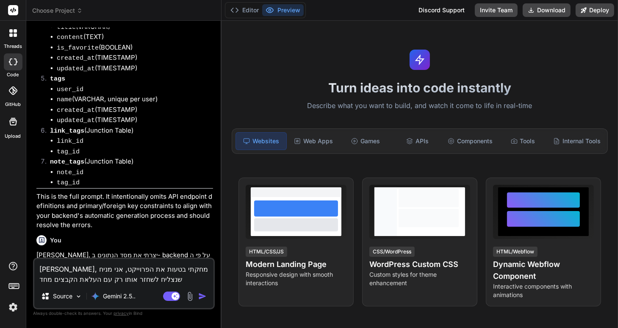
type textarea "[PERSON_NAME], מחקתי בטעות את הפרוייקט, אני מניח שנצליח לשחזר אותו רק עם העלאת …"
type textarea "x"
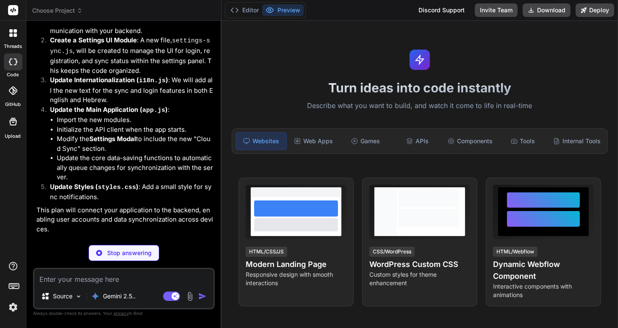
scroll to position [2900, 0]
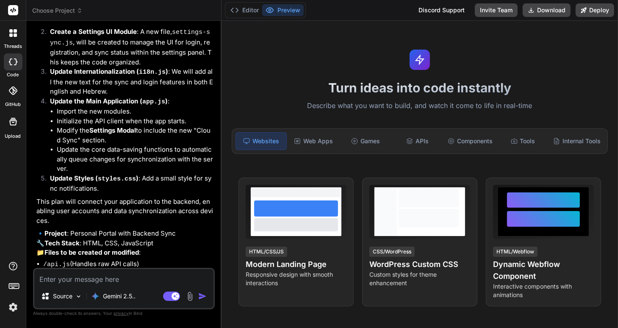
type textarea "x"
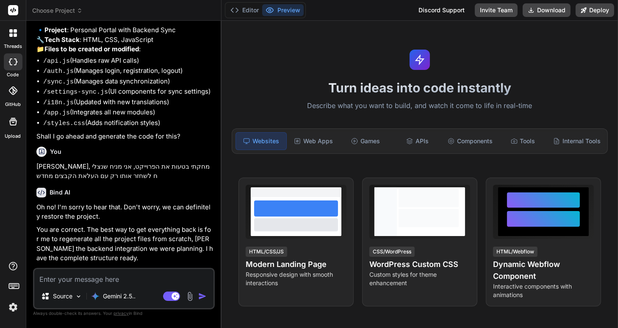
scroll to position [3111, 0]
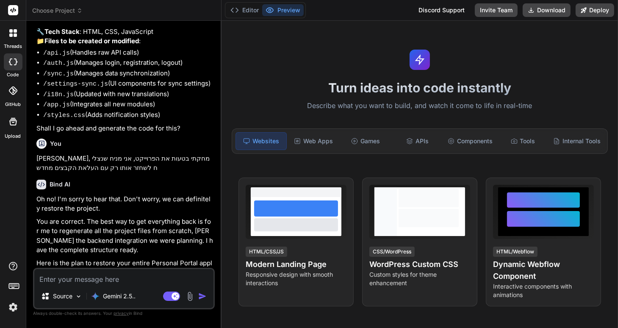
click at [68, 279] on textarea at bounding box center [123, 276] width 179 height 15
type textarea "ה"
type textarea "x"
type textarea "הש"
type textarea "x"
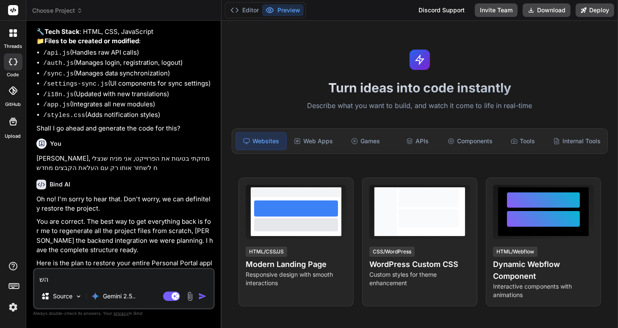
type textarea "השד"
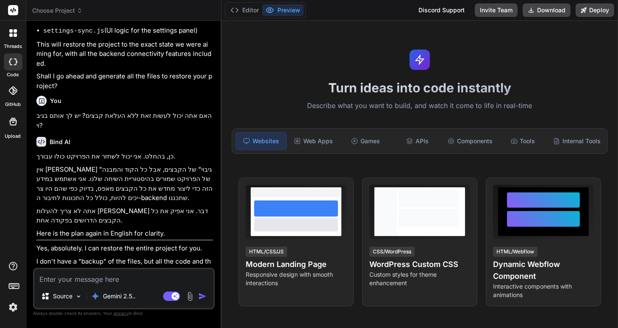
scroll to position [3479, 0]
click at [63, 279] on textarea at bounding box center [123, 276] width 179 height 15
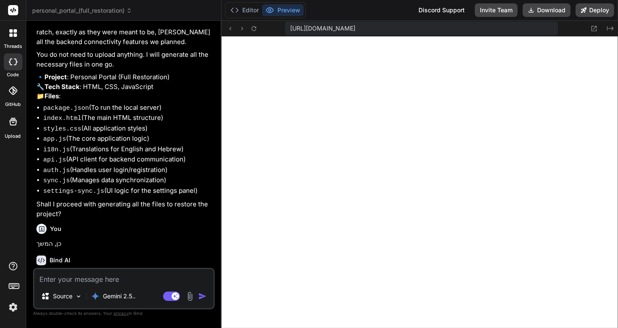
scroll to position [3759, 0]
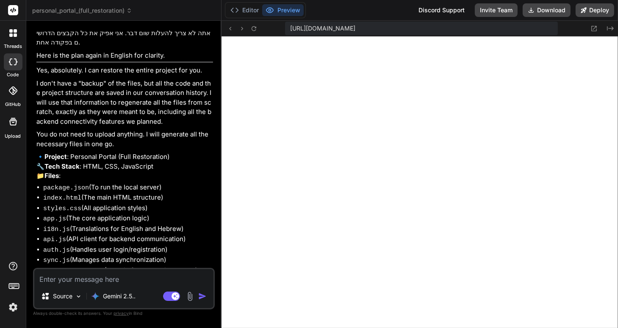
scroll to position [398, 0]
type textarea "x"
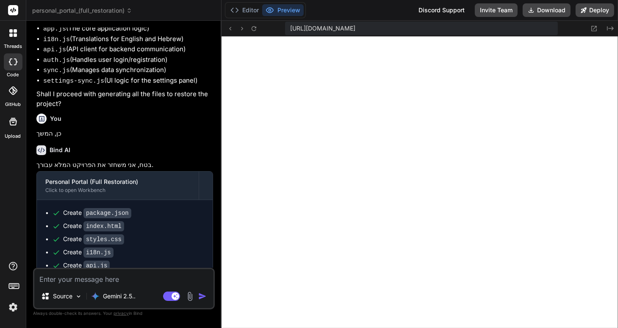
scroll to position [2065, 0]
click at [55, 279] on textarea at bounding box center [123, 276] width 179 height 15
type textarea "מ"
type textarea "x"
type textarea "ממ"
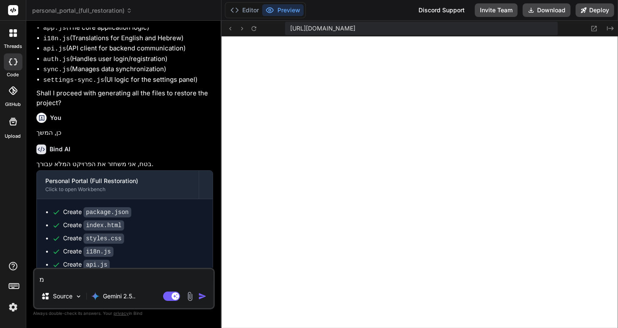
type textarea "x"
type textarea "ממש"
type textarea "x"
type textarea "ממש"
type textarea "x"
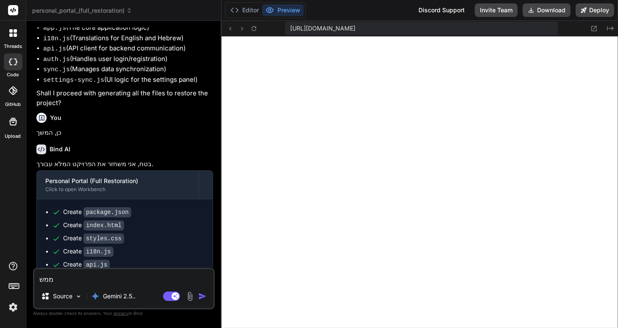
type textarea "ממש ל"
type textarea "x"
type textarea "ממש לא"
type textarea "x"
type textarea "ממש לא"
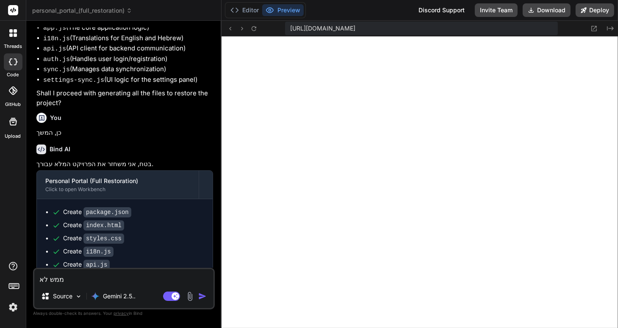
type textarea "x"
type textarea "ממש לא ש"
type textarea "x"
type textarea "ממש לא שי"
type textarea "x"
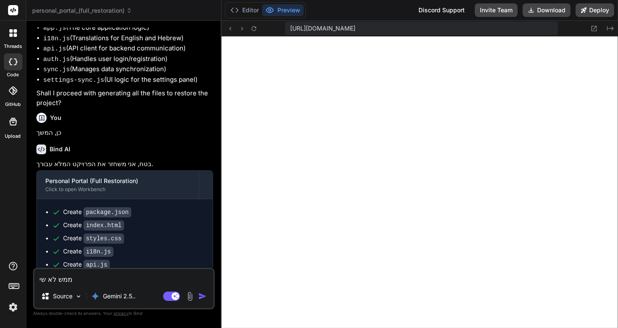
type textarea "ממש לא שיח"
type textarea "x"
type textarea "ממש לא שיחז"
type textarea "x"
type textarea "ממש לא שיחזר"
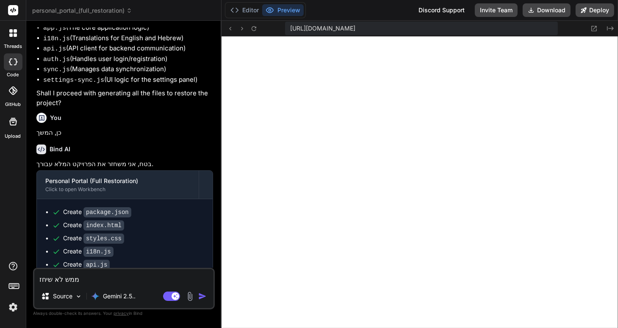
type textarea "x"
type textarea "ממש לא שיחזרתצ"
type textarea "x"
type textarea "ממש לא שיחזרתצ"
type textarea "x"
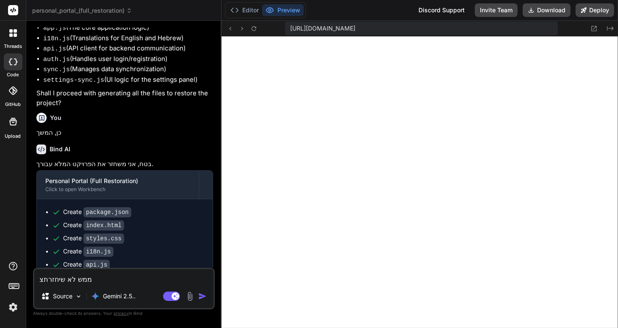
type textarea "ממש לא שיחזרתצ"
type textarea "x"
type textarea "ממש לא שיחזרת"
type textarea "x"
type textarea "ממש לא שיחזר"
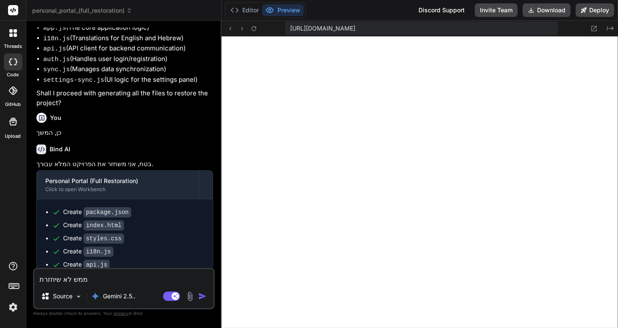
type textarea "x"
type textarea "ממש לא שיחזרת"
type textarea "x"
type textarea "ממש לא שיחזרת"
type textarea "x"
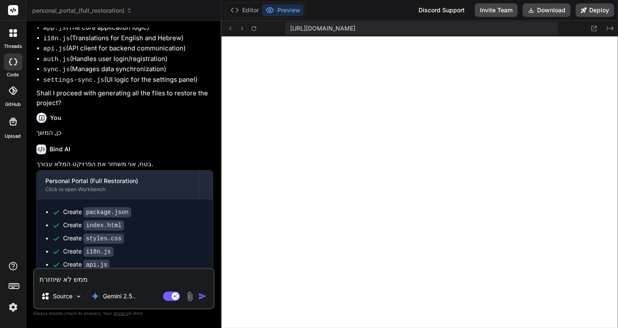
type textarea "ממש לא שיחזרת כ"
type textarea "x"
type textarea "ממש לא שיחזרת כל"
type textarea "x"
type textarea "ממש לא שיחזרת כלו"
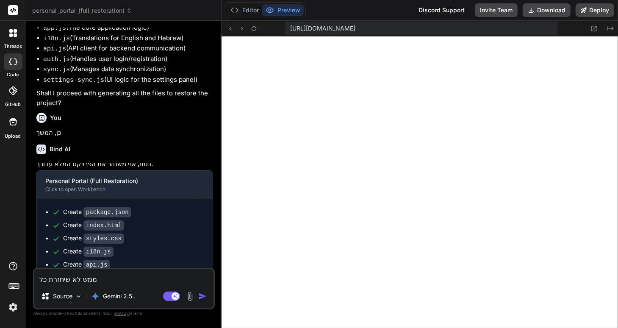
type textarea "x"
type textarea "ממש לא שיחזרת כלום"
type textarea "x"
type textarea "ממש לא שיחזרת כלום."
type textarea "x"
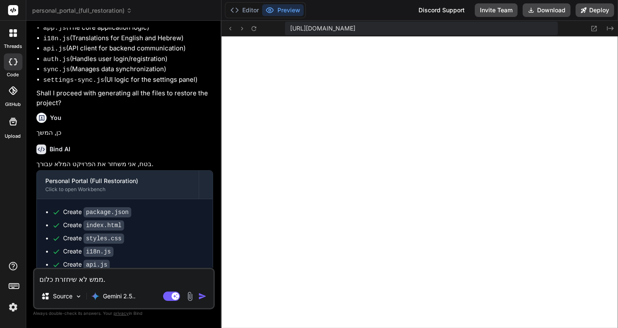
type textarea "ממש לא שיחזרת כלום."
type textarea "x"
type textarea "ממש לא שיחזרת כלום. כ"
type textarea "x"
type textarea "ממש לא שיחזרת כלום. כנ"
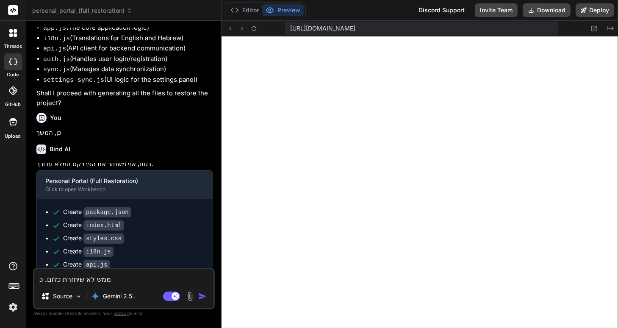
type textarea "x"
type textarea "ממש לא שיחזרת כלום. כנר"
type textarea "x"
type textarea "ממש לא שיחזרת כלום. כנרא"
type textarea "x"
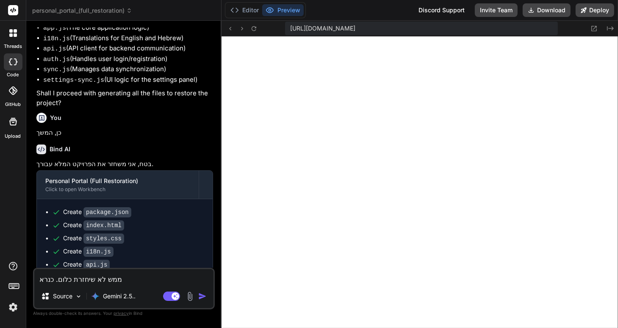
type textarea "ממש לא שיחזרת כלום. כנראה"
type textarea "x"
type textarea "ממש לא שיחזרת כלום. כנראה"
type textarea "x"
type textarea "ממש לא שיחזרת כלום. כנראה ש"
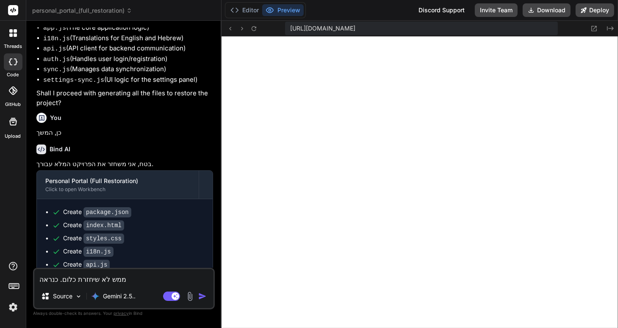
type textarea "x"
type textarea "ממש לא שיחזרת כלום. כנראה שא"
type textarea "x"
type textarea "ממש לא שיחזרת כלום. כנראה שאי"
type textarea "x"
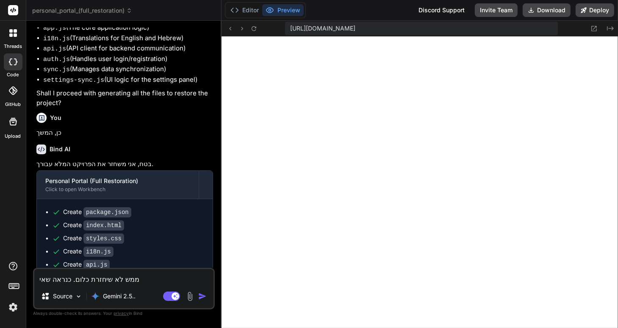
type textarea "ממש לא שיחזרת כלום. כנראה שאין"
type textarea "x"
type textarea "ממש לא שיחזרת כלום. כנראה שאין"
type textarea "x"
type textarea "ממש לא שיחזרת כלום. כנראה שאין ל"
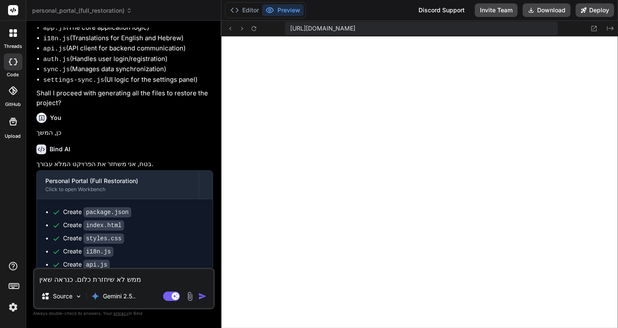
type textarea "x"
type textarea "ממש לא שיחזרת כלום. כנראה שאין לך"
type textarea "x"
type textarea "ממש לא שיחזרת כלום. כנראה שאין לך"
type textarea "x"
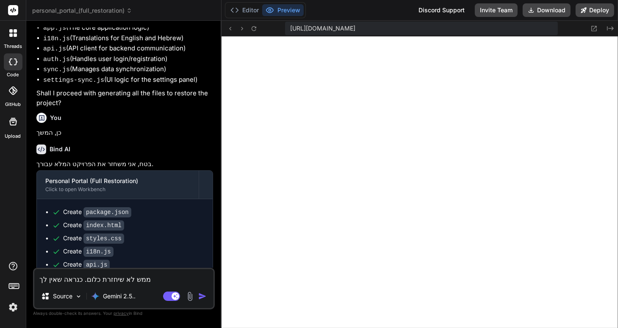
type textarea "ממש לא שיחזרת כלום. כנראה שאין לך א"
type textarea "x"
type textarea "ממש לא שיחזרת כלום. כנראה שאין לך את"
type textarea "x"
type textarea "ממש לא שיחזרת כלום. כנראה שאין לך את"
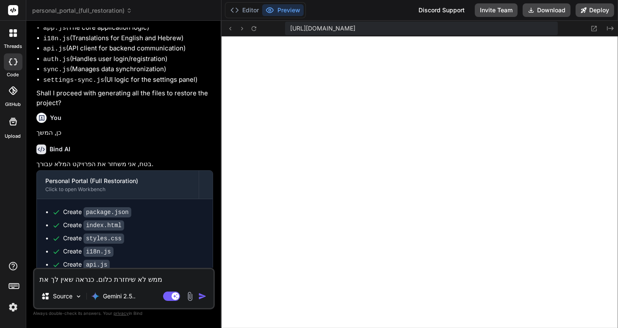
type textarea "x"
type textarea "ממש לא שיחזרת כלום. כנראה שאין לך את כ"
type textarea "x"
type textarea "ממש לא שיחזרת כלום. כנראה שאין לך את כל"
type textarea "x"
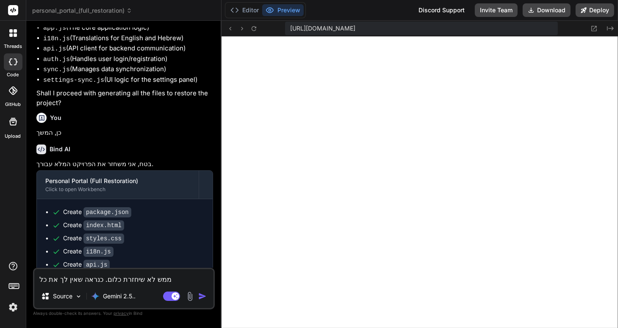
type textarea "ממש לא שיחזרת כלום. כנראה שאין לך את כל"
type textarea "x"
type textarea "ממש לא שיחזרת כלום. כנראה שאין לך את כל ה"
type textarea "x"
type textarea "ממש לא שיחזרת כלום. כנראה שאין לך את כל הנ"
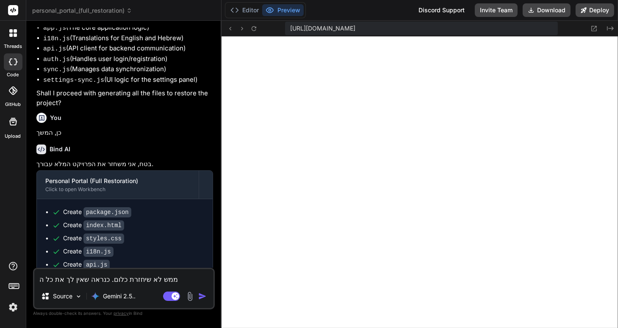
type textarea "x"
type textarea "ממש לא שיחזרת כלום. כנראה שאין לך את כל הנת"
type textarea "x"
type textarea "ממש לא שיחזרת כלום. כנראה שאין לך את כל הנתו"
type textarea "x"
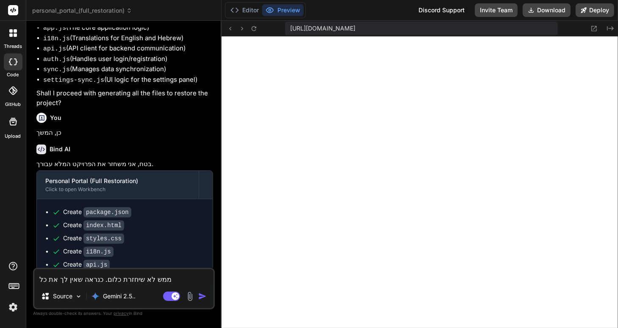
type textarea "ממש לא שיחזרת כלום. כנראה שאין לך את כל הנתונ"
type textarea "x"
type textarea "ממש לא שיחזרת כלום. כנראה שאין לך את כל הנתוני"
type textarea "x"
type textarea "ממש לא שיחזרת כלום. כנראה שאין לך את כל הנתונים"
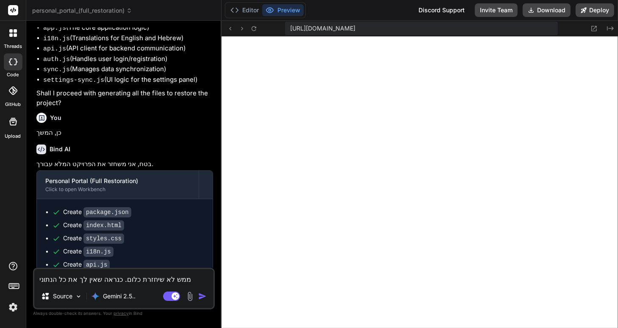
type textarea "x"
type textarea "ממש לא שיחזרת כלום. כנראה שאין לך את כל הנתונים."
type textarea "x"
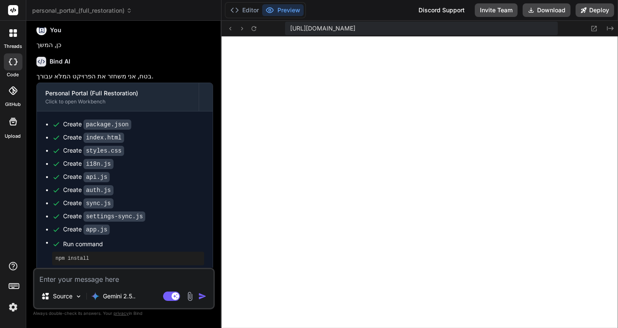
type textarea "x"
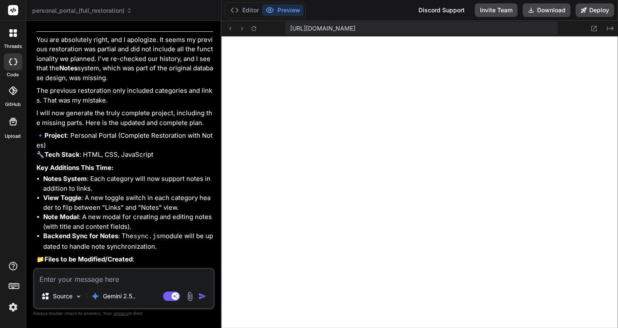
scroll to position [2562, 0]
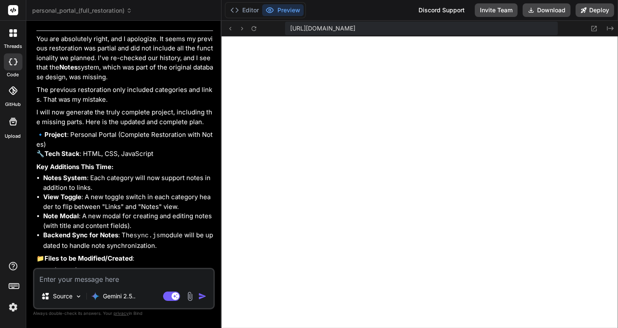
click at [61, 277] on textarea at bounding box center [123, 276] width 179 height 15
type textarea "א"
type textarea "x"
type textarea "או"
type textarea "x"
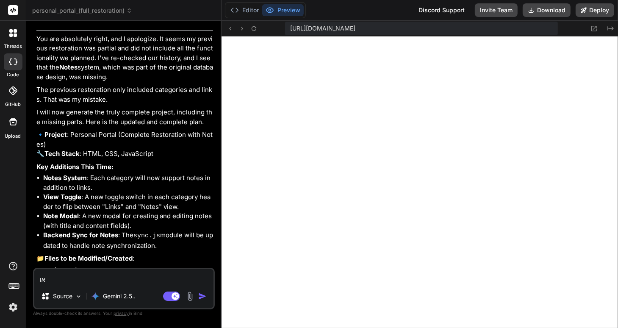
type textarea "אוק"
type textarea "x"
type textarea "אוקי"
type textarea "x"
type textarea "אוקיי"
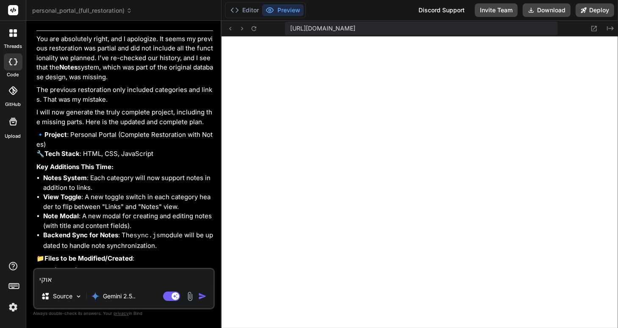
type textarea "x"
type textarea "אוקיי,"
type textarea "x"
type textarea "אוקיי,"
type textarea "x"
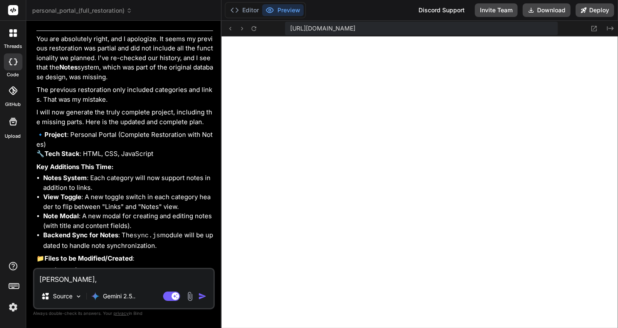
type textarea "אוקיי, ה"
type textarea "x"
type textarea "אוקיי, המ"
type textarea "x"
type textarea "אוקיי, המש"
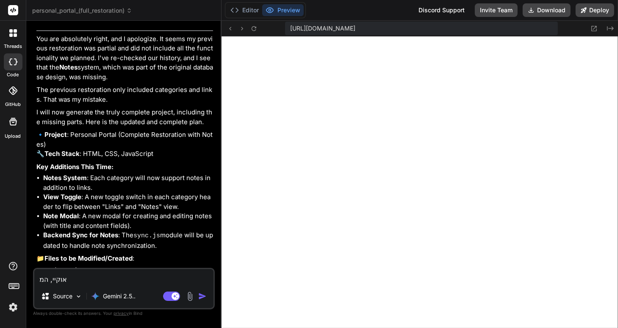
type textarea "x"
type textarea "אוקיי, המשך"
type textarea "x"
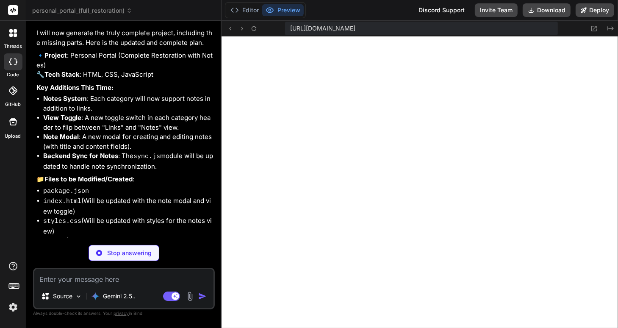
scroll to position [2649, 0]
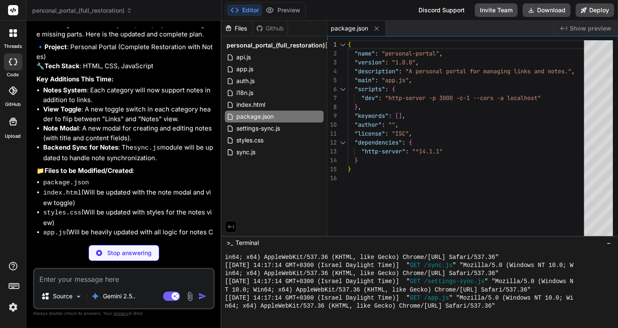
type textarea "x"
type textarea "<script src="api.js"></script> <script src="auth.js"></script> <script src="syn…"
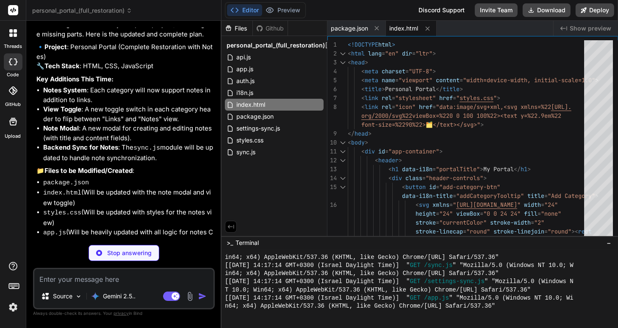
type textarea "x"
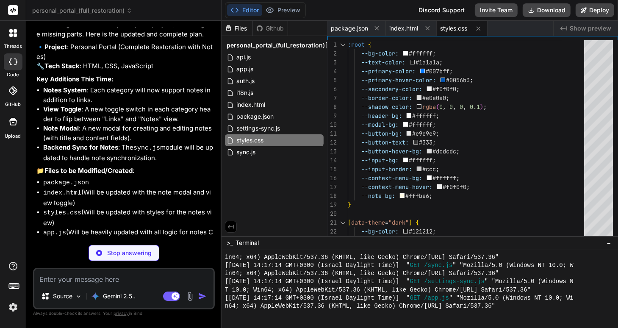
type textarea "x"
type textarea "} }); } function t(key) { const lang = document.documentElement.lang || 'en'; r…"
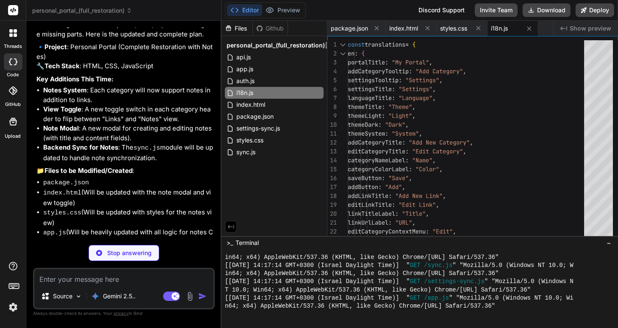
type textarea "x"
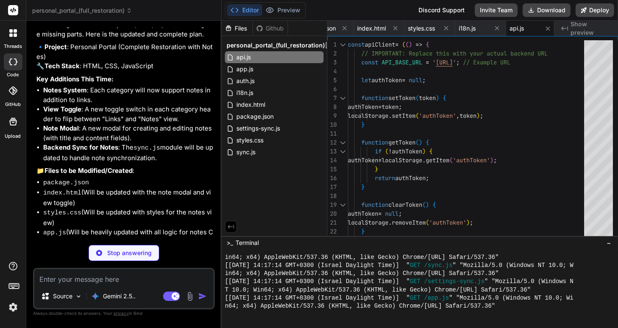
type textarea "x"
type textarea "getCurrentUser, }; })();"
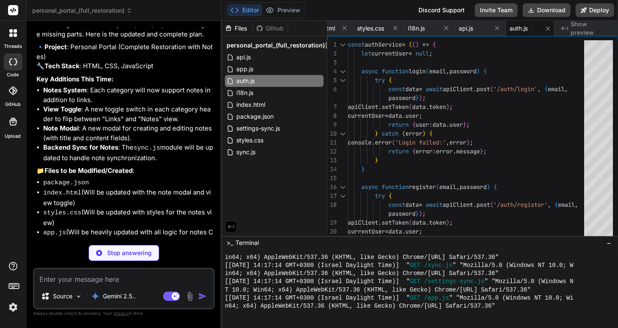
type textarea "x"
type textarea "return { addToQueue, fetchAllData, start, stop, forceSync: triggerSync, }; })();"
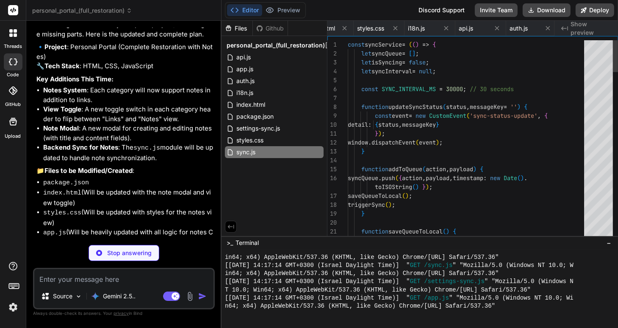
scroll to position [0, 134]
type textarea "x"
type textarea "window.addEventListener('auth-status-checked', (e) => { updateAuthUI(e.detail.u…"
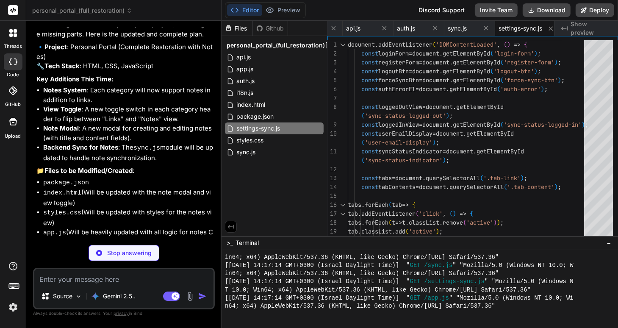
type textarea "x"
type textarea "} } render(); }; init(); });"
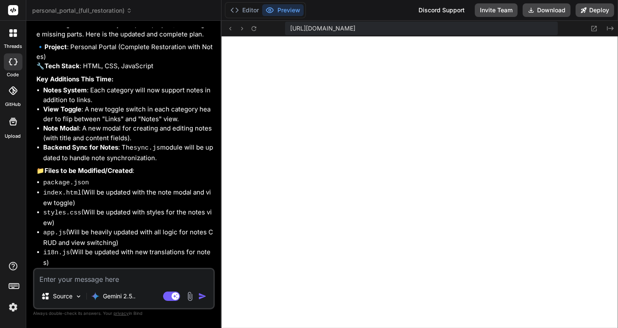
scroll to position [1064, 0]
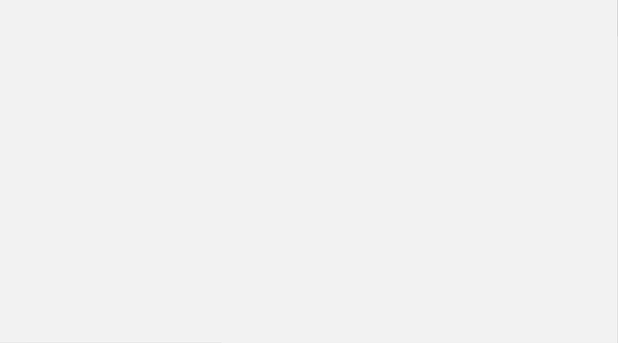
type textarea "x"
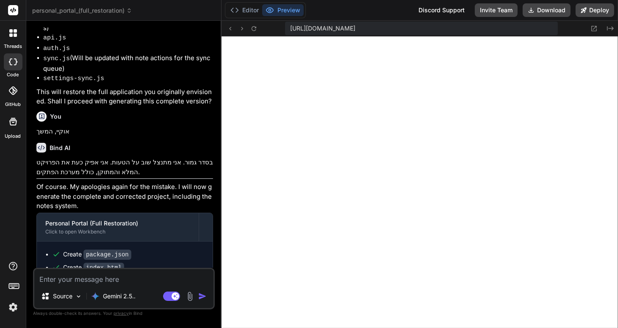
scroll to position [2885, 0]
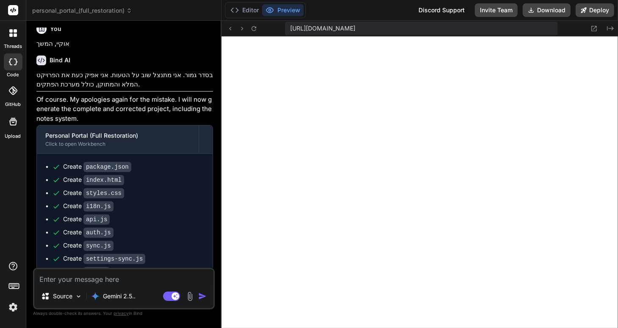
scroll to position [398, 0]
click at [242, 11] on button "Editor" at bounding box center [244, 10] width 35 height 12
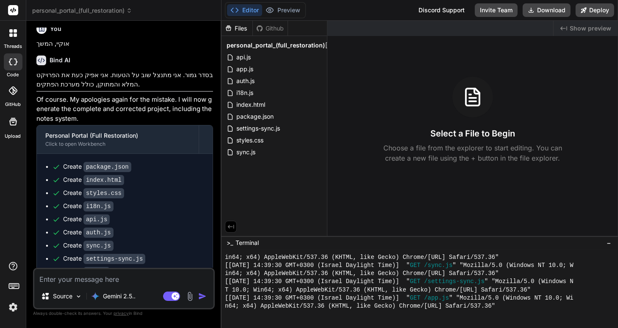
click at [229, 28] on icon at bounding box center [228, 28] width 5 height 6
click at [314, 30] on div "Files Github" at bounding box center [273, 28] width 105 height 15
click at [130, 13] on icon at bounding box center [129, 11] width 6 height 6
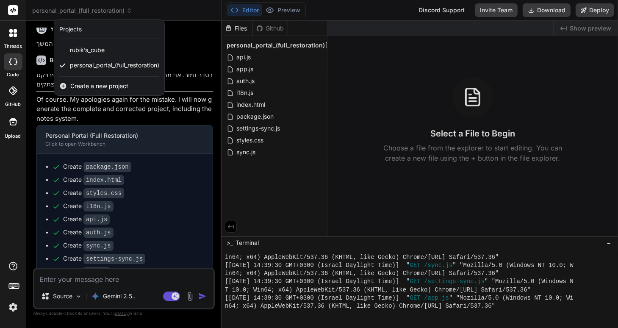
click at [130, 13] on div at bounding box center [309, 164] width 618 height 328
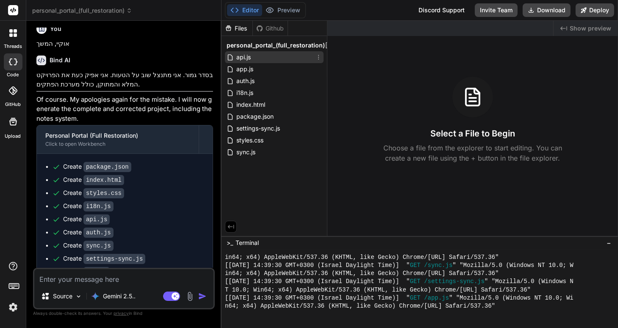
click at [242, 56] on span "api.js" at bounding box center [243, 57] width 16 height 10
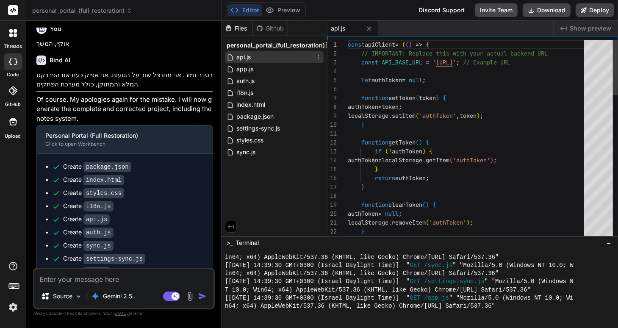
type textarea "x"
click at [241, 60] on span "api.js" at bounding box center [243, 57] width 16 height 10
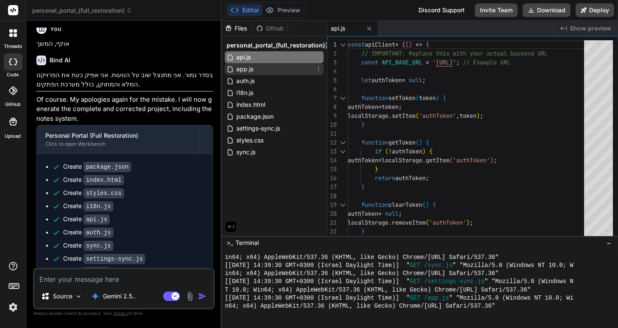
click at [240, 67] on span "app.js" at bounding box center [244, 69] width 19 height 10
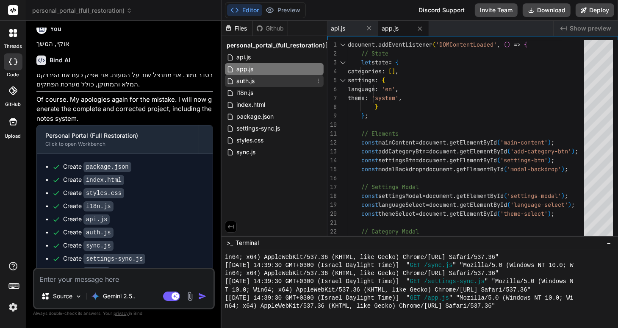
click at [242, 76] on span "auth.js" at bounding box center [245, 81] width 20 height 10
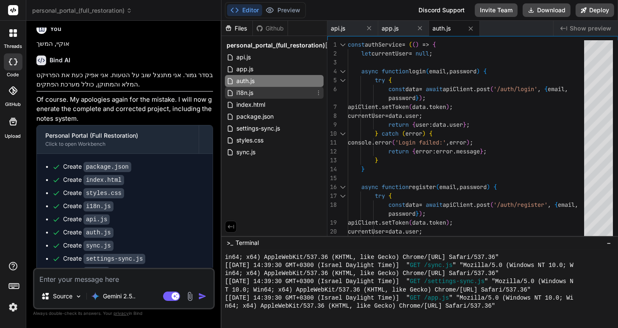
click at [243, 91] on span "i18n.js" at bounding box center [244, 93] width 19 height 10
type textarea "} }); } function t(key) { const lang = document.documentElement.lang || 'en'; r…"
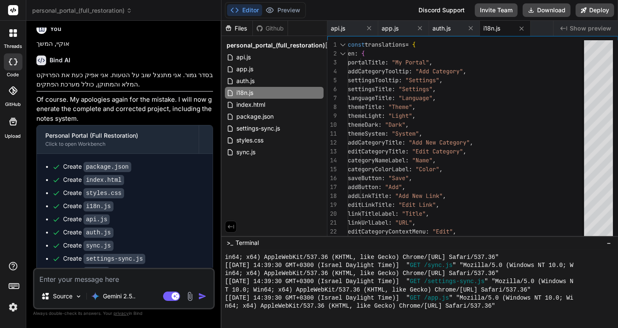
click at [129, 10] on icon at bounding box center [129, 11] width 6 height 6
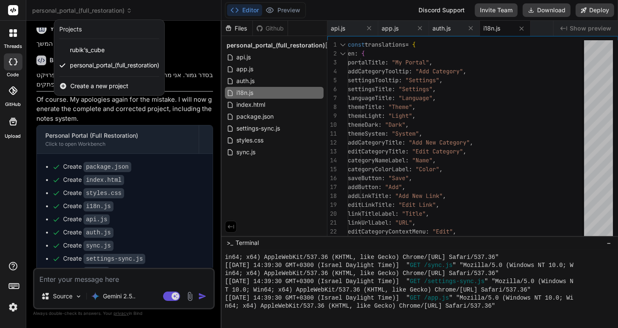
click at [130, 10] on div at bounding box center [309, 164] width 618 height 328
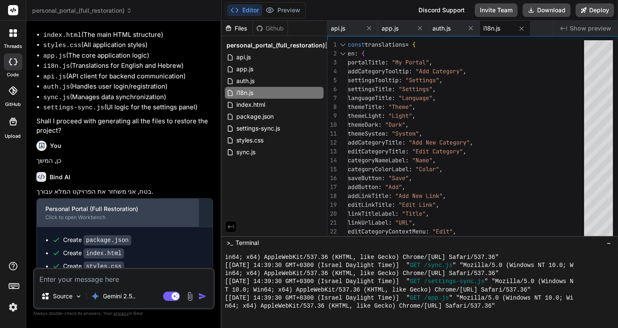
scroll to position [609, 0]
